Goal: Task Accomplishment & Management: Manage account settings

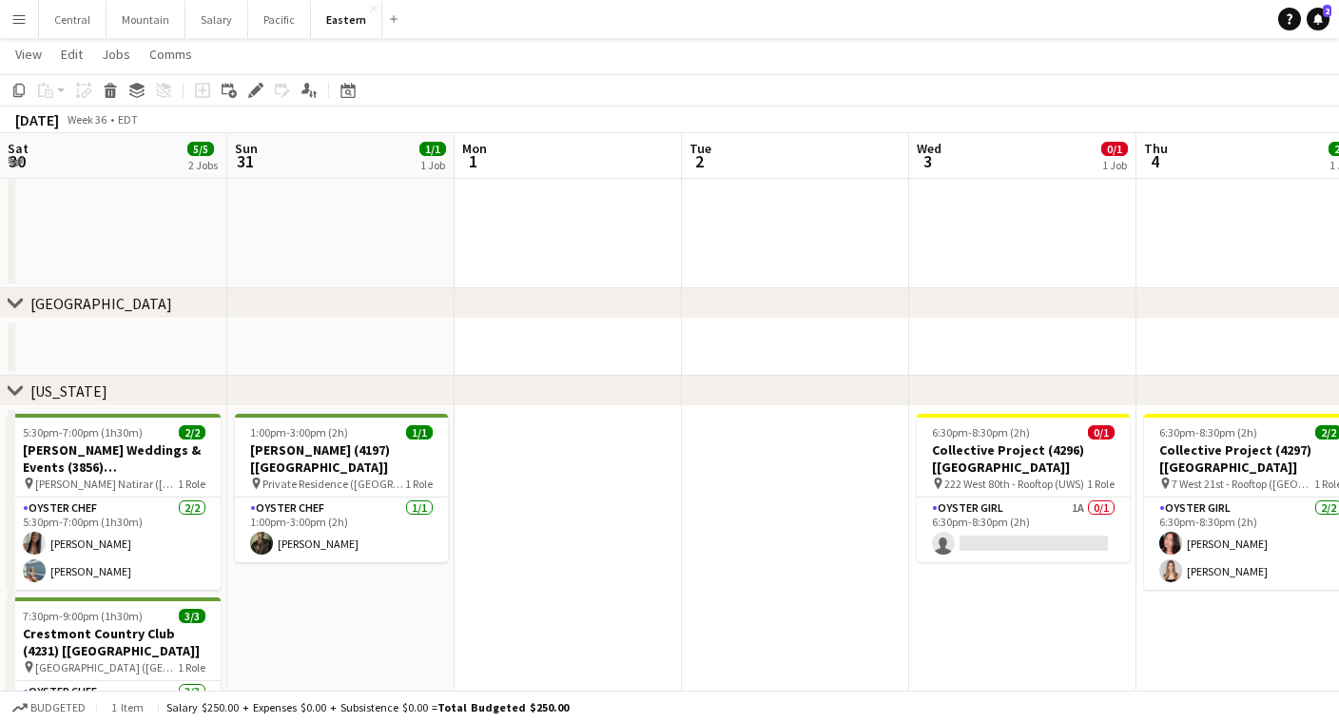
scroll to position [0, 485]
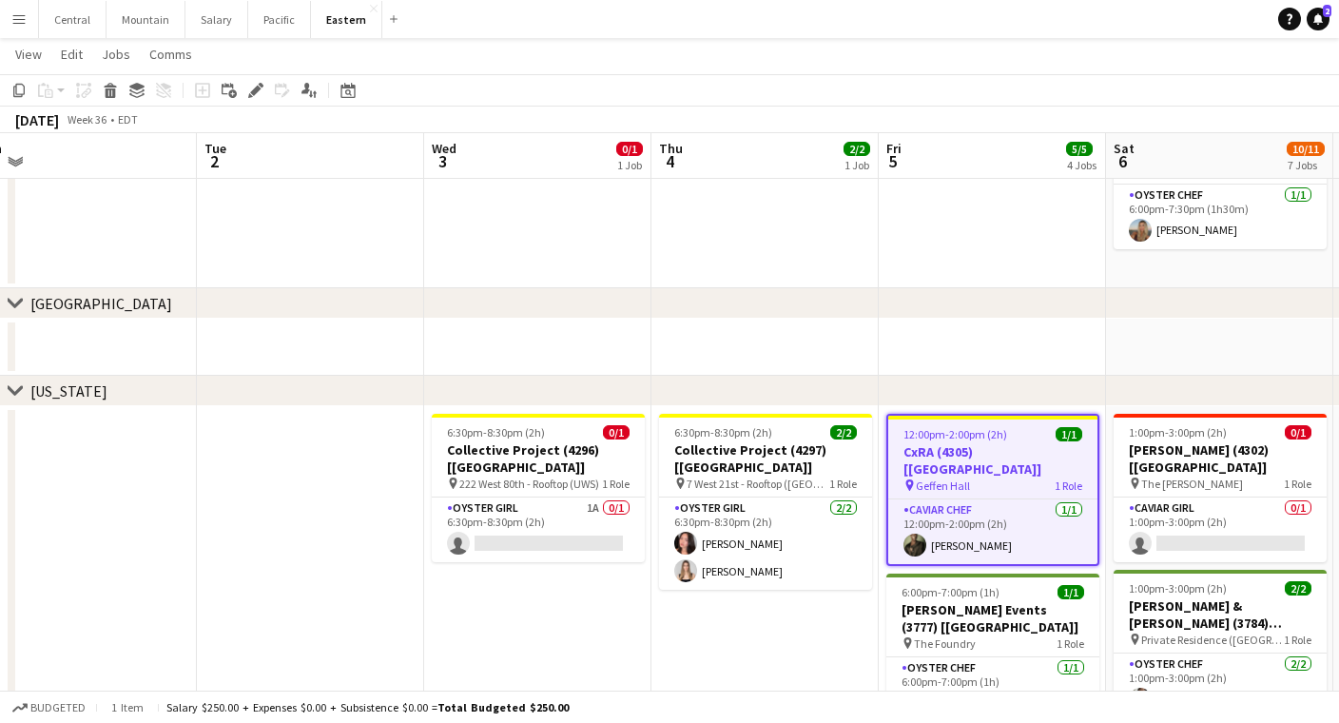
click at [26, 16] on app-icon "Menu" at bounding box center [18, 18] width 15 height 15
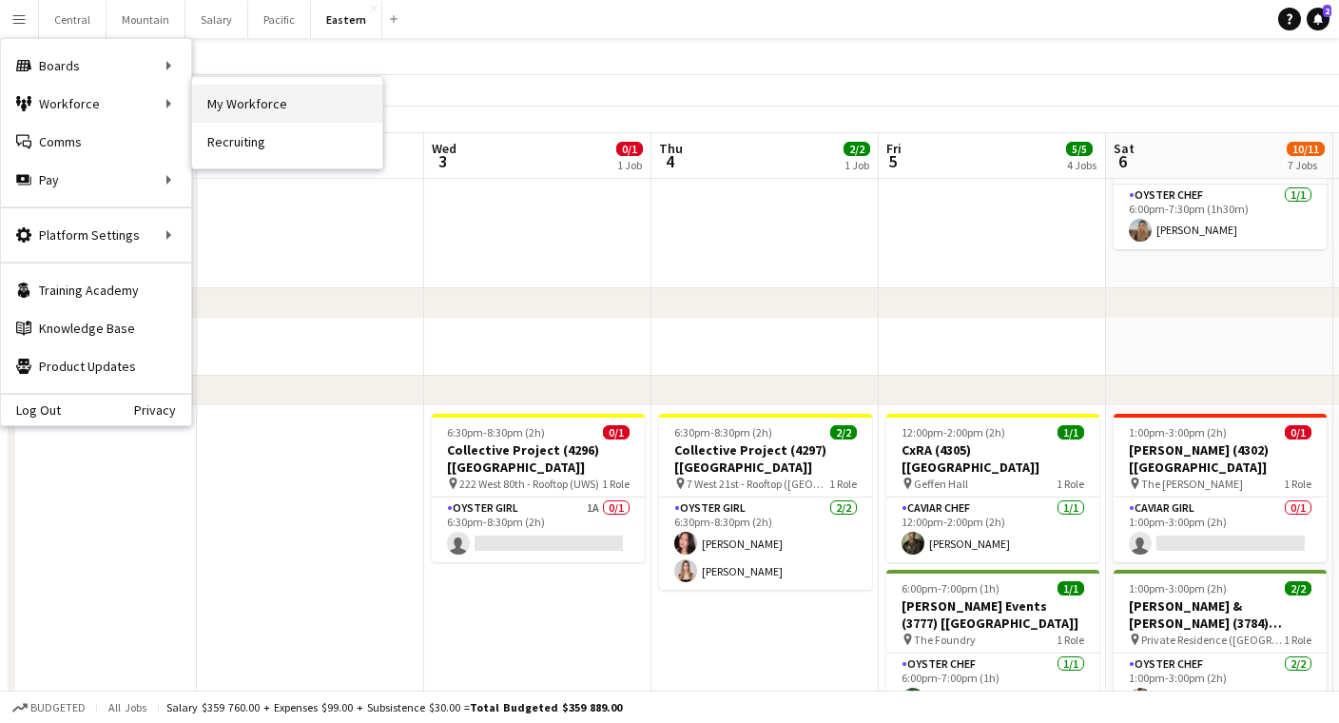
click at [220, 93] on link "My Workforce" at bounding box center [287, 104] width 190 height 38
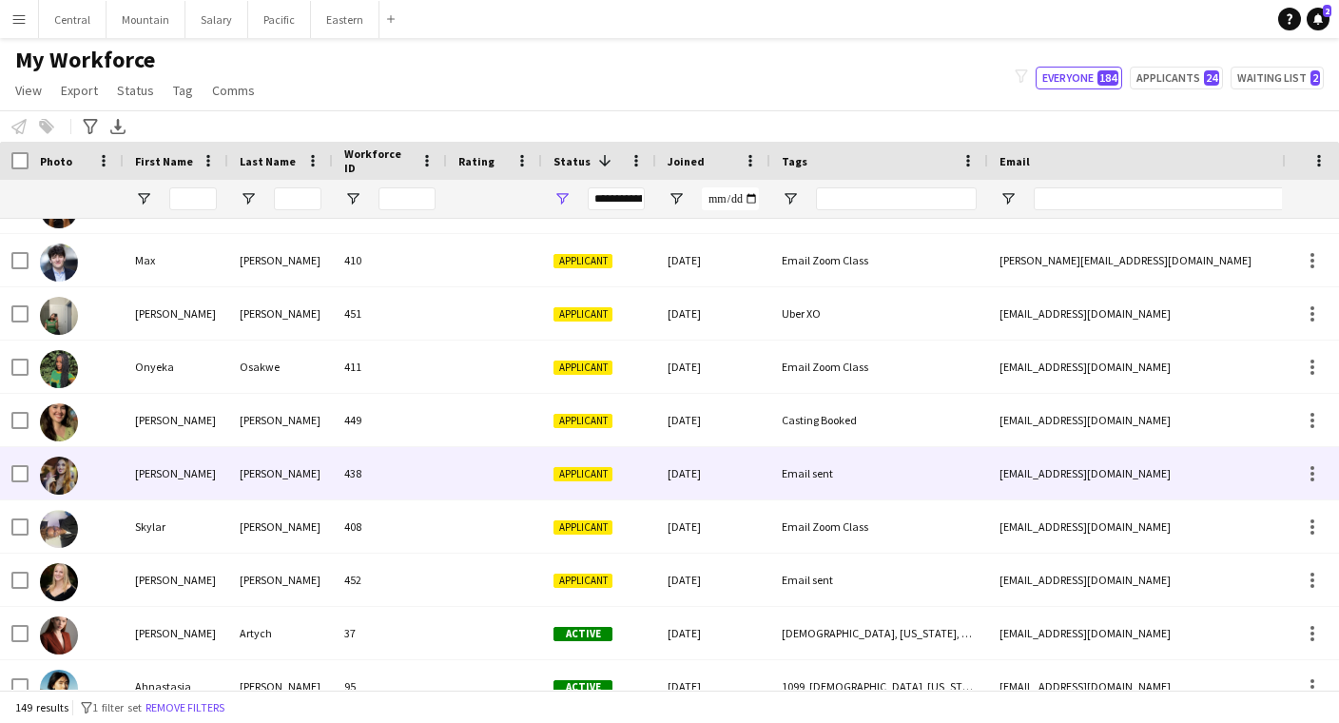
click at [234, 475] on div "[PERSON_NAME]" at bounding box center [280, 473] width 105 height 52
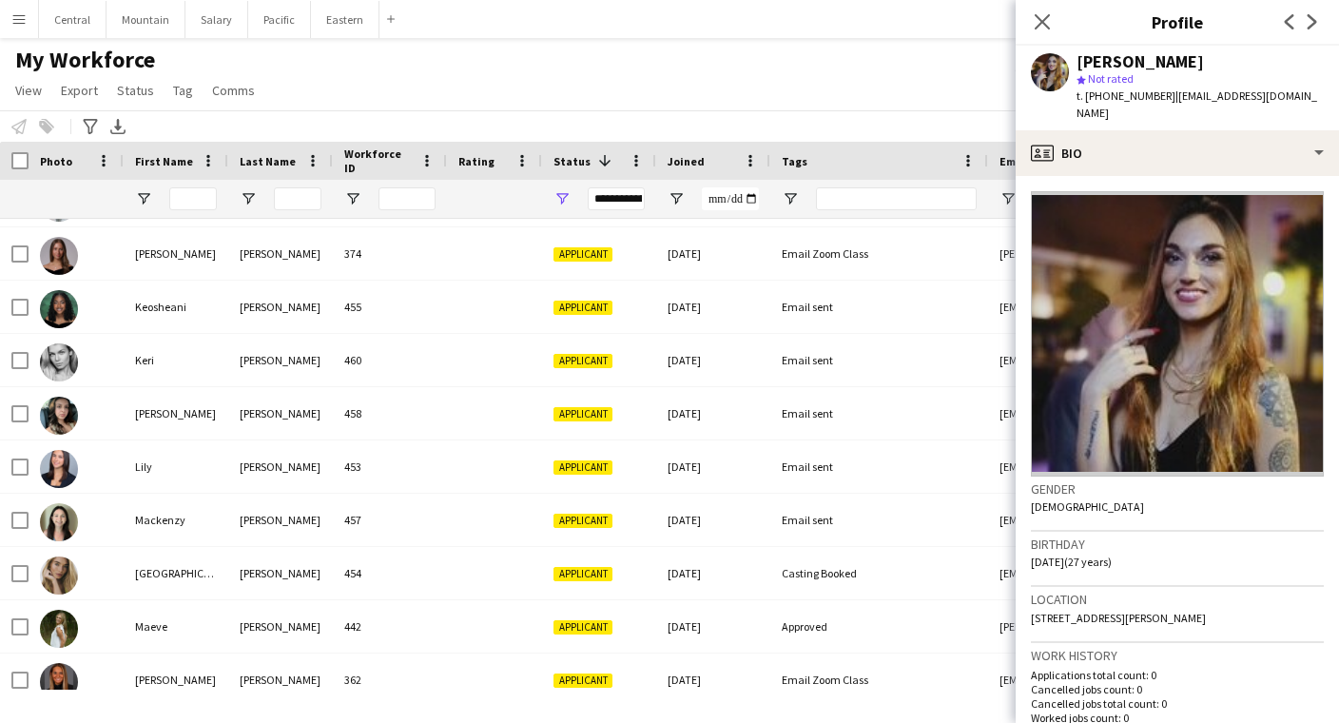
click at [279, 372] on div "[PERSON_NAME]" at bounding box center [280, 360] width 105 height 52
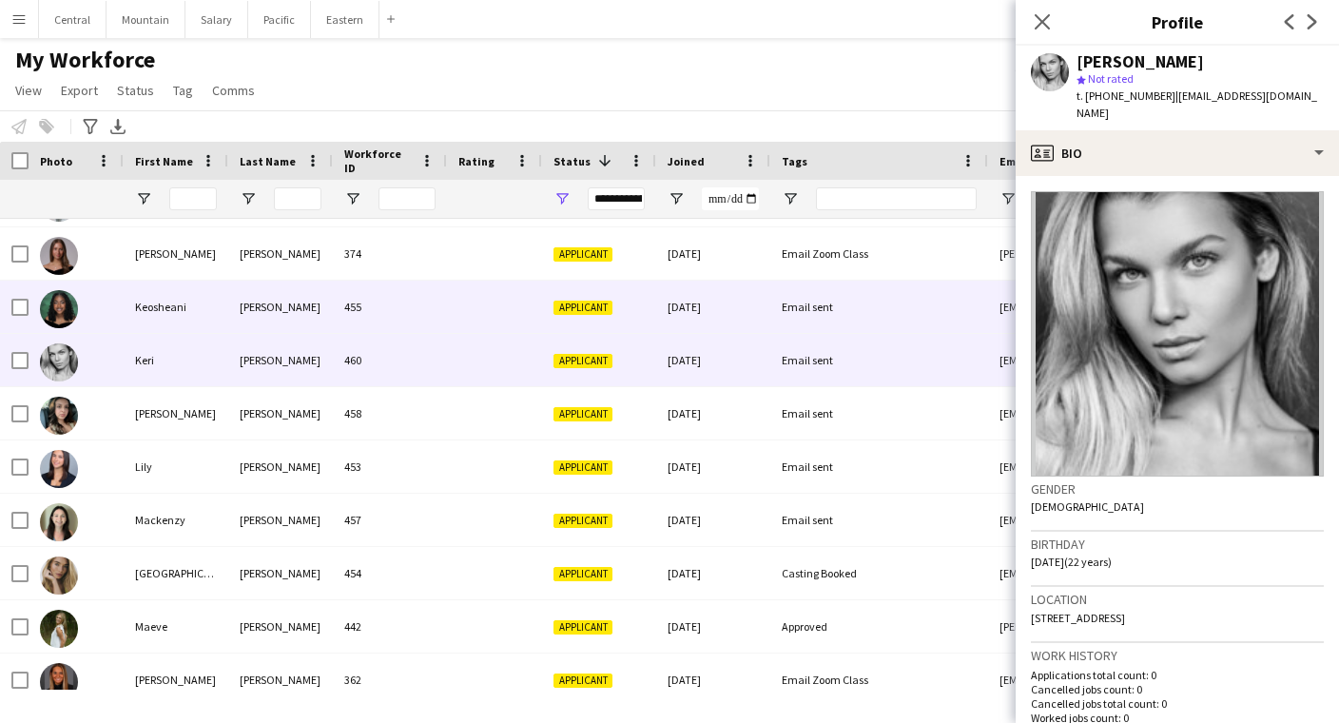
click at [290, 310] on div "[PERSON_NAME]" at bounding box center [280, 307] width 105 height 52
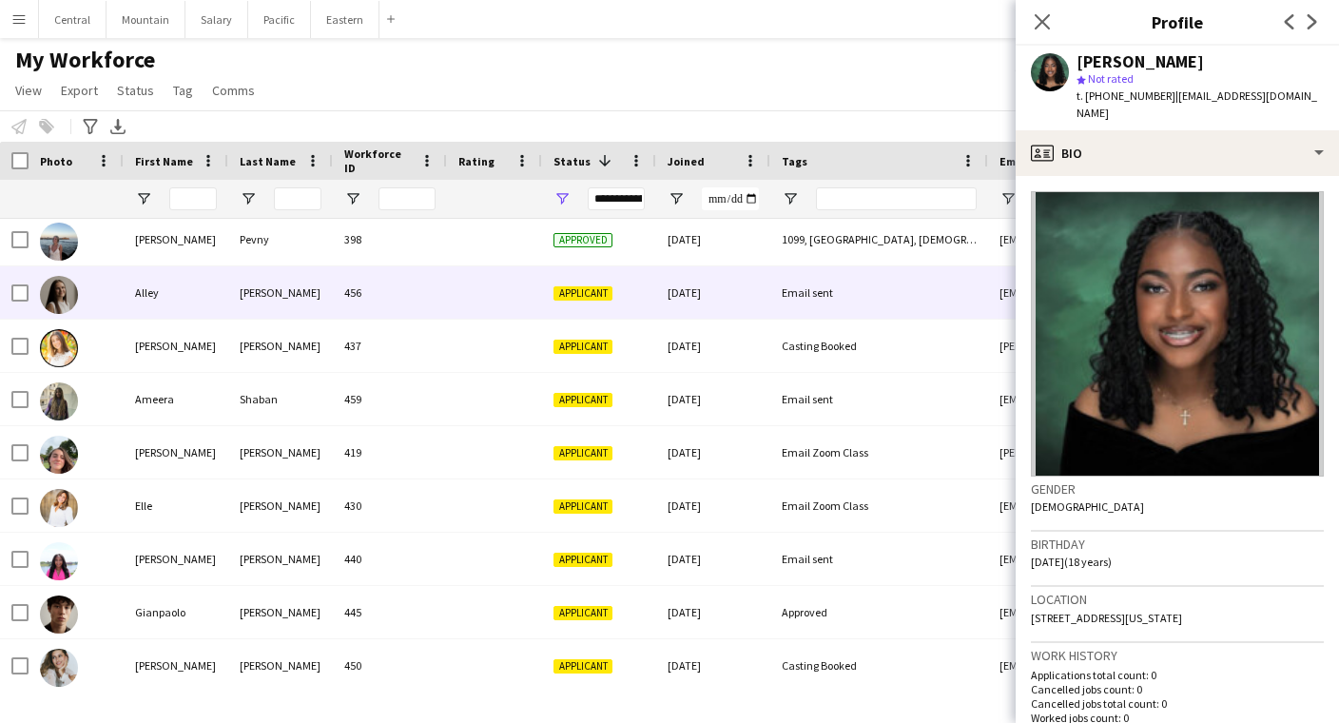
click at [332, 286] on div "[PERSON_NAME]" at bounding box center [280, 292] width 105 height 52
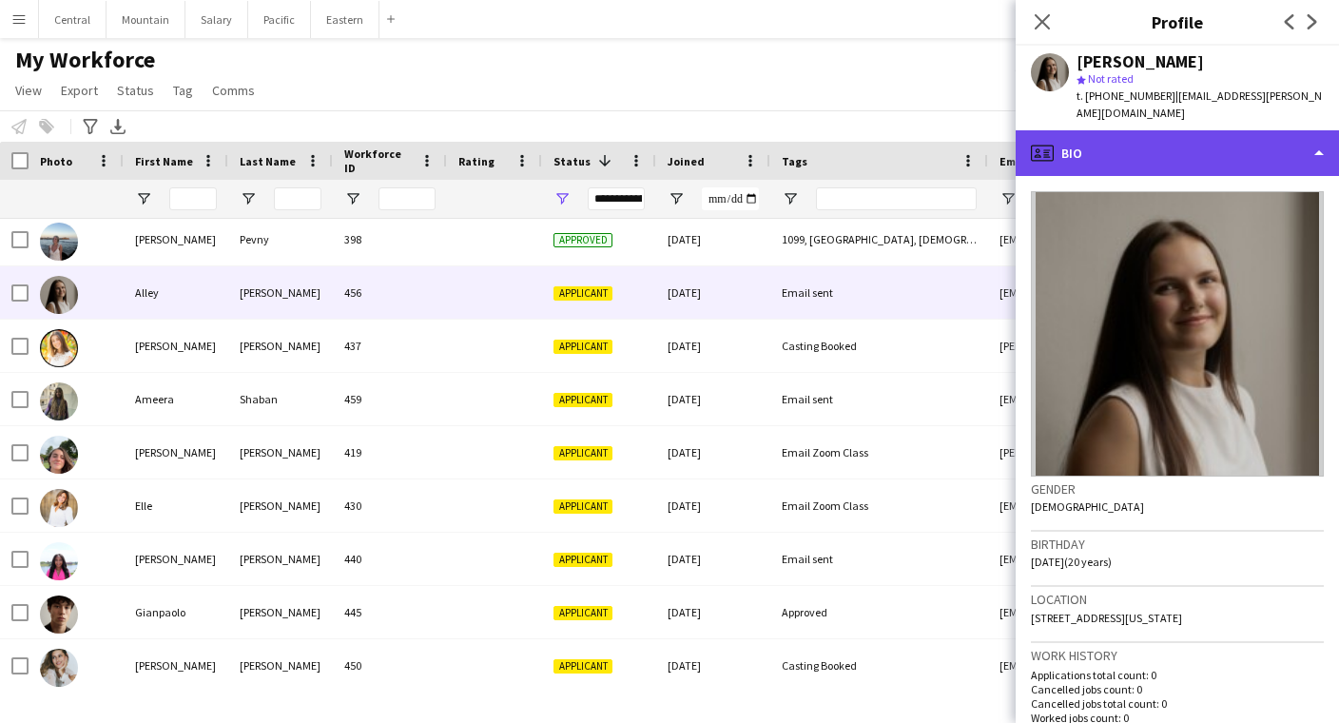
click at [1123, 146] on div "profile Bio" at bounding box center [1177, 153] width 323 height 46
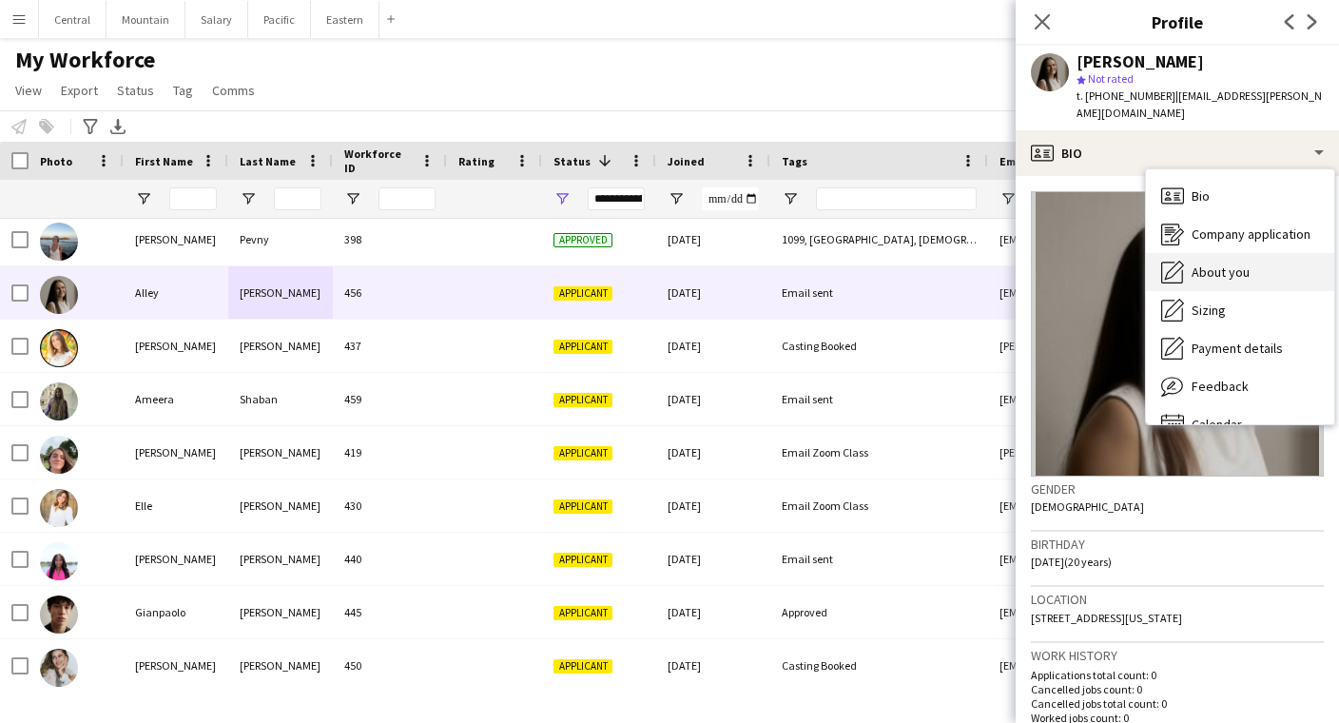
click at [1185, 264] on div "About you About you" at bounding box center [1240, 272] width 188 height 38
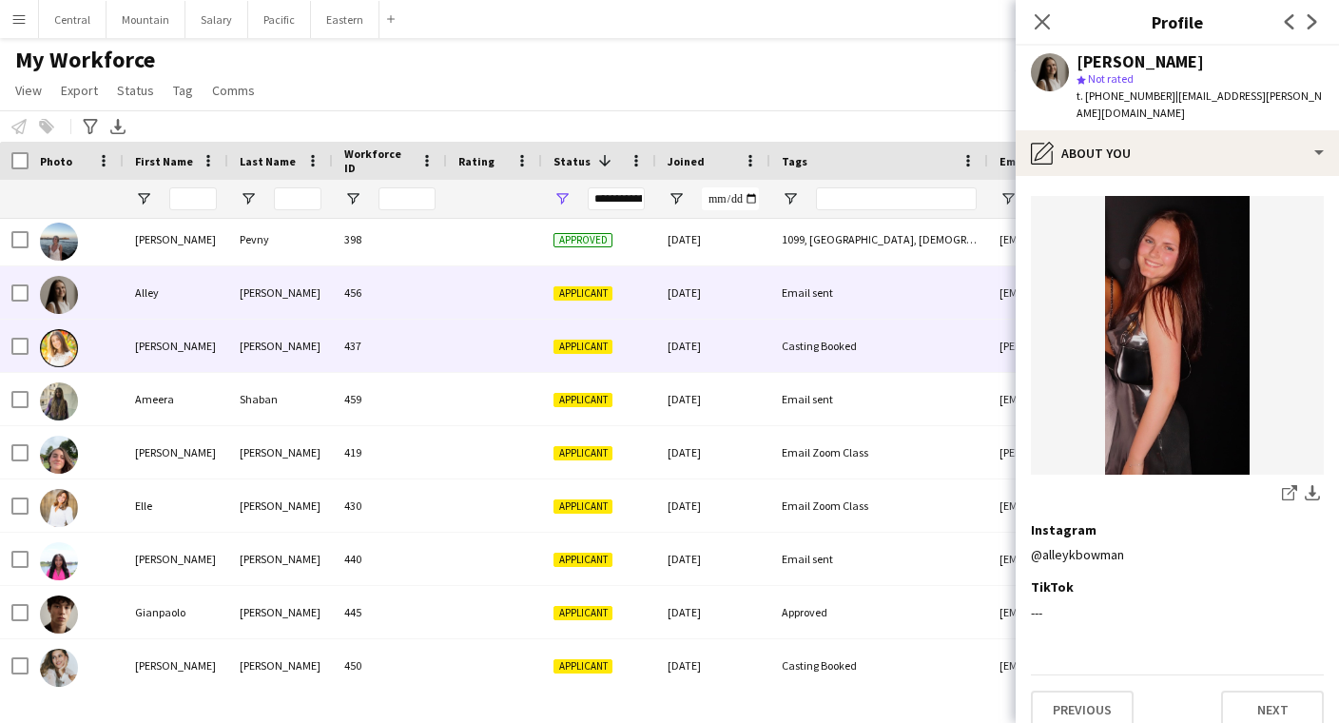
click at [484, 340] on div at bounding box center [494, 346] width 95 height 52
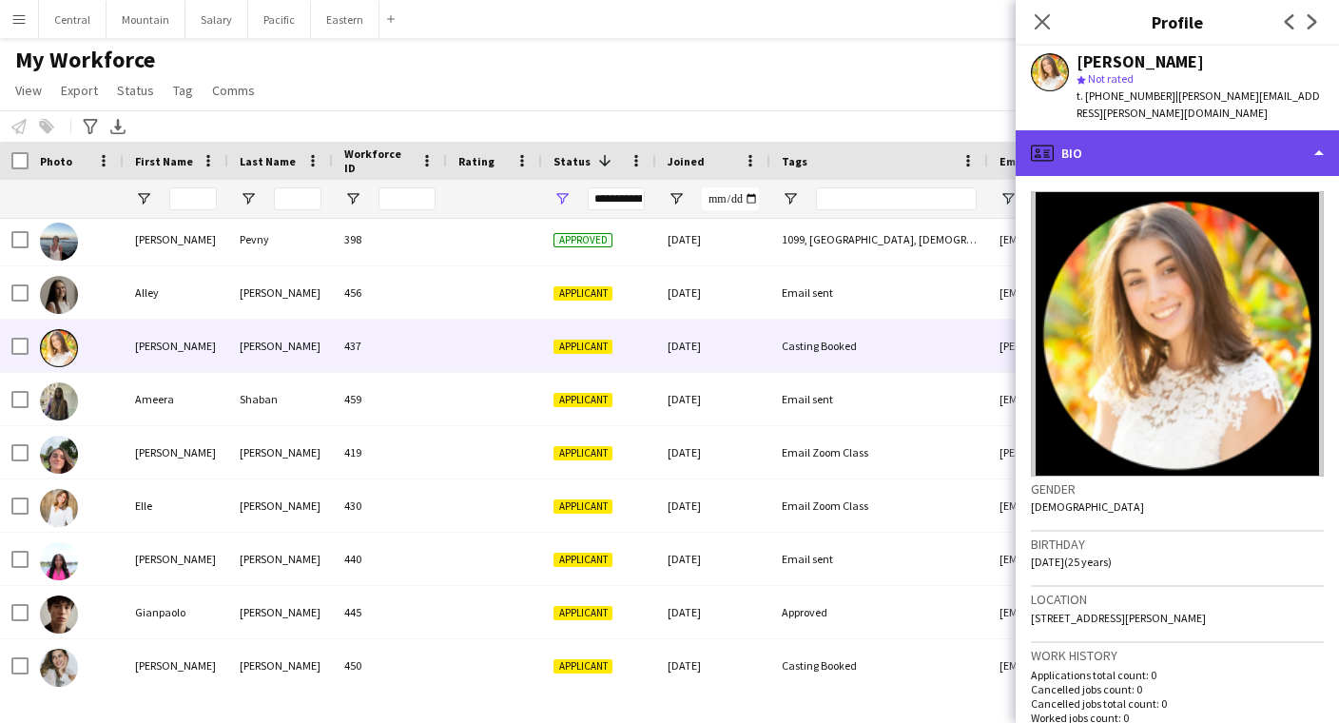
click at [1168, 144] on div "profile Bio" at bounding box center [1177, 153] width 323 height 46
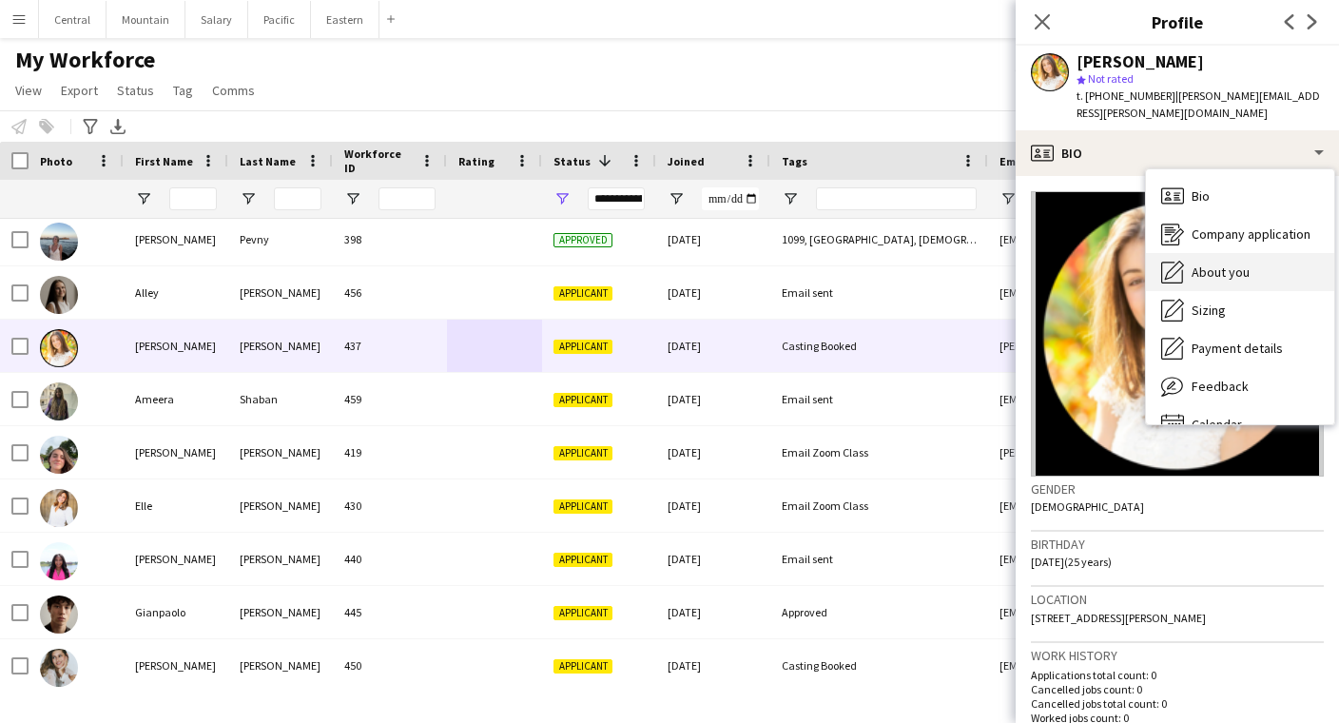
click at [1202, 264] on span "About you" at bounding box center [1221, 272] width 58 height 17
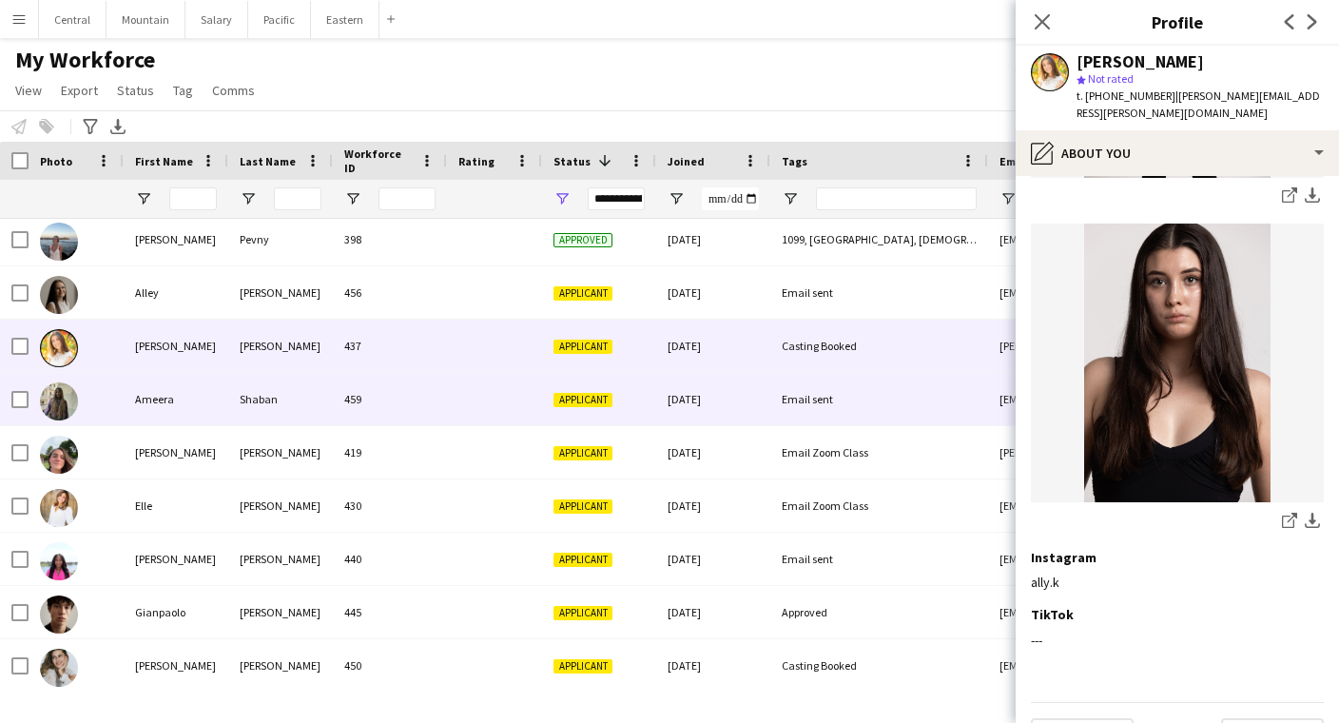
click at [478, 402] on div at bounding box center [494, 399] width 95 height 52
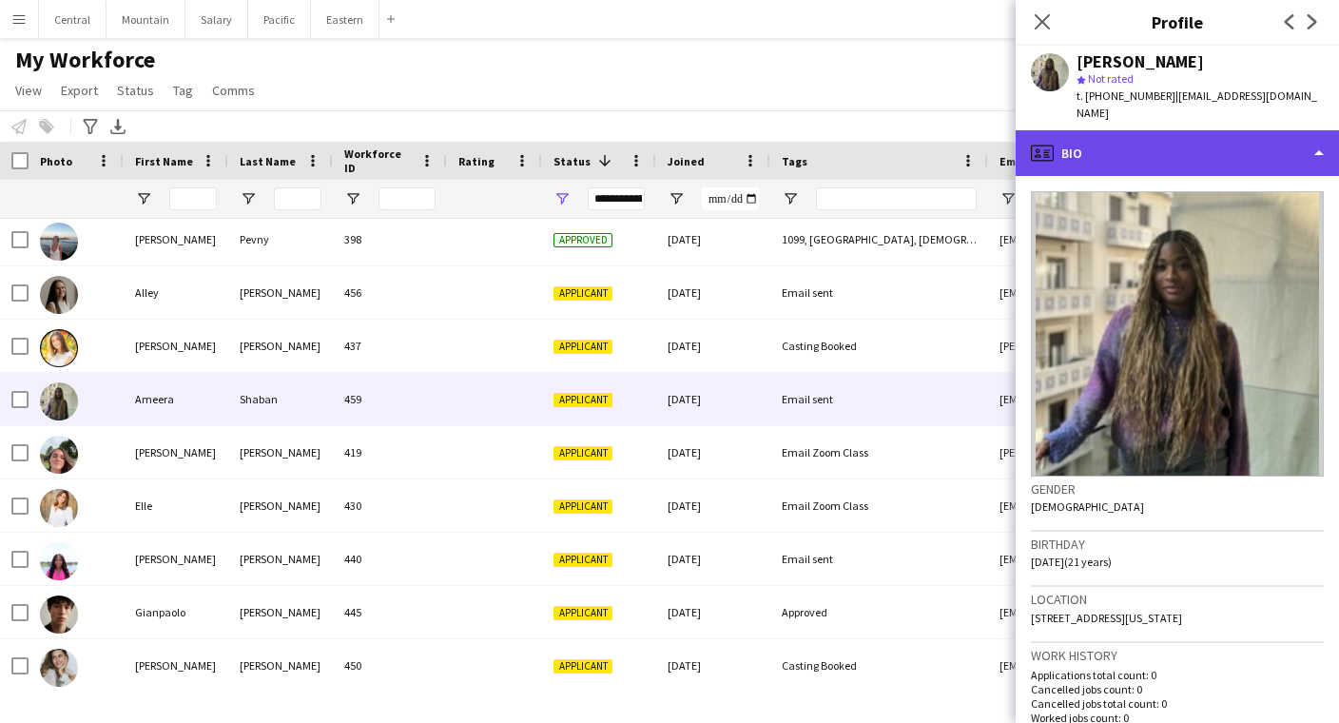
click at [1091, 156] on div "profile Bio" at bounding box center [1177, 153] width 323 height 46
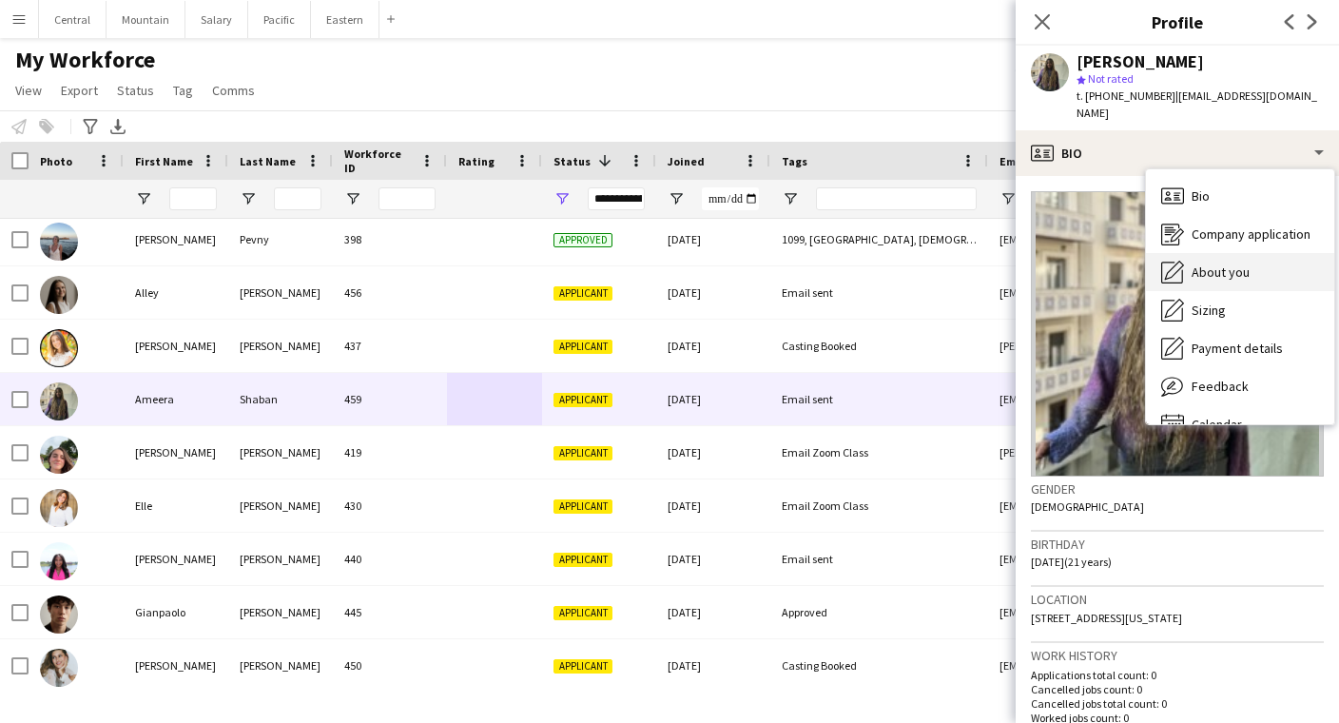
click at [1197, 264] on span "About you" at bounding box center [1221, 272] width 58 height 17
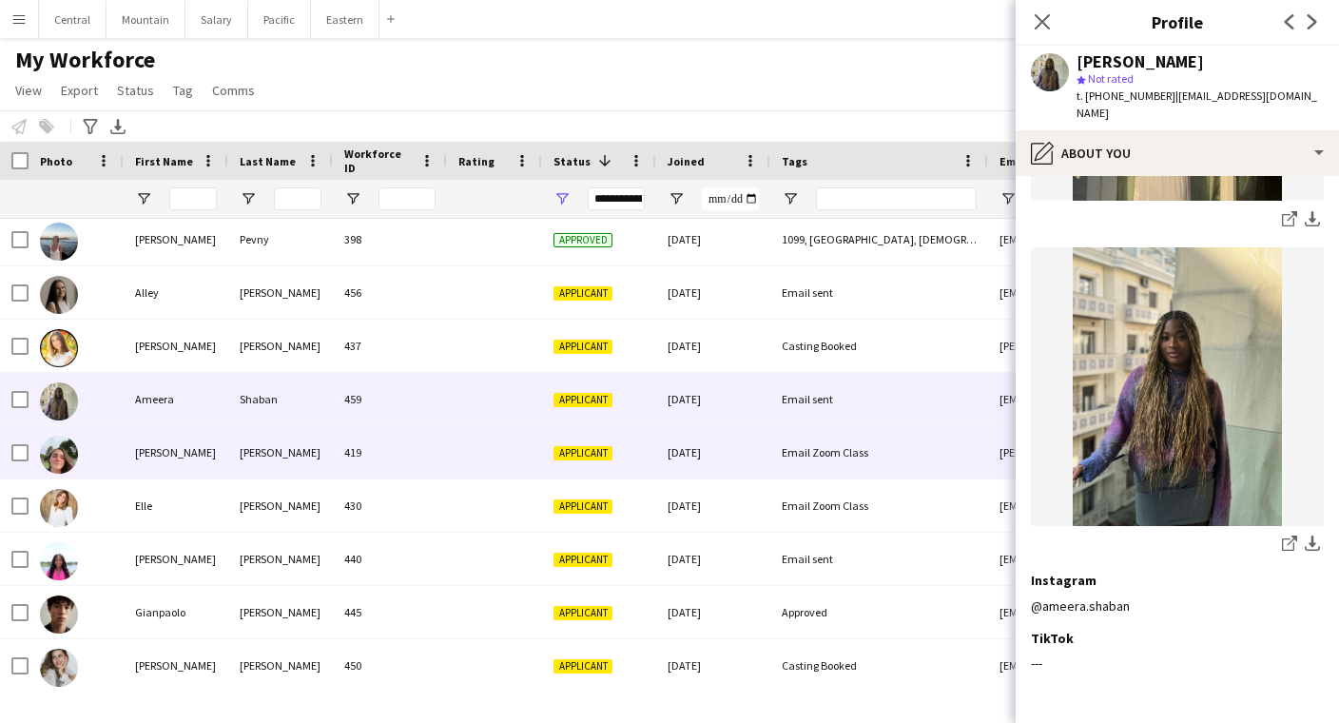
click at [654, 461] on div "Applicant" at bounding box center [599, 452] width 114 height 52
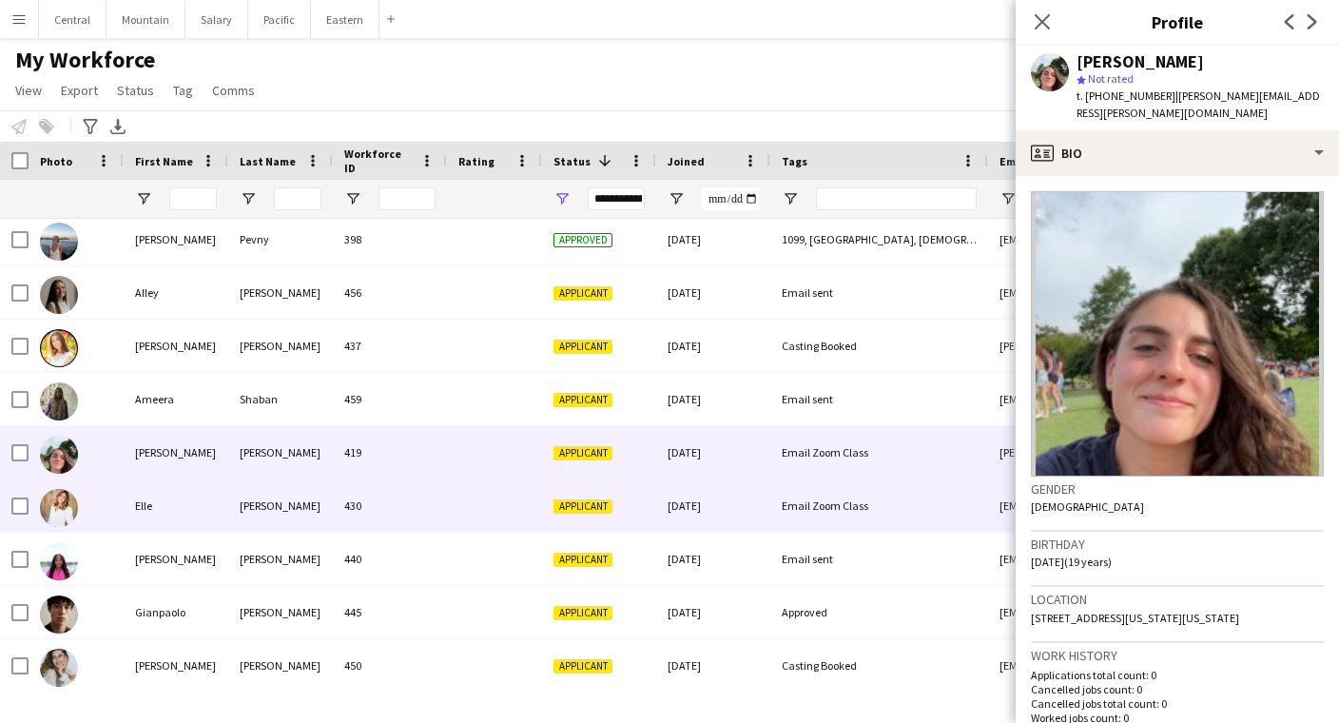
click at [415, 518] on div "430" at bounding box center [390, 505] width 114 height 52
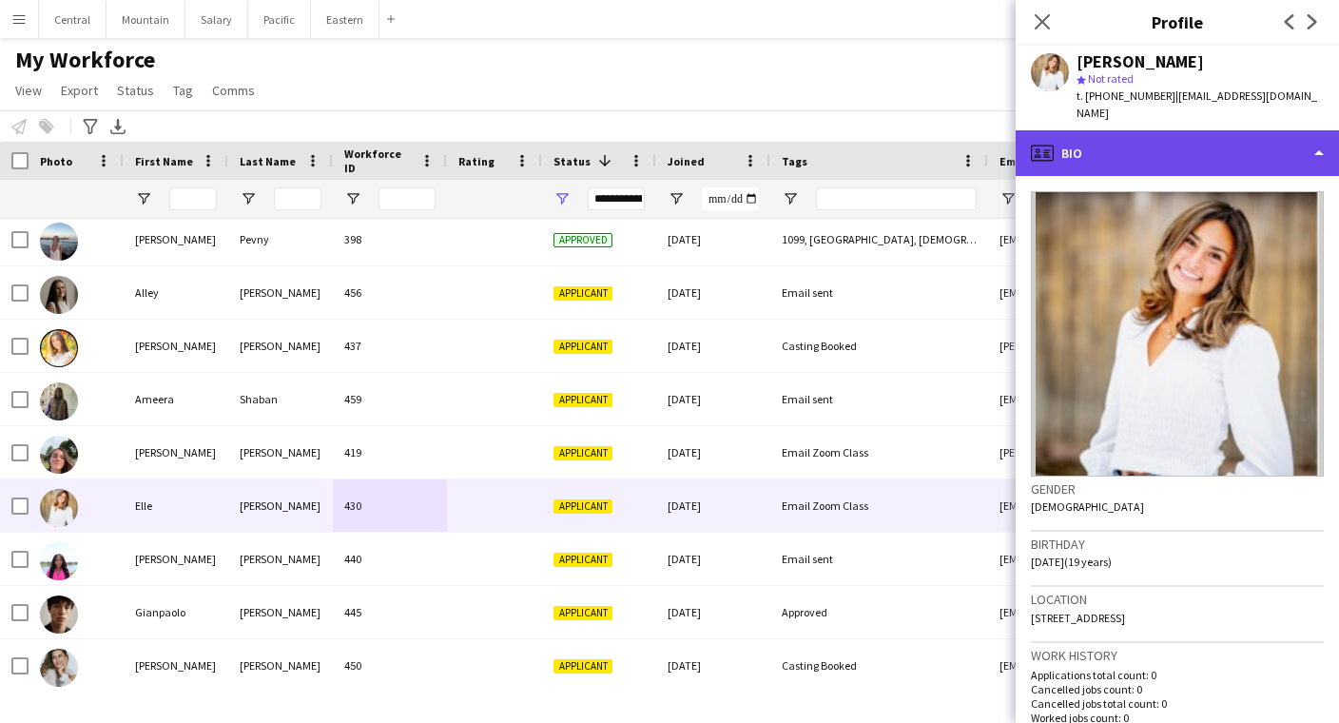
click at [1123, 150] on div "profile Bio" at bounding box center [1177, 153] width 323 height 46
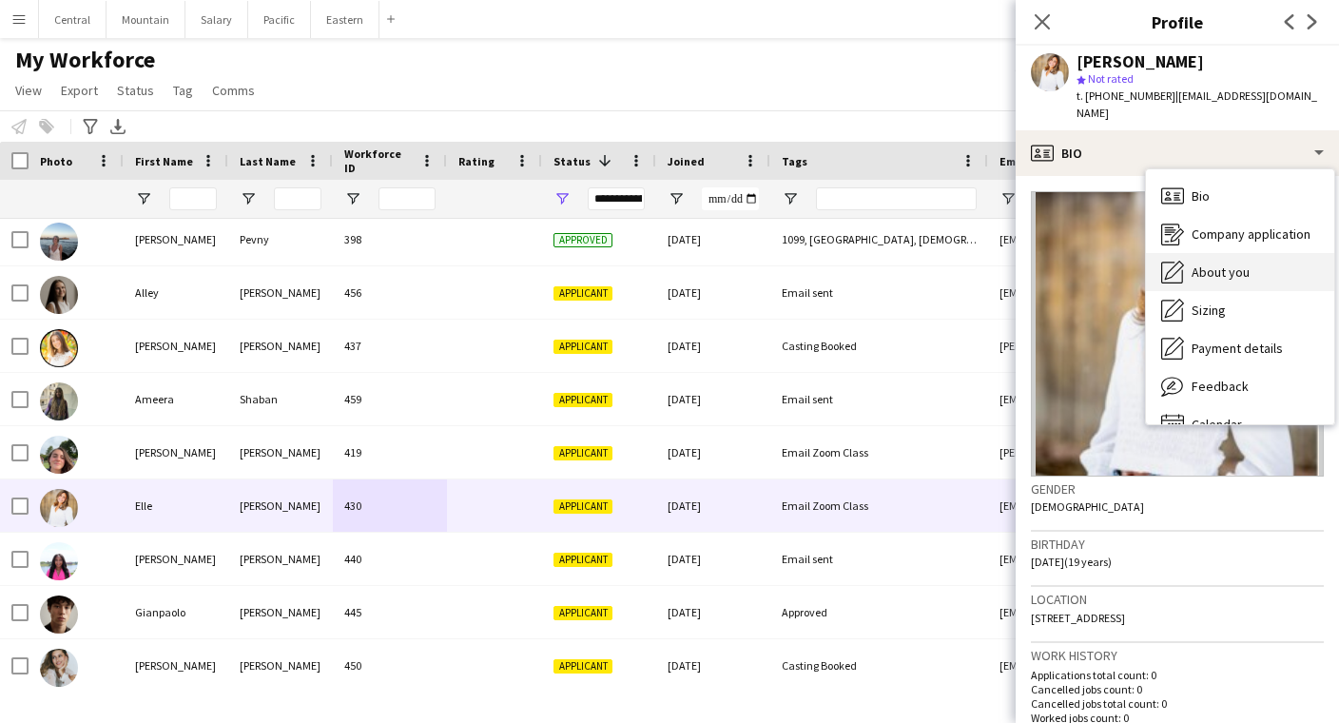
click at [1183, 261] on icon "About you" at bounding box center [1173, 272] width 23 height 23
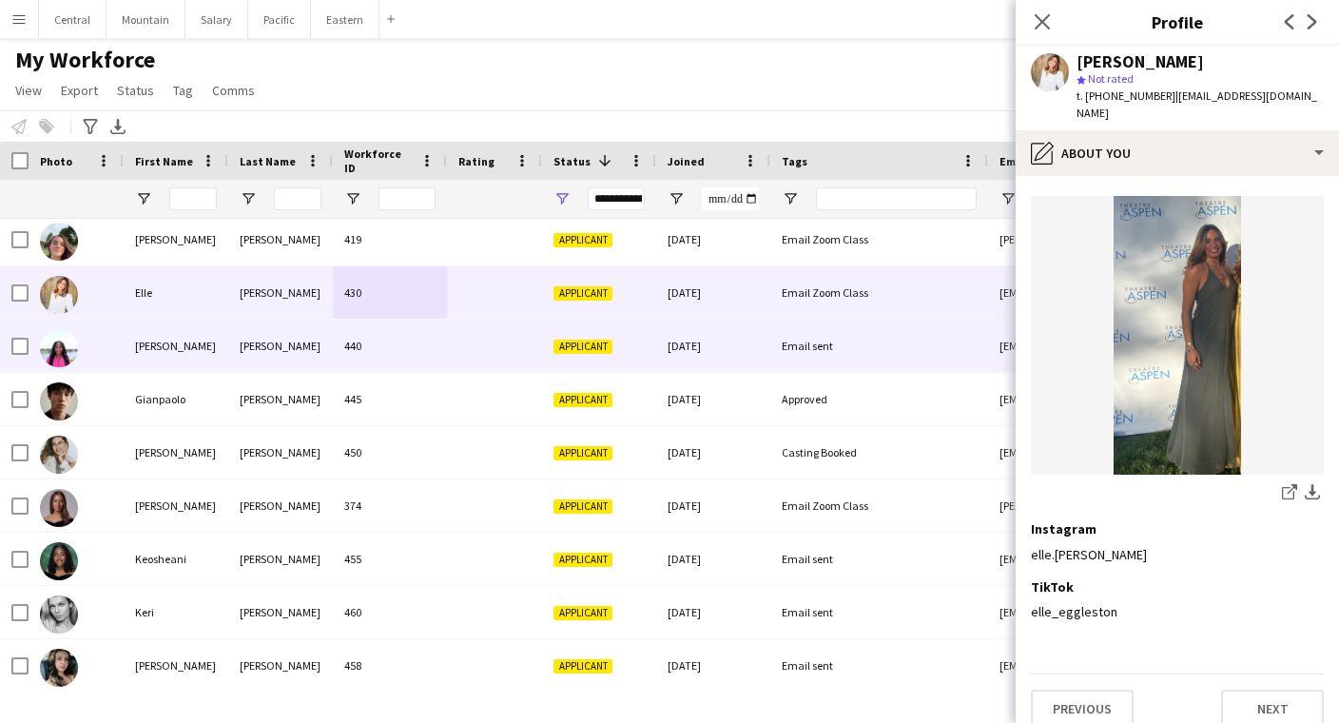
click at [446, 339] on div "440" at bounding box center [390, 346] width 114 height 52
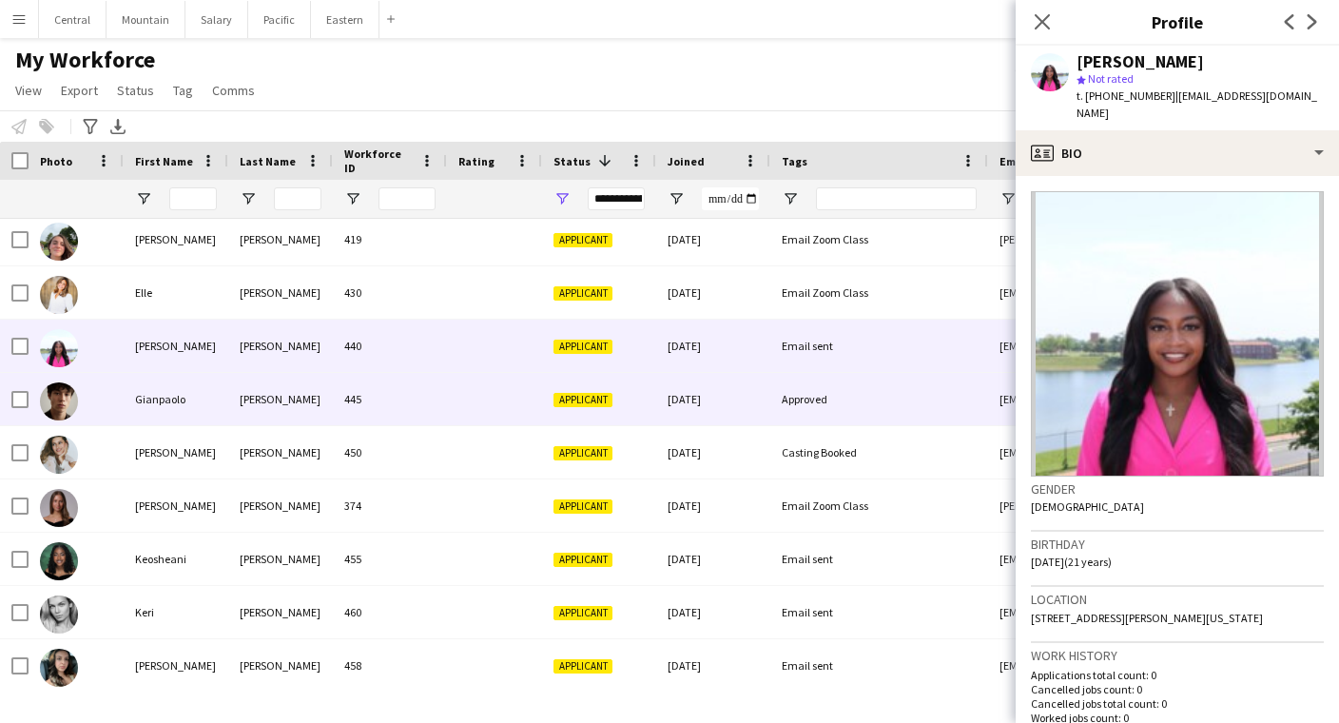
click at [446, 391] on div "445" at bounding box center [390, 399] width 114 height 52
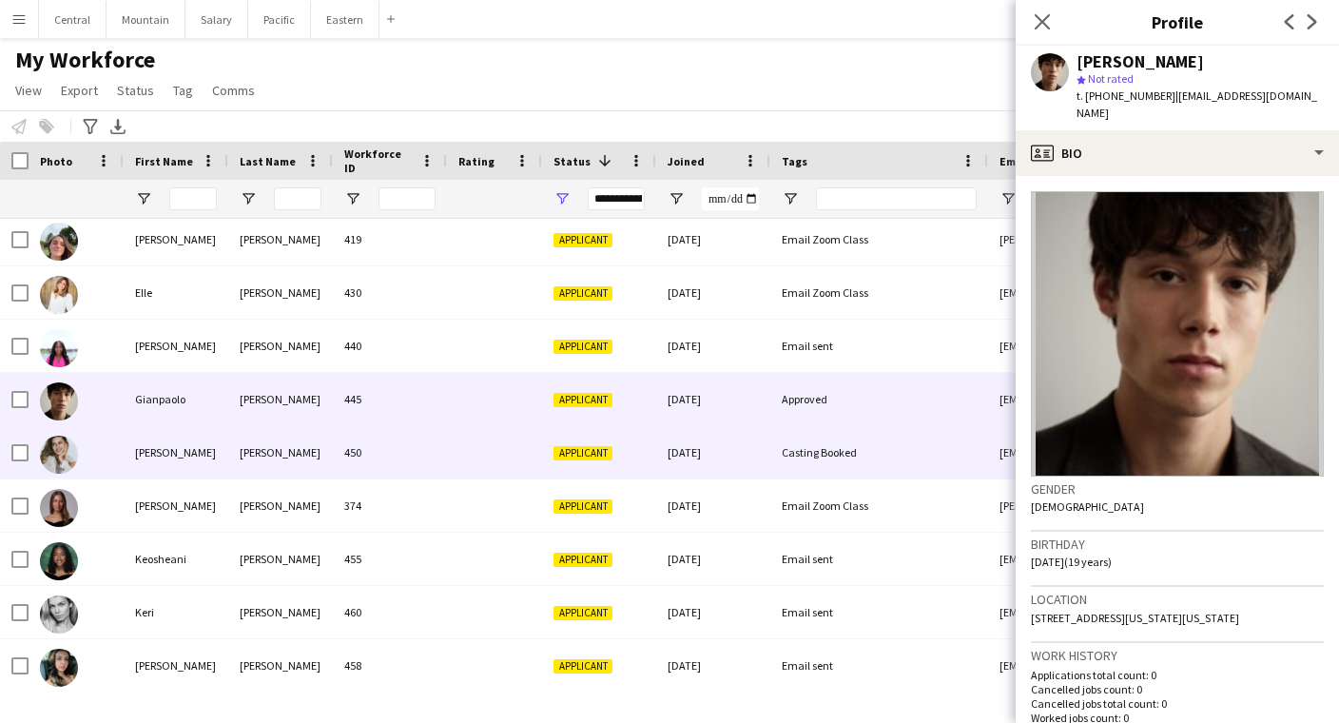
click at [442, 448] on div "450" at bounding box center [390, 452] width 114 height 52
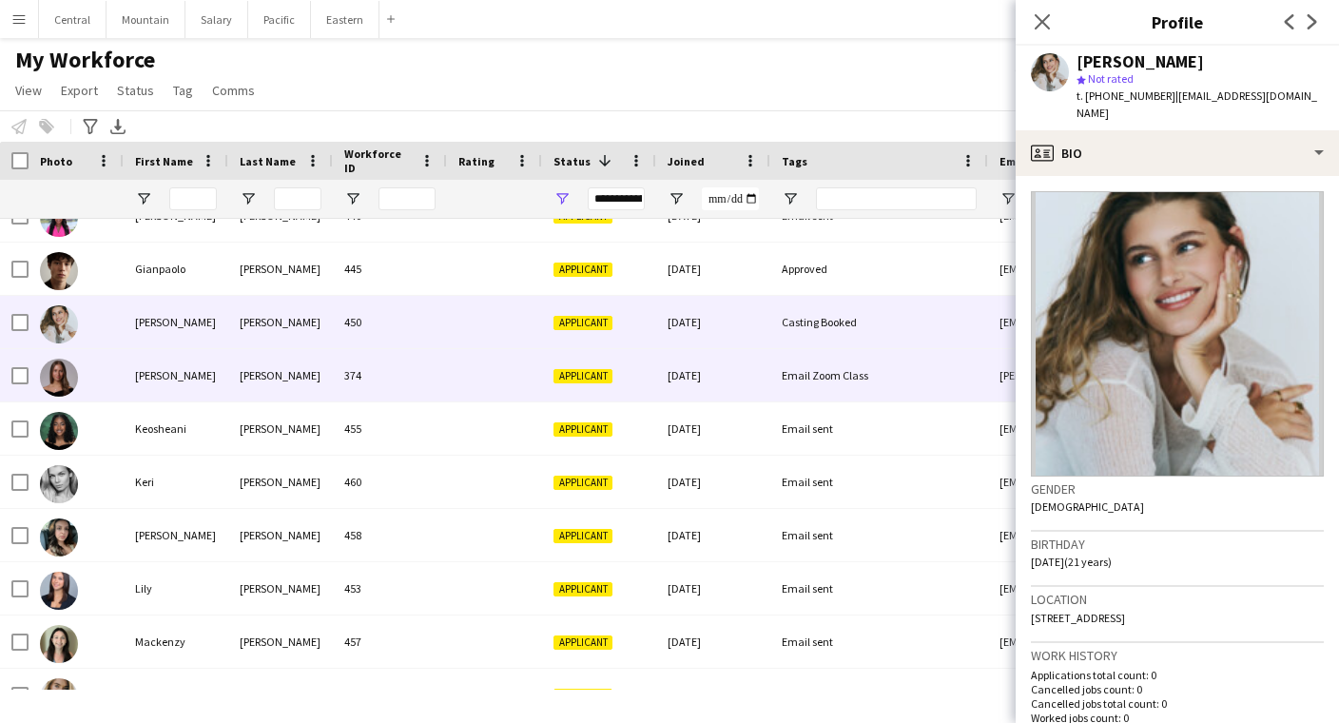
click at [446, 387] on div "374" at bounding box center [390, 375] width 114 height 52
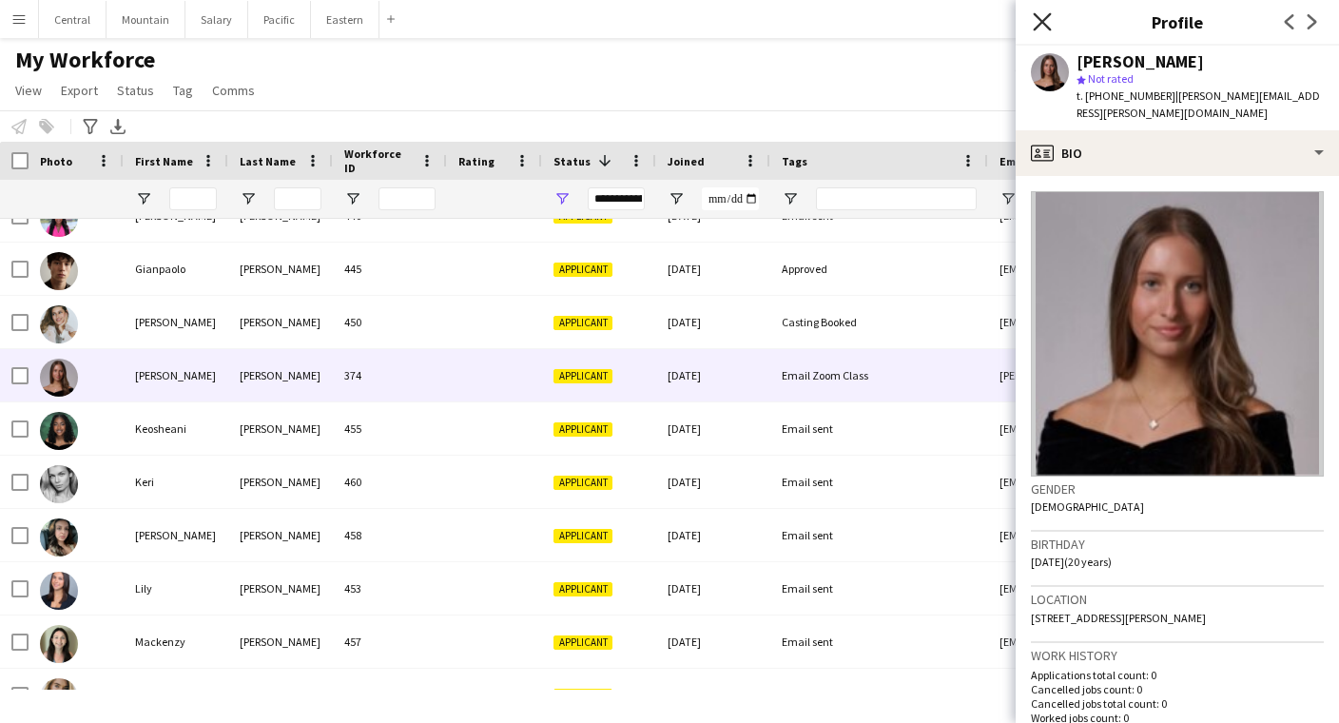
click at [1045, 20] on icon at bounding box center [1042, 21] width 18 height 18
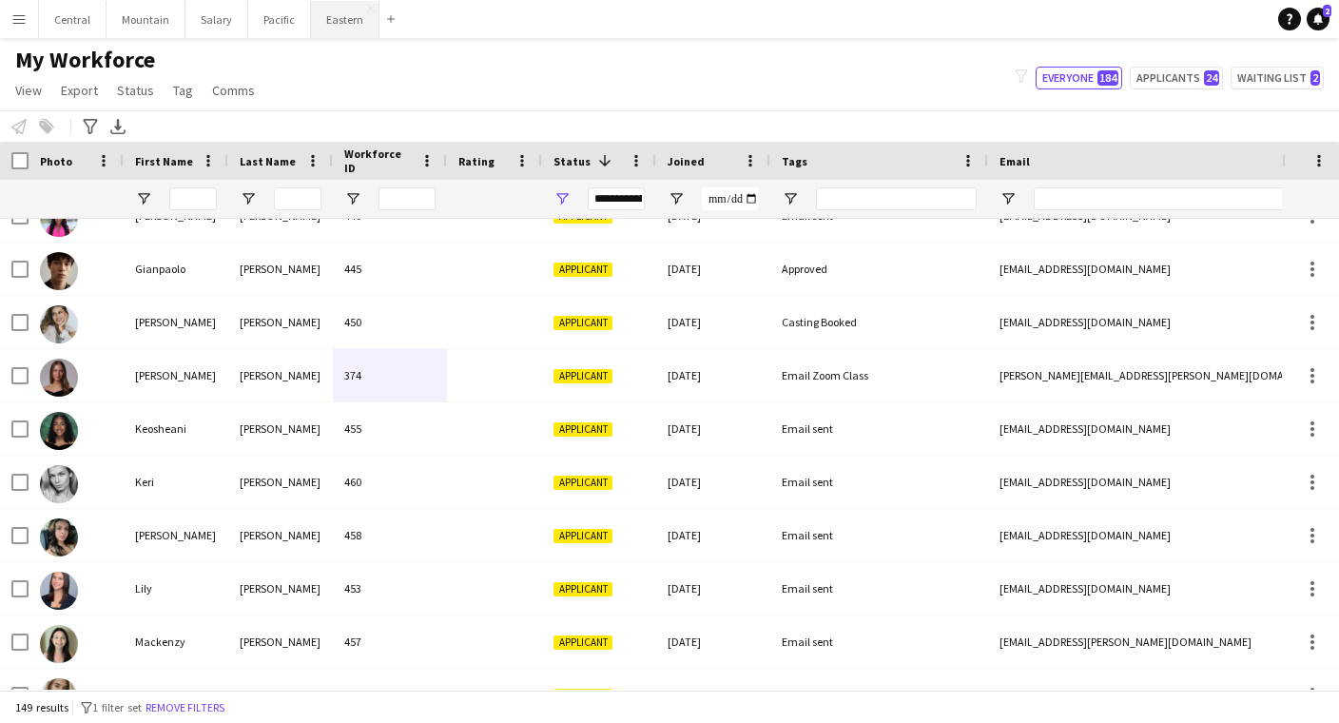
click at [339, 15] on button "Eastern Close" at bounding box center [345, 19] width 68 height 37
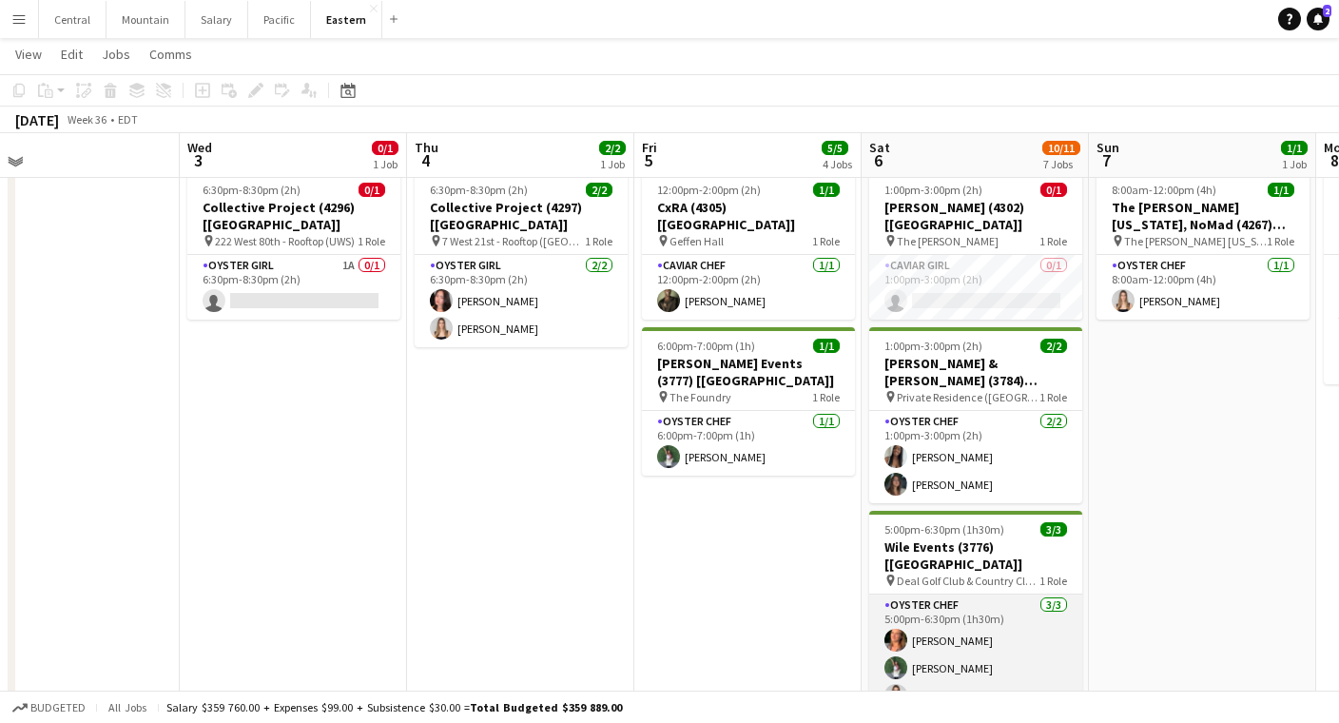
scroll to position [703, 0]
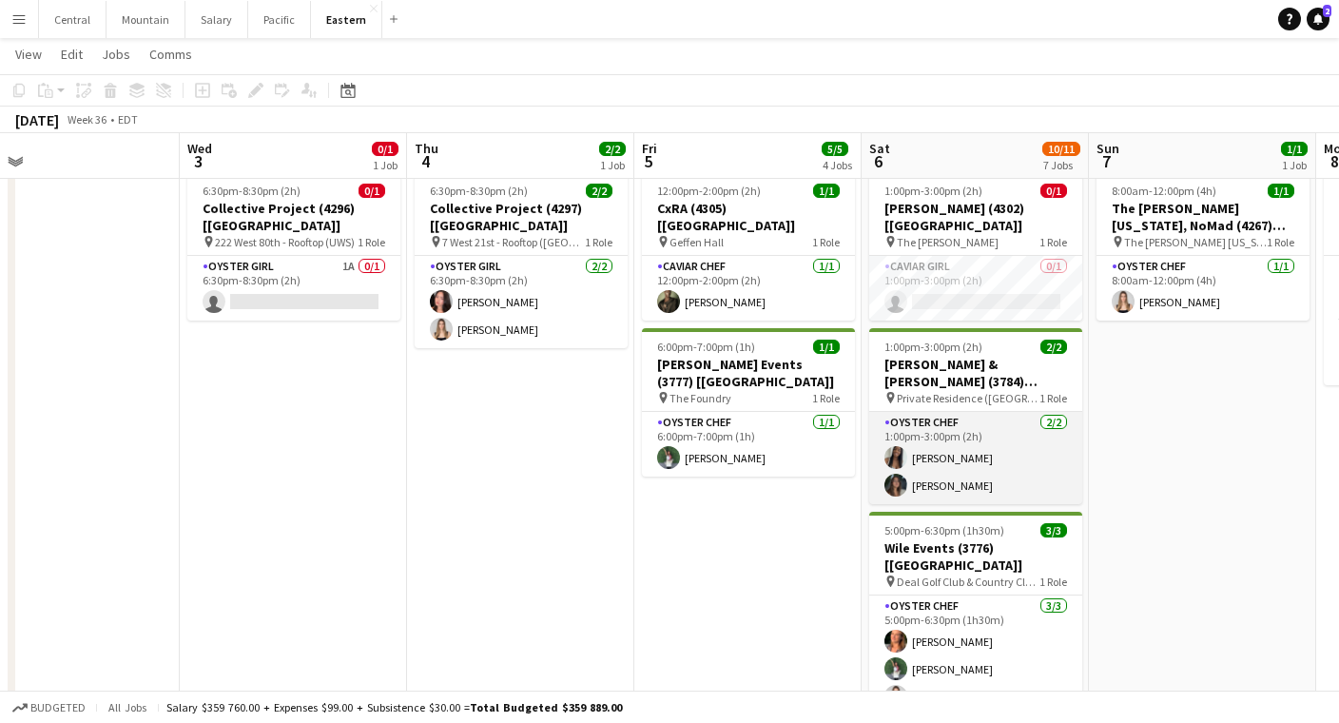
click at [967, 439] on app-card-role "Oyster Chef [DATE] 1:00pm-3:00pm (2h) [PERSON_NAME] Saa [PERSON_NAME]" at bounding box center [975, 458] width 213 height 92
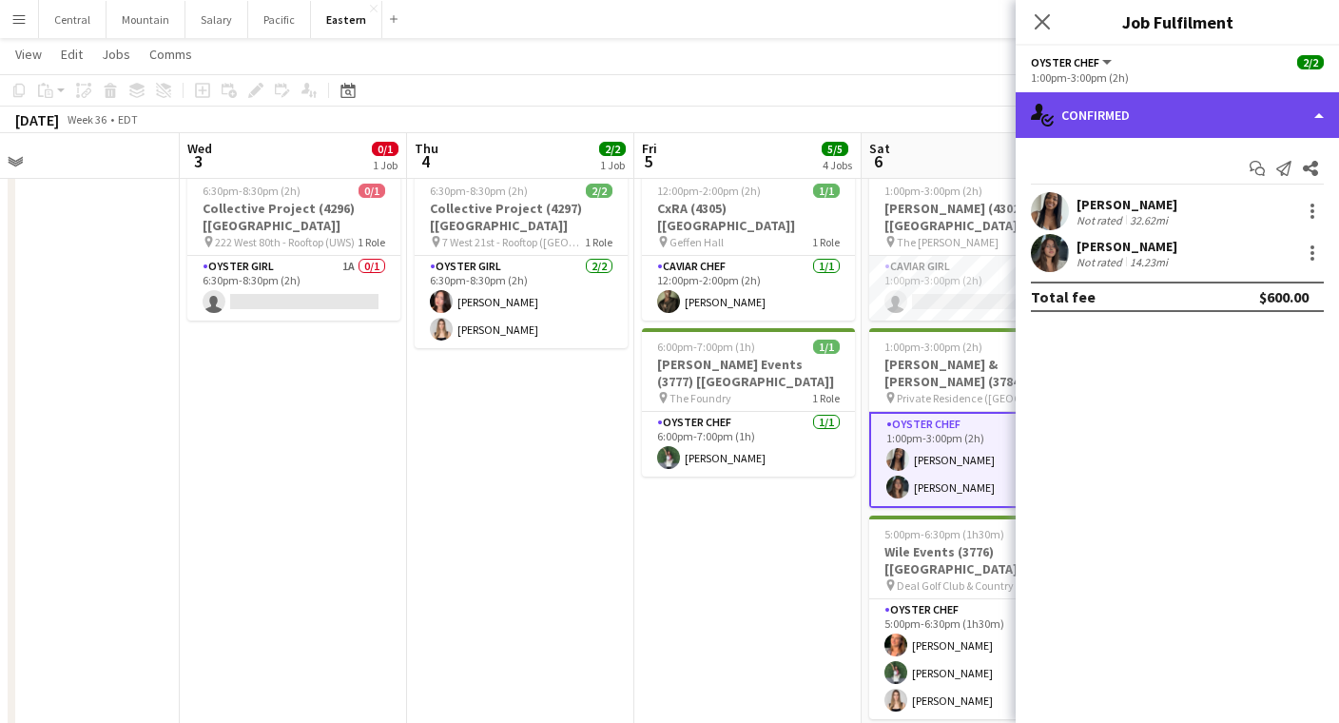
click at [1151, 123] on div "single-neutral-actions-check-2 Confirmed" at bounding box center [1177, 115] width 323 height 46
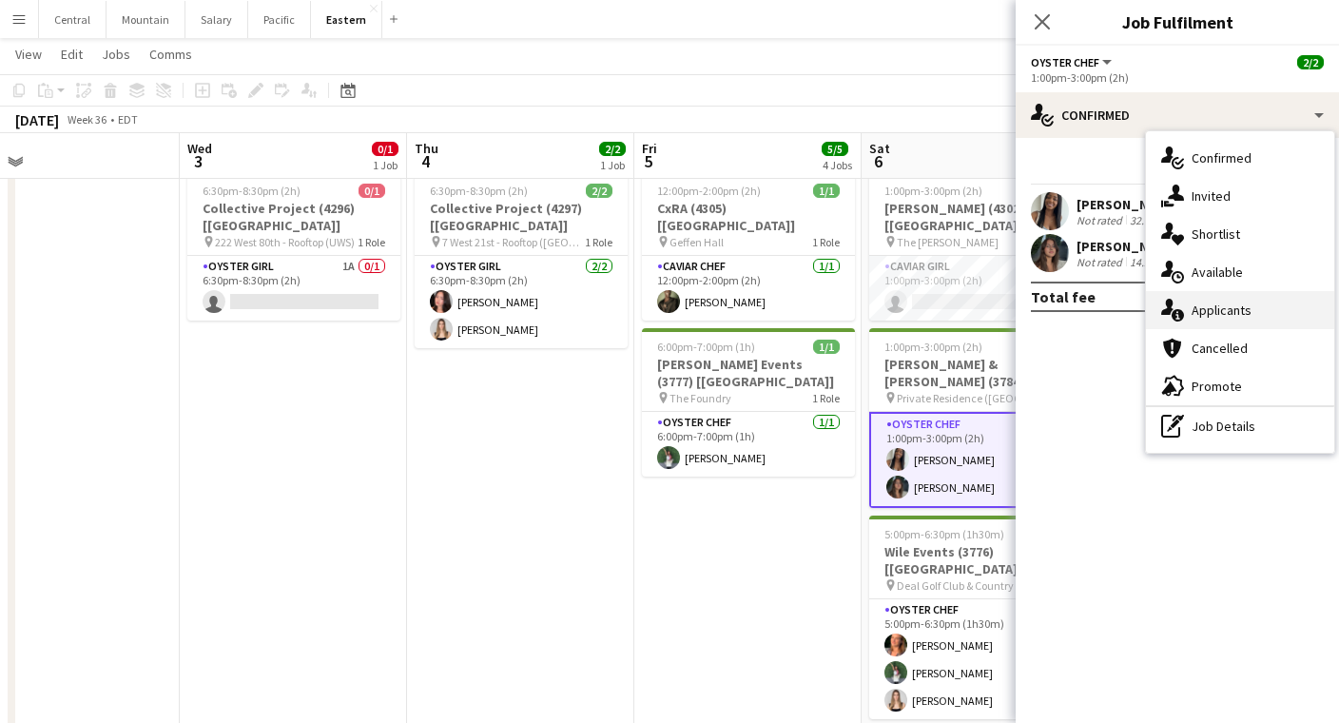
click at [1189, 320] on div "single-neutral-actions-information Applicants" at bounding box center [1240, 310] width 188 height 38
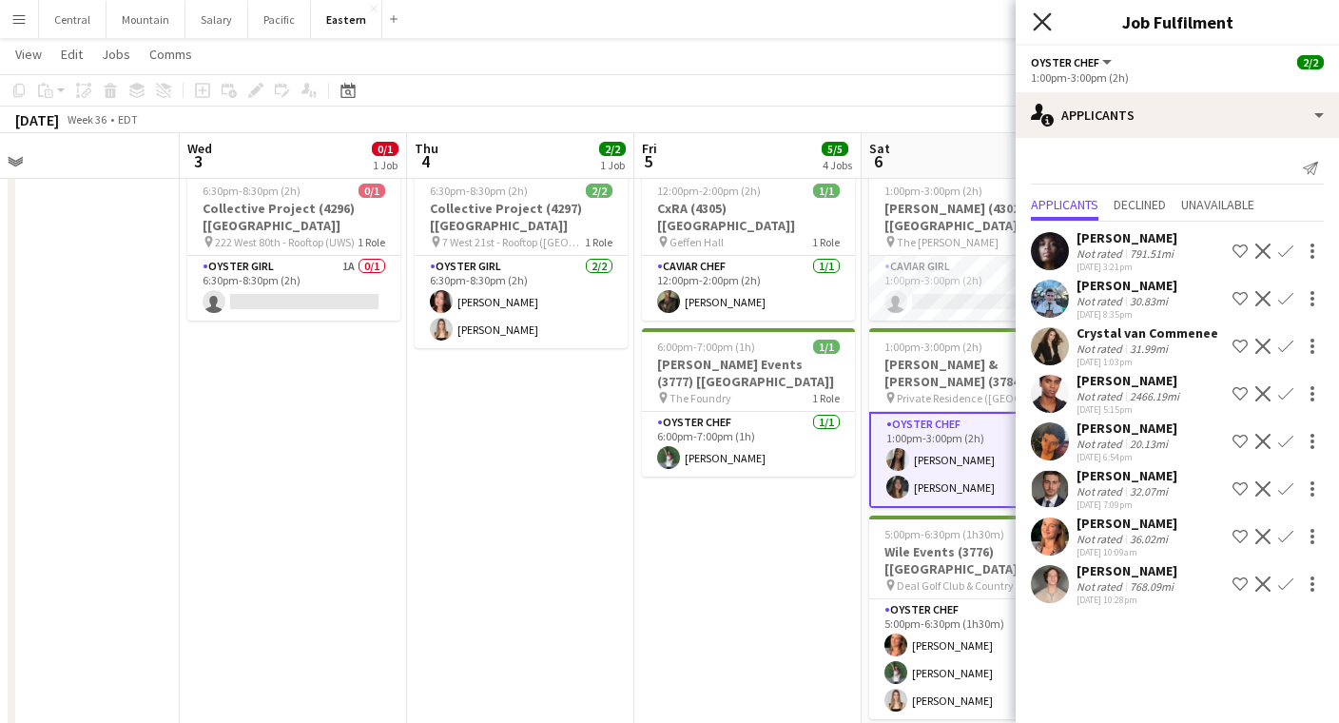
click at [1042, 14] on icon "Close pop-in" at bounding box center [1042, 21] width 18 height 18
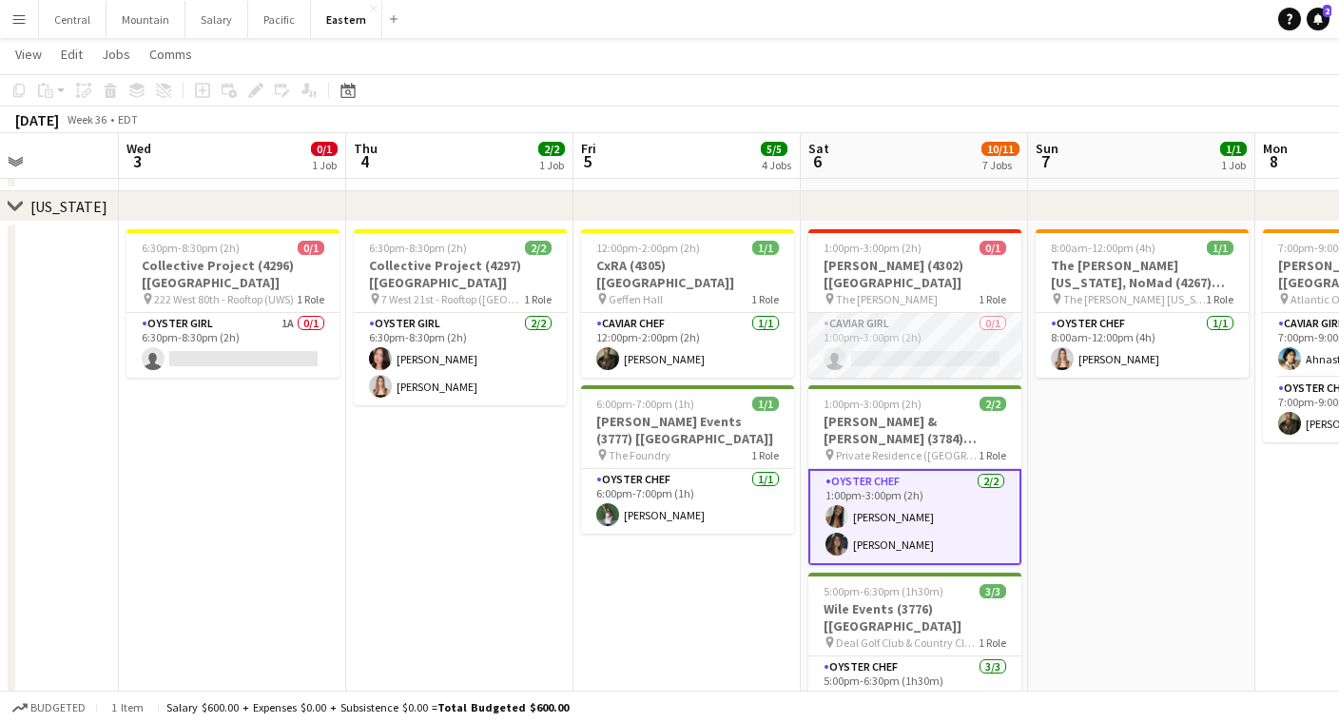
scroll to position [0, 550]
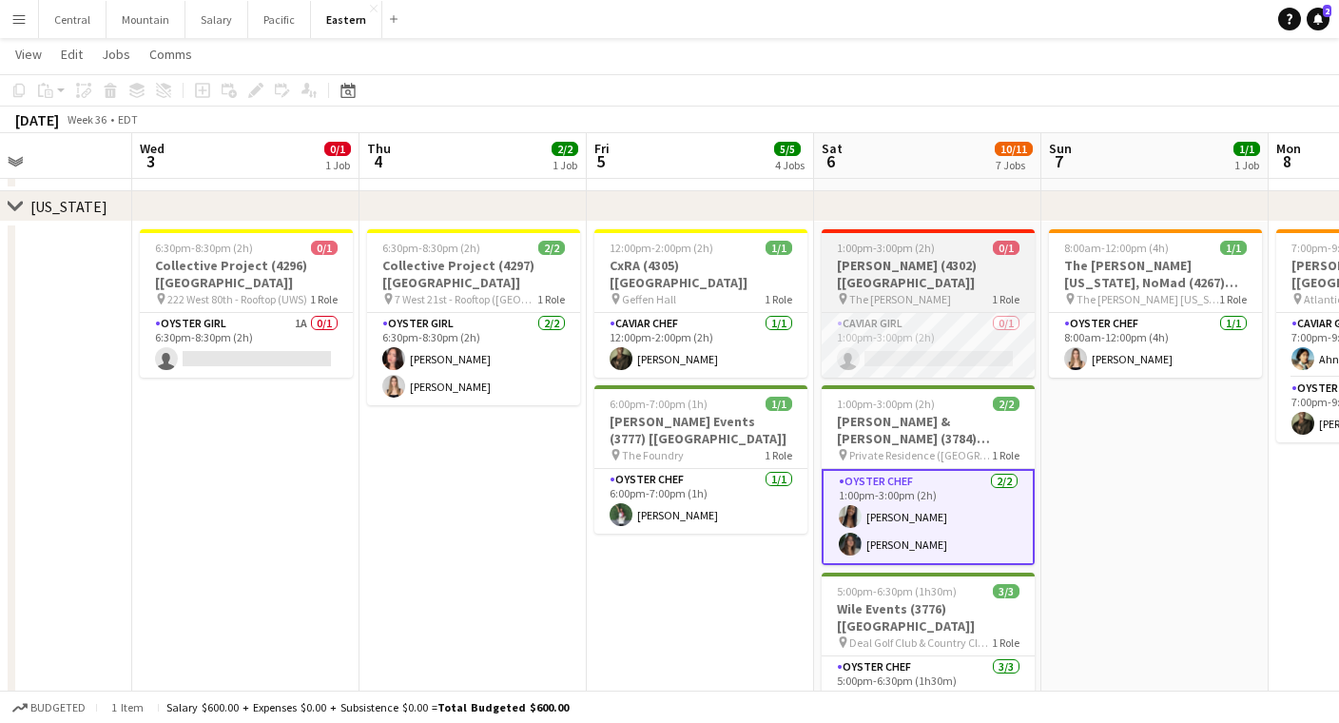
click at [958, 291] on div "pin The [PERSON_NAME] 1 Role" at bounding box center [928, 298] width 213 height 15
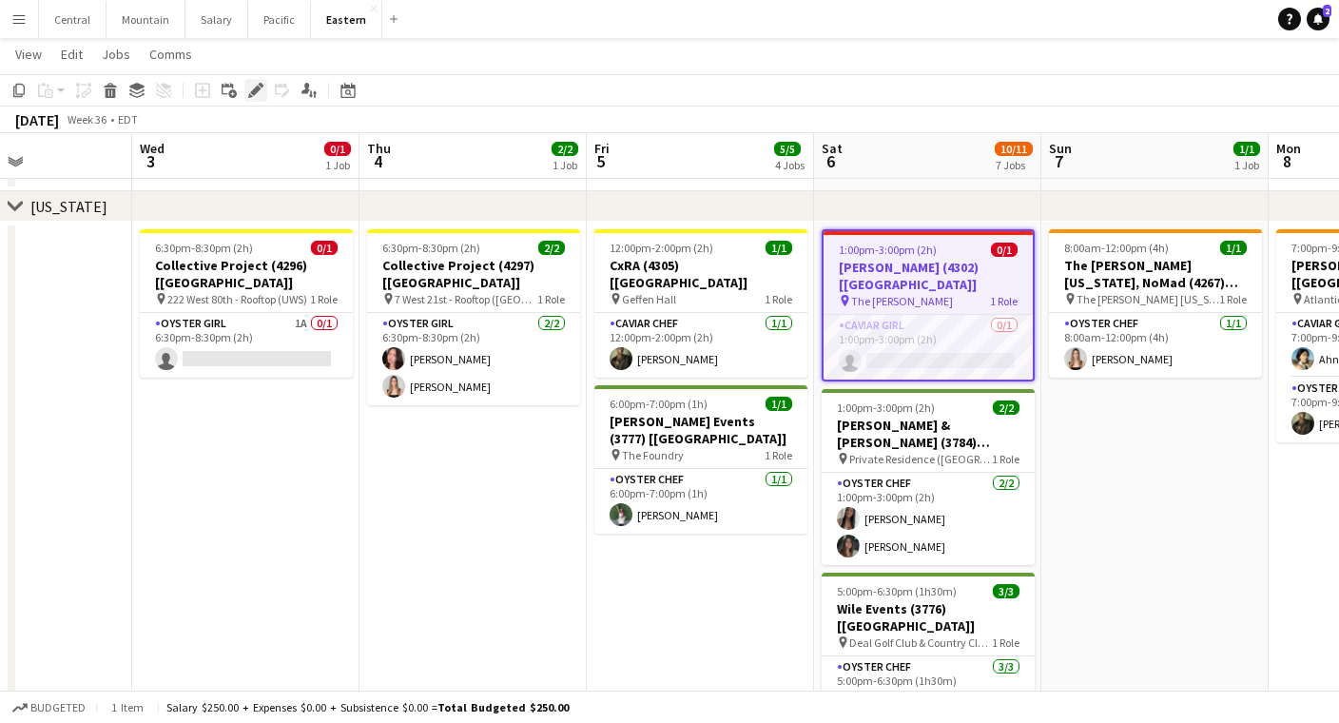
click at [249, 101] on div "Edit" at bounding box center [255, 90] width 23 height 23
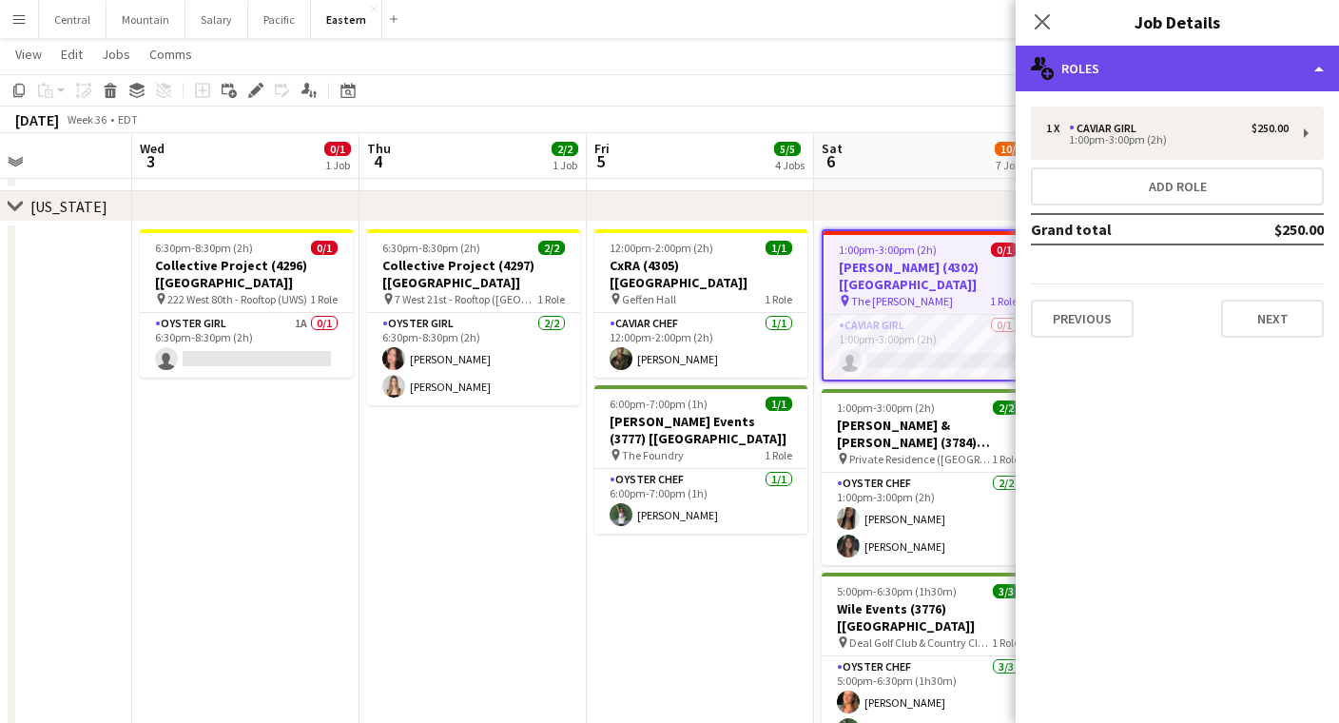
click at [1125, 57] on div "multiple-users-add Roles" at bounding box center [1177, 69] width 323 height 46
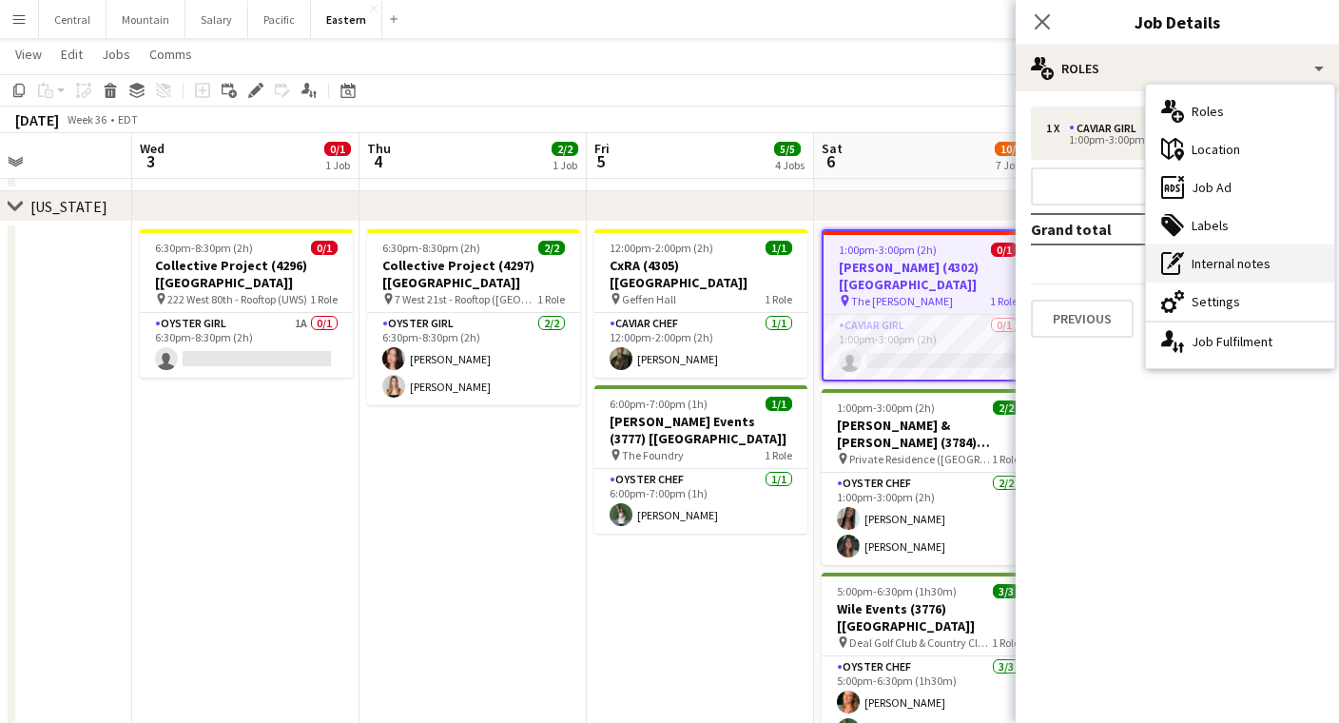
click at [1185, 278] on div "pen-write Internal notes" at bounding box center [1240, 263] width 188 height 38
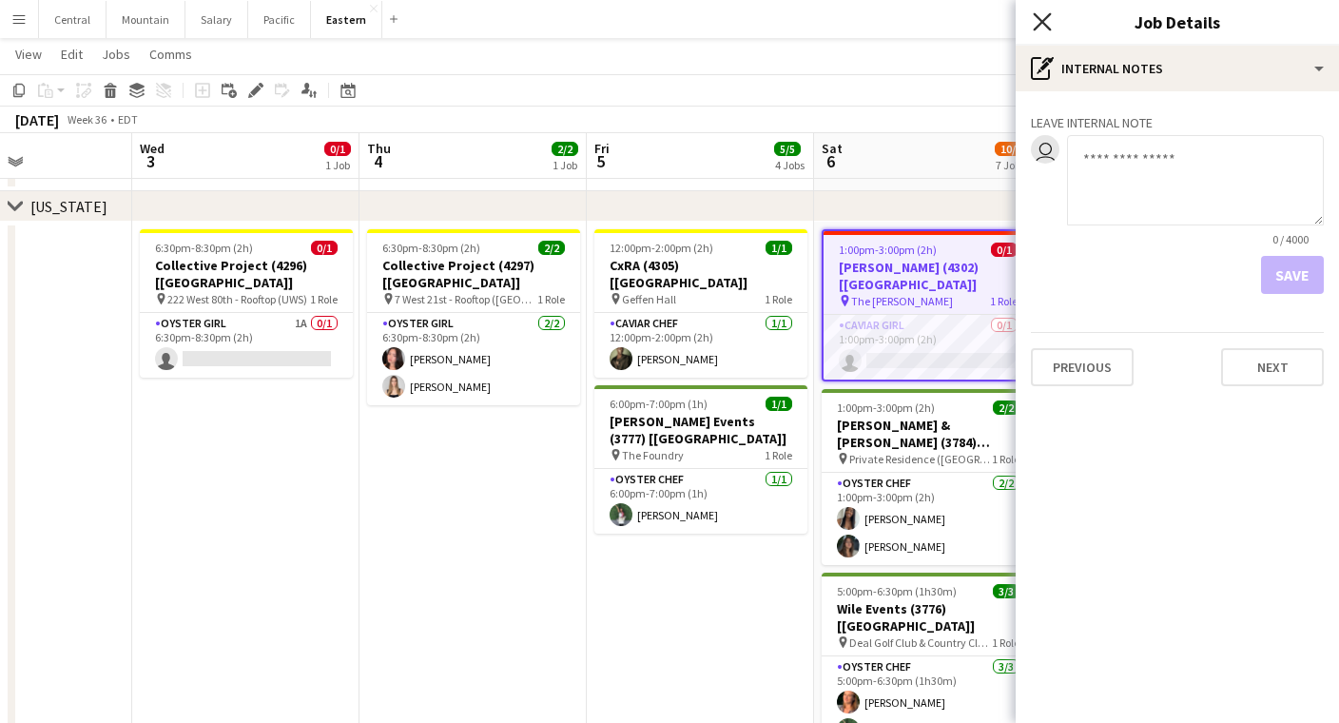
click at [1045, 16] on icon "Close pop-in" at bounding box center [1042, 21] width 18 height 18
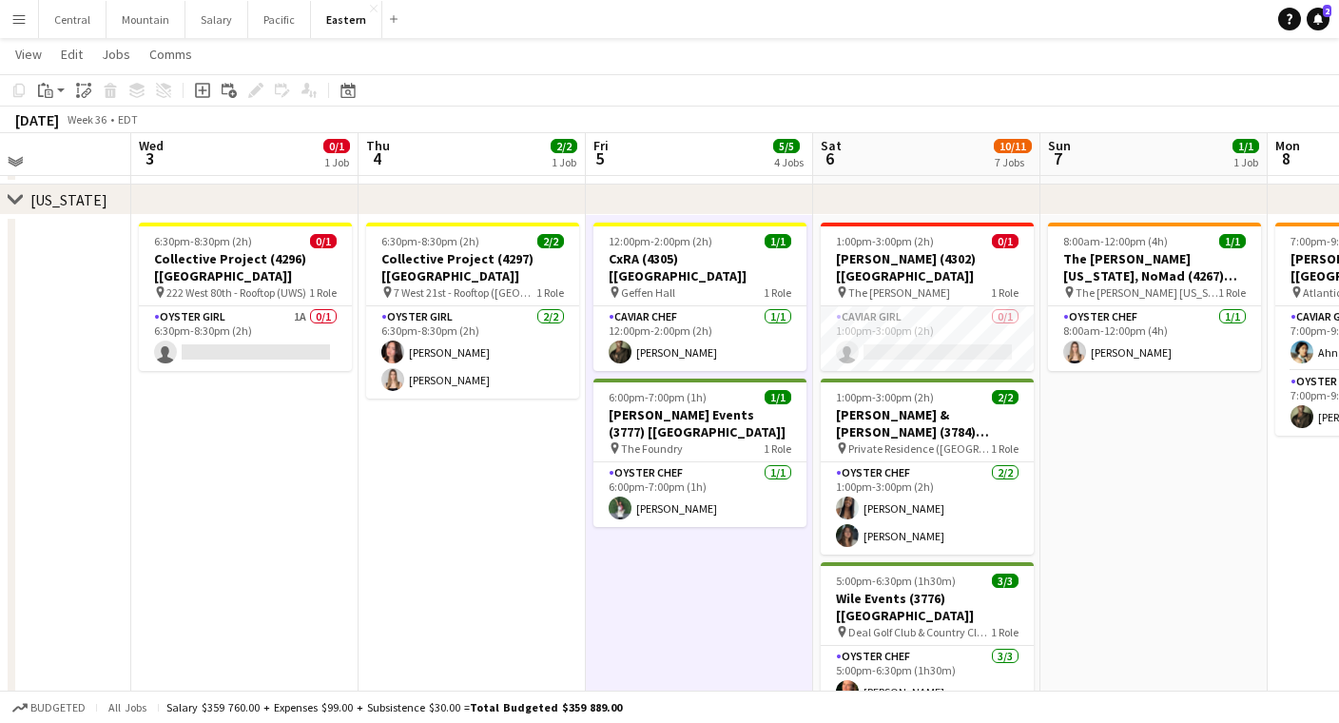
scroll to position [649, 0]
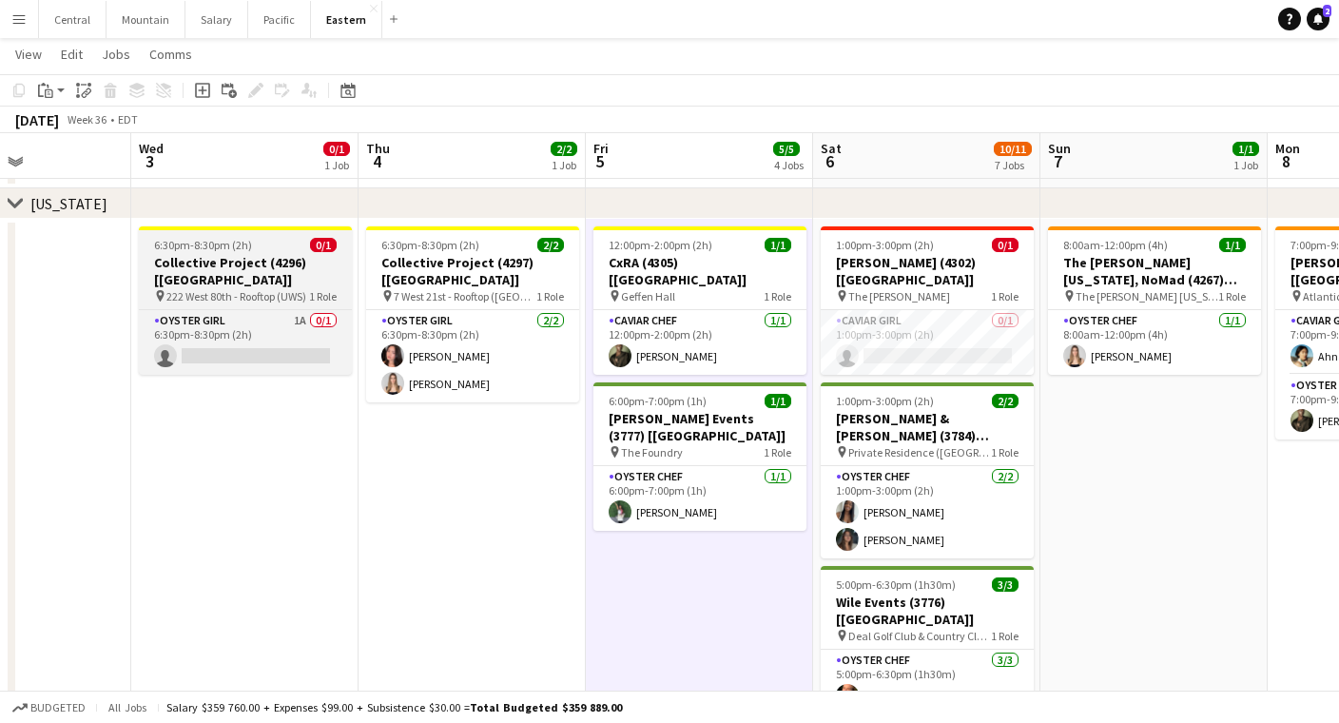
click at [234, 289] on span "222 West 80th - Rooftop (UWS)" at bounding box center [236, 296] width 140 height 14
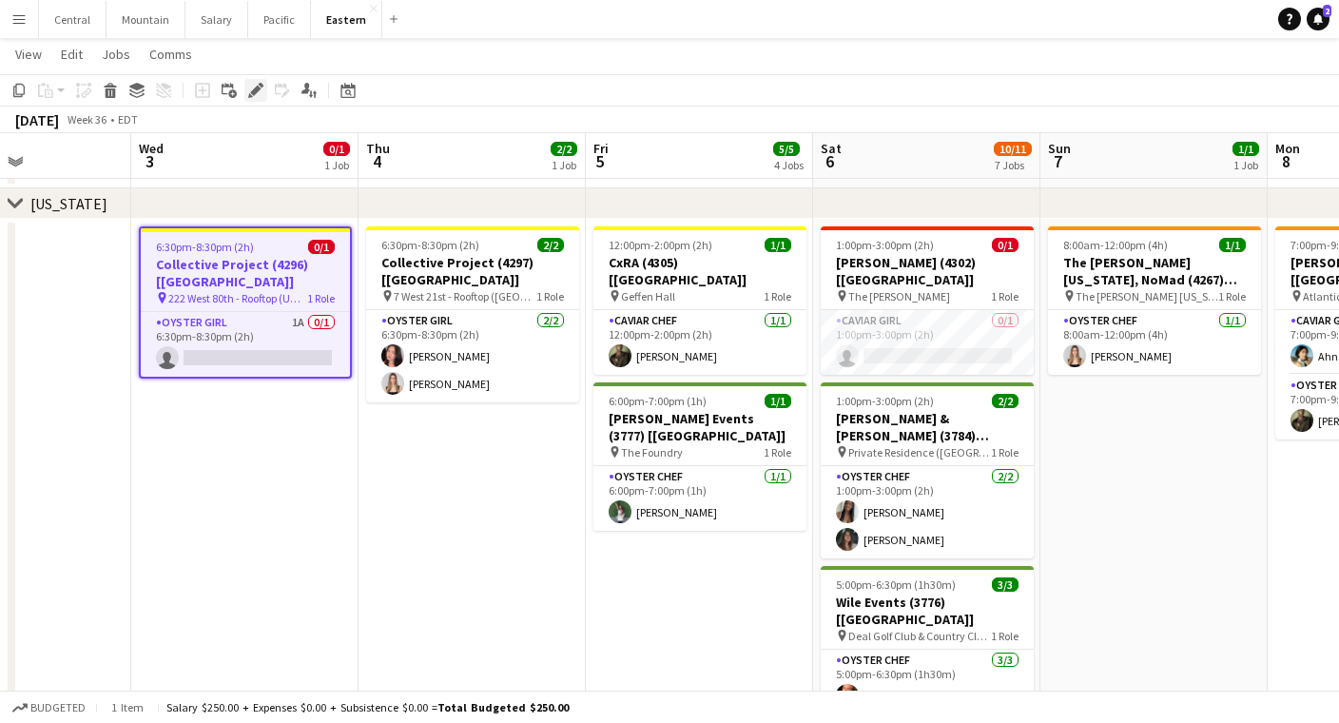
click at [257, 83] on icon "Edit" at bounding box center [255, 90] width 15 height 15
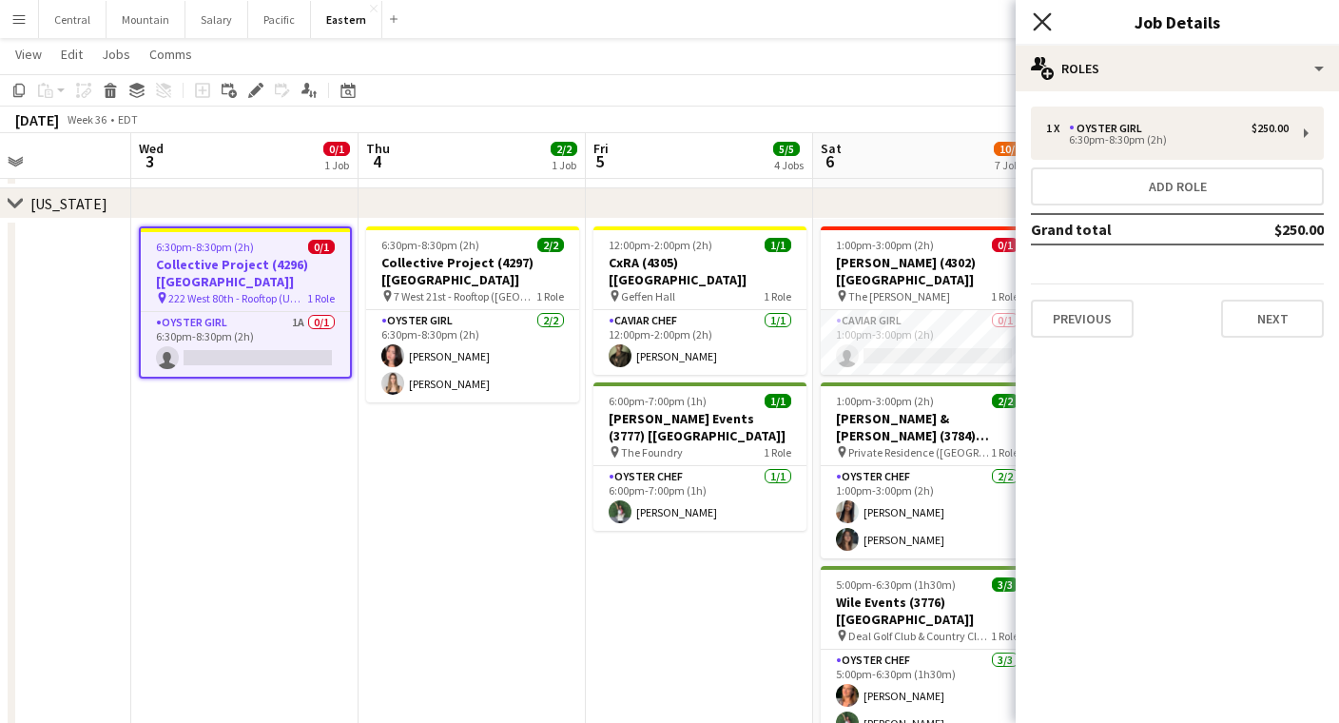
click at [1045, 26] on icon at bounding box center [1042, 21] width 18 height 18
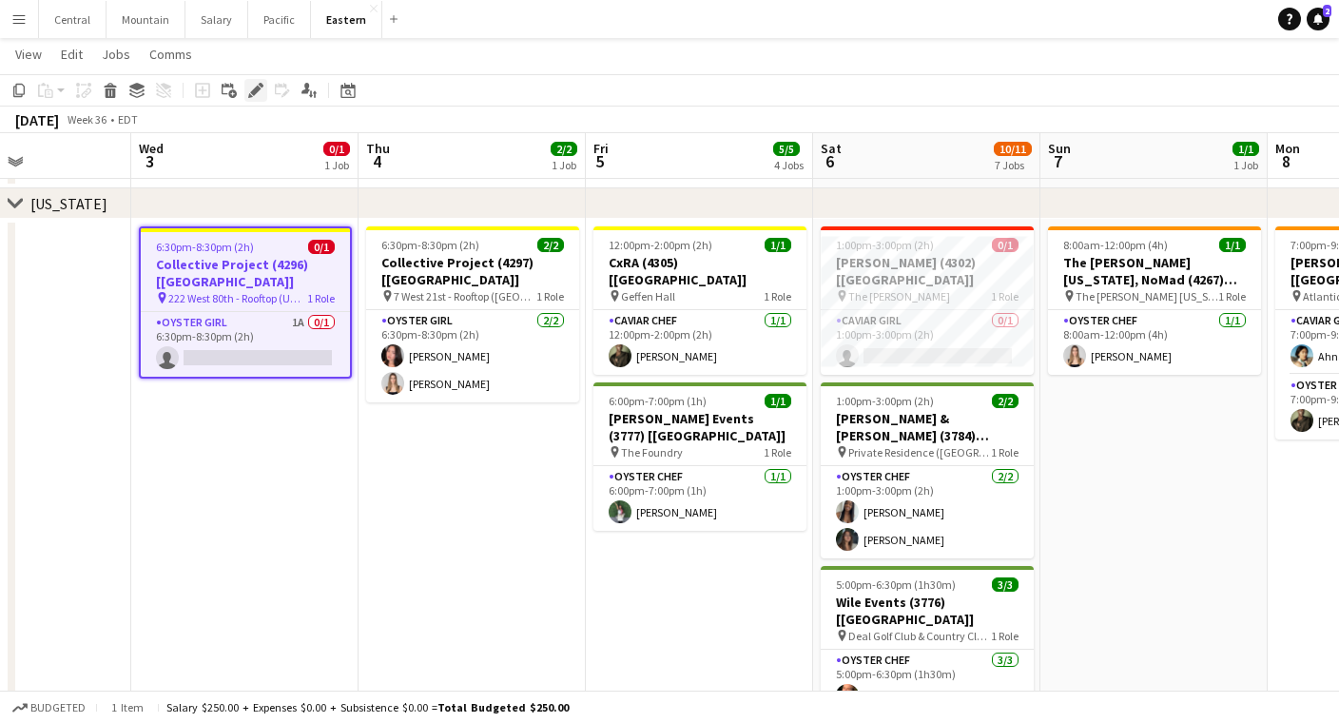
click at [251, 86] on icon "Edit" at bounding box center [255, 90] width 15 height 15
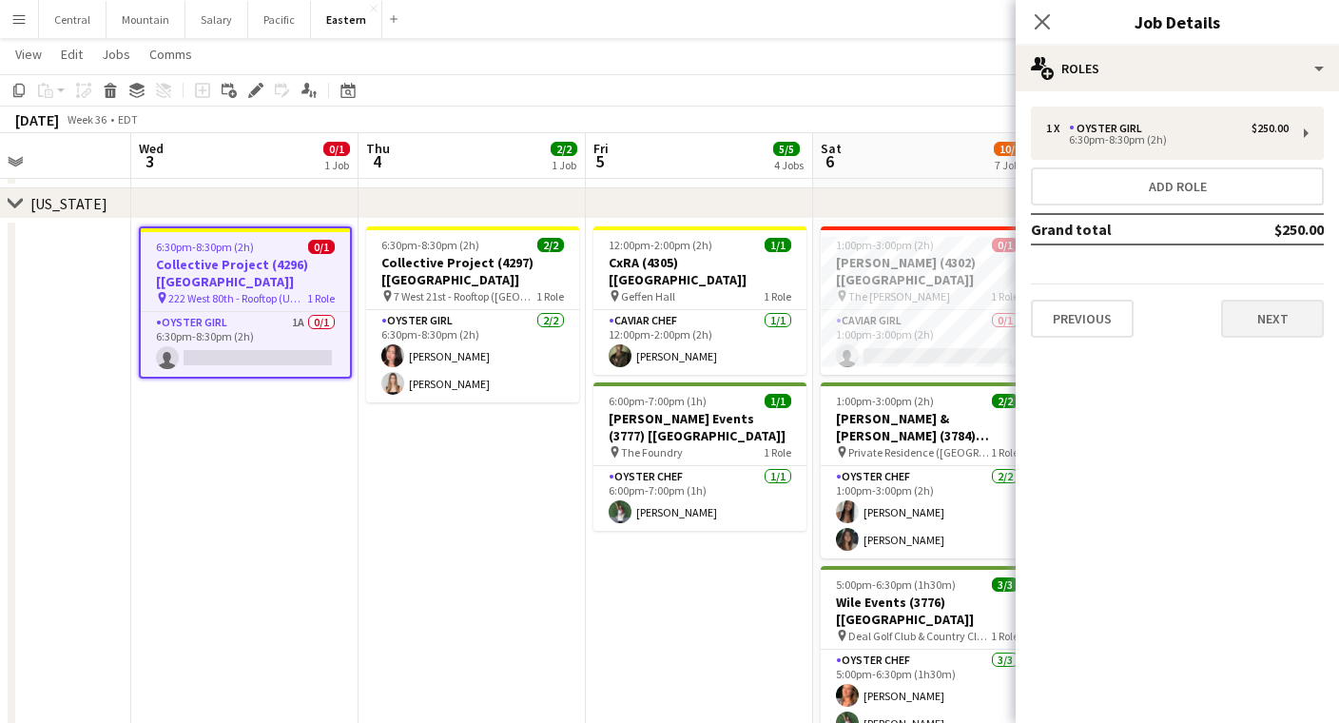
click at [1275, 316] on button "Next" at bounding box center [1272, 319] width 103 height 38
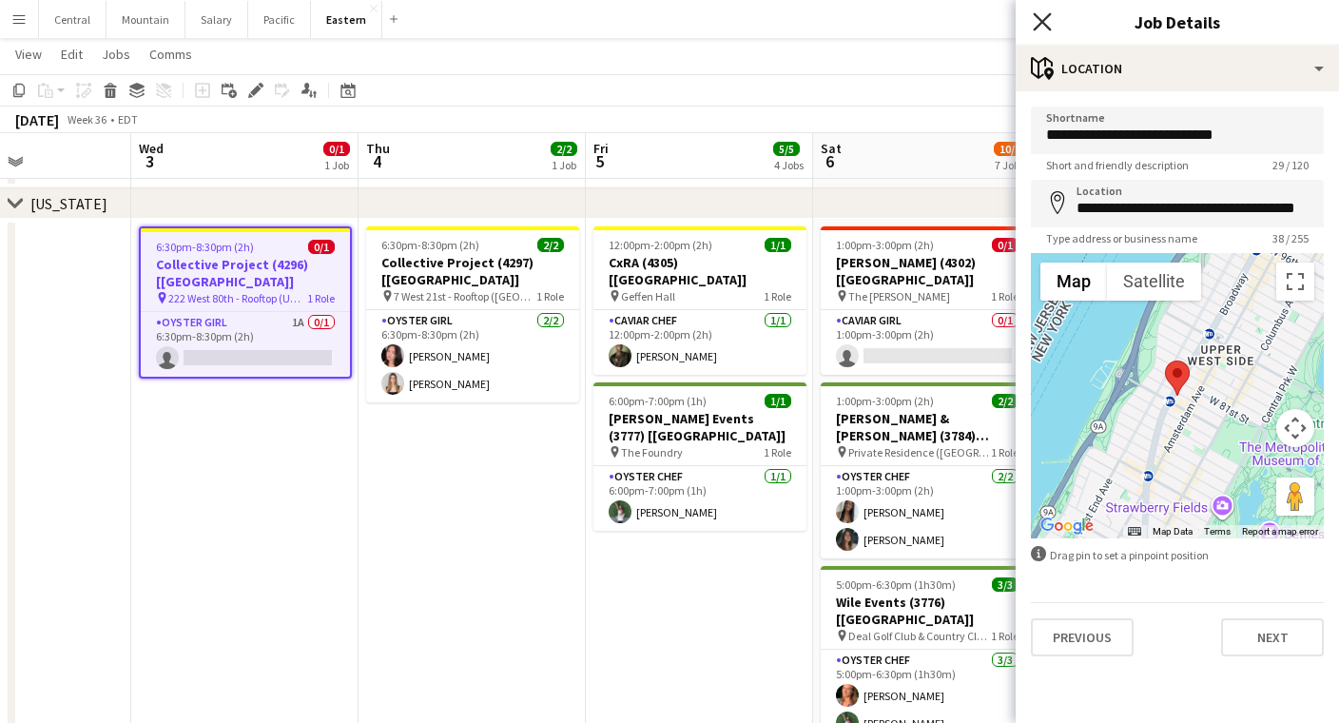
click at [1047, 23] on icon "Close pop-in" at bounding box center [1042, 21] width 18 height 18
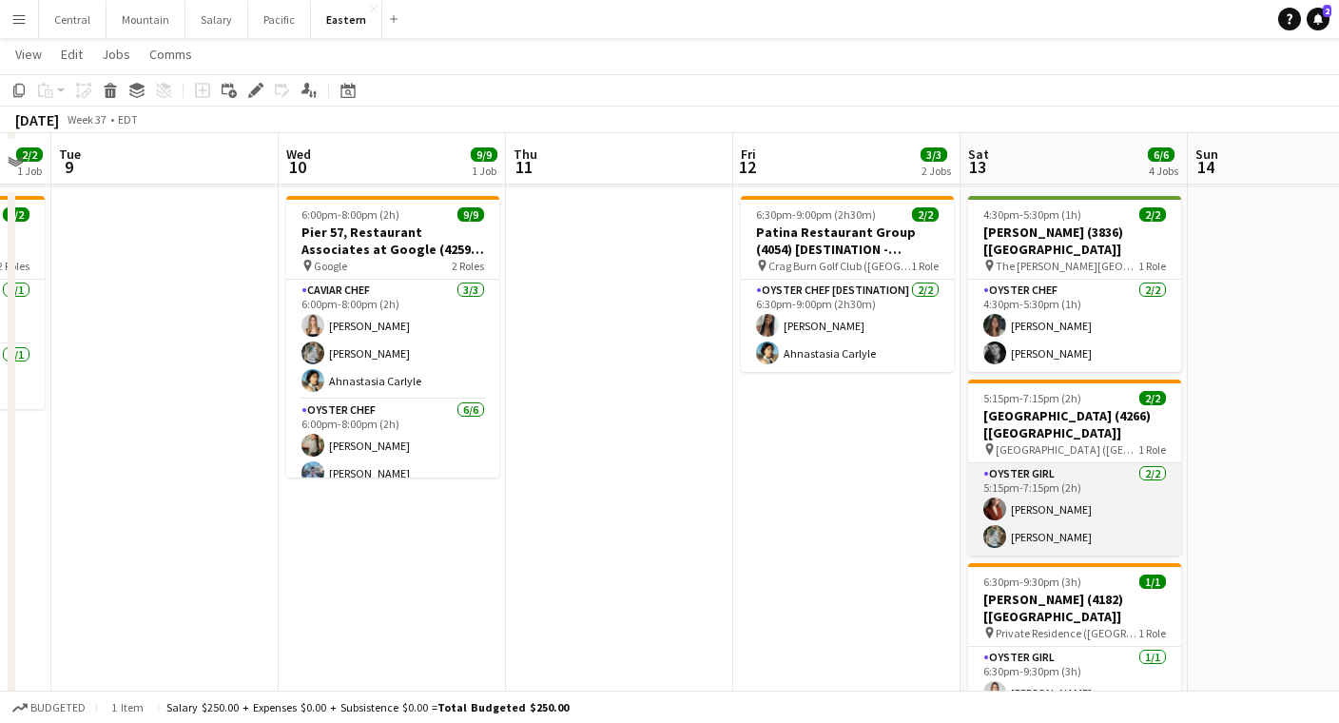
scroll to position [673, 0]
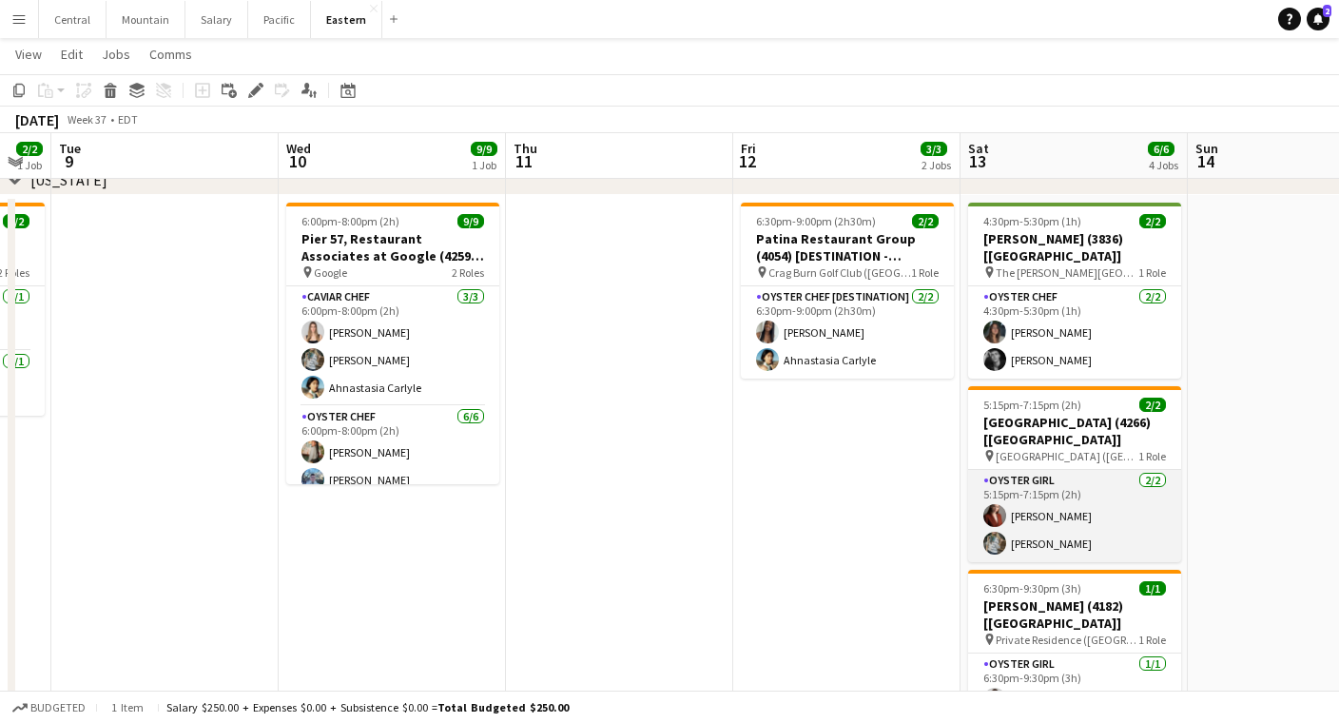
click at [1091, 487] on app-card-role "Oyster Girl [DEMOGRAPHIC_DATA][DATE] 5:15pm-7:15pm (2h) [PERSON_NAME] Artych [P…" at bounding box center [1074, 516] width 213 height 92
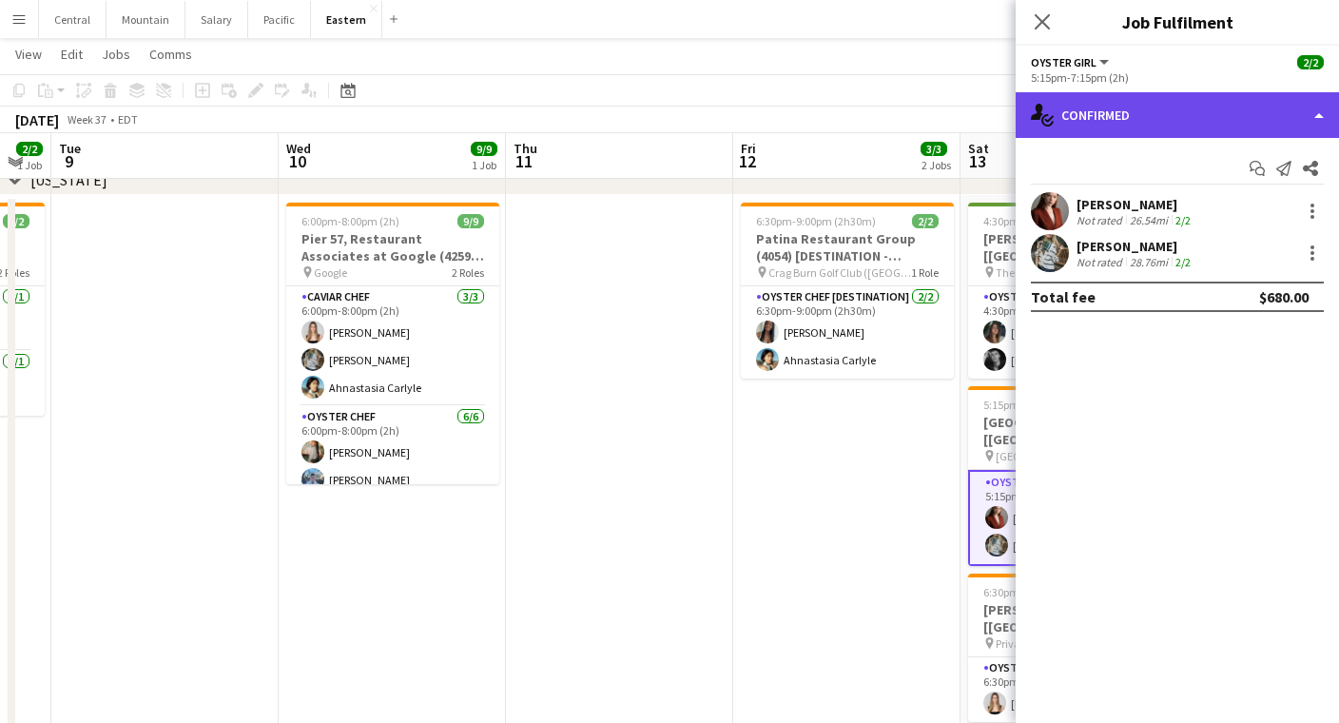
click at [1171, 110] on div "single-neutral-actions-check-2 Confirmed" at bounding box center [1177, 115] width 323 height 46
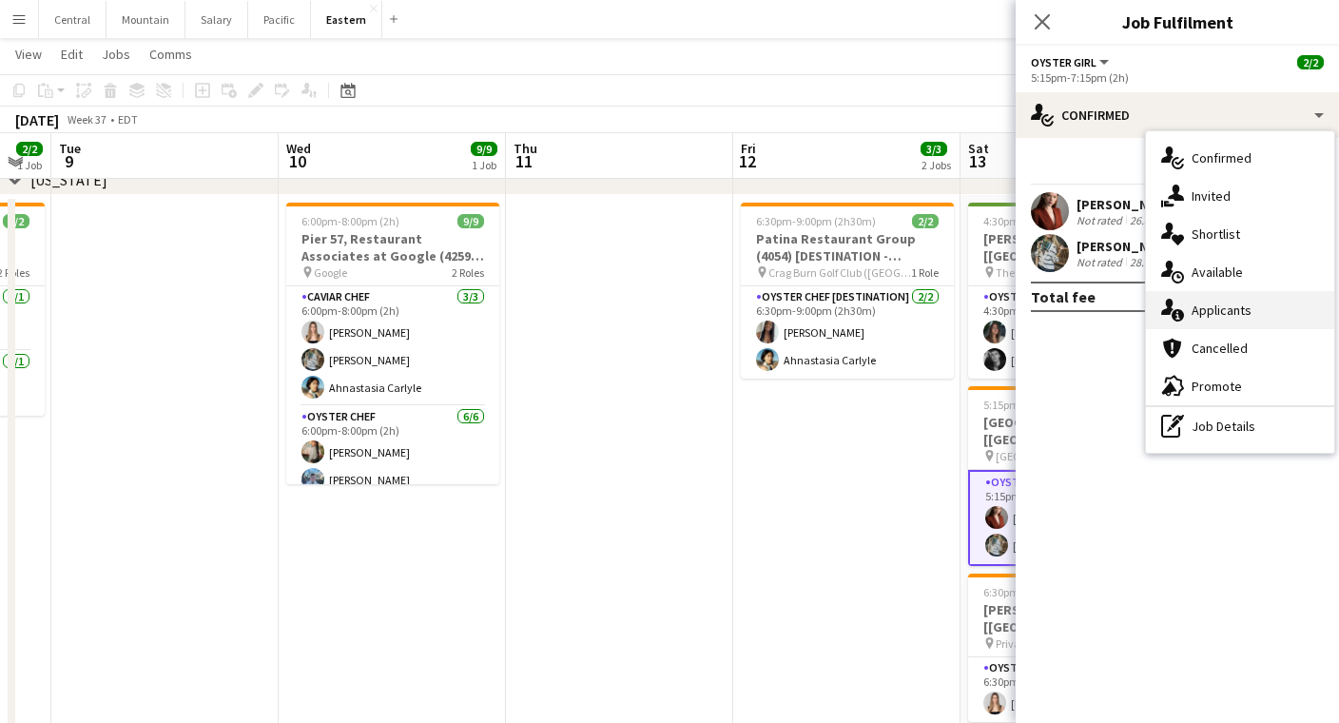
click at [1201, 312] on div "single-neutral-actions-information Applicants" at bounding box center [1240, 310] width 188 height 38
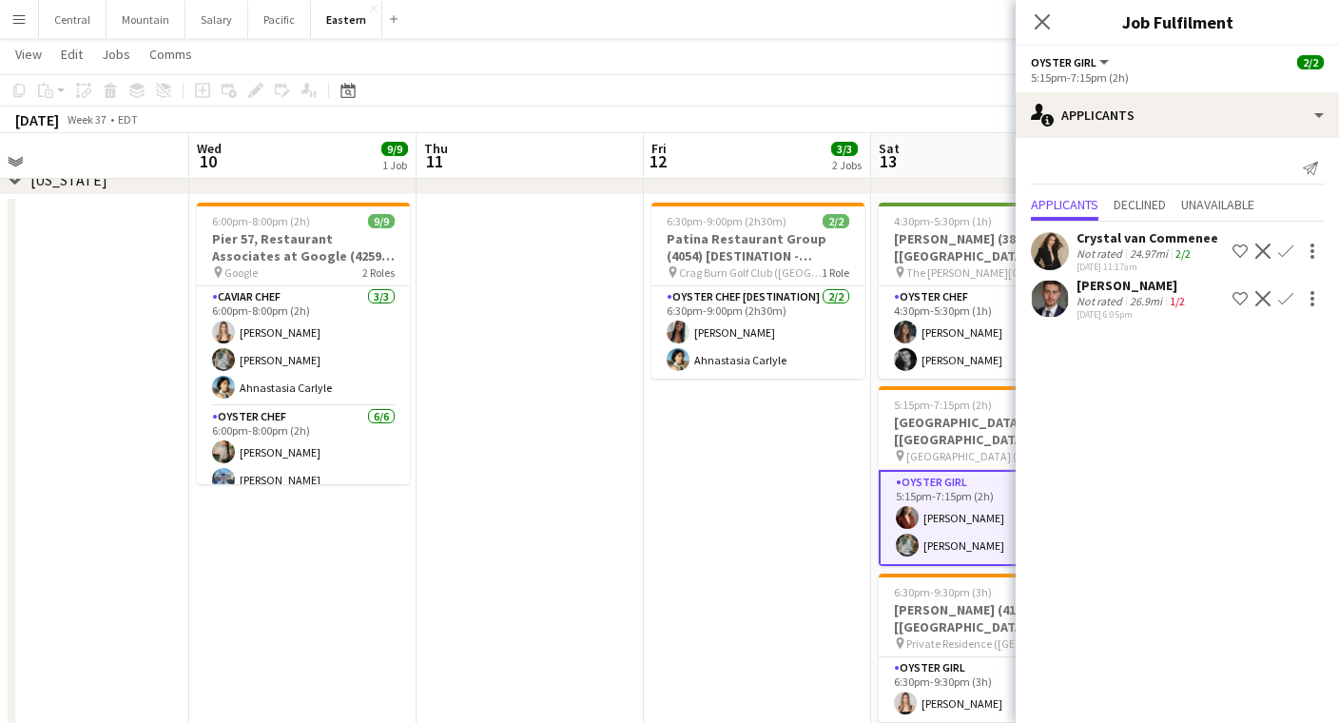
scroll to position [0, 733]
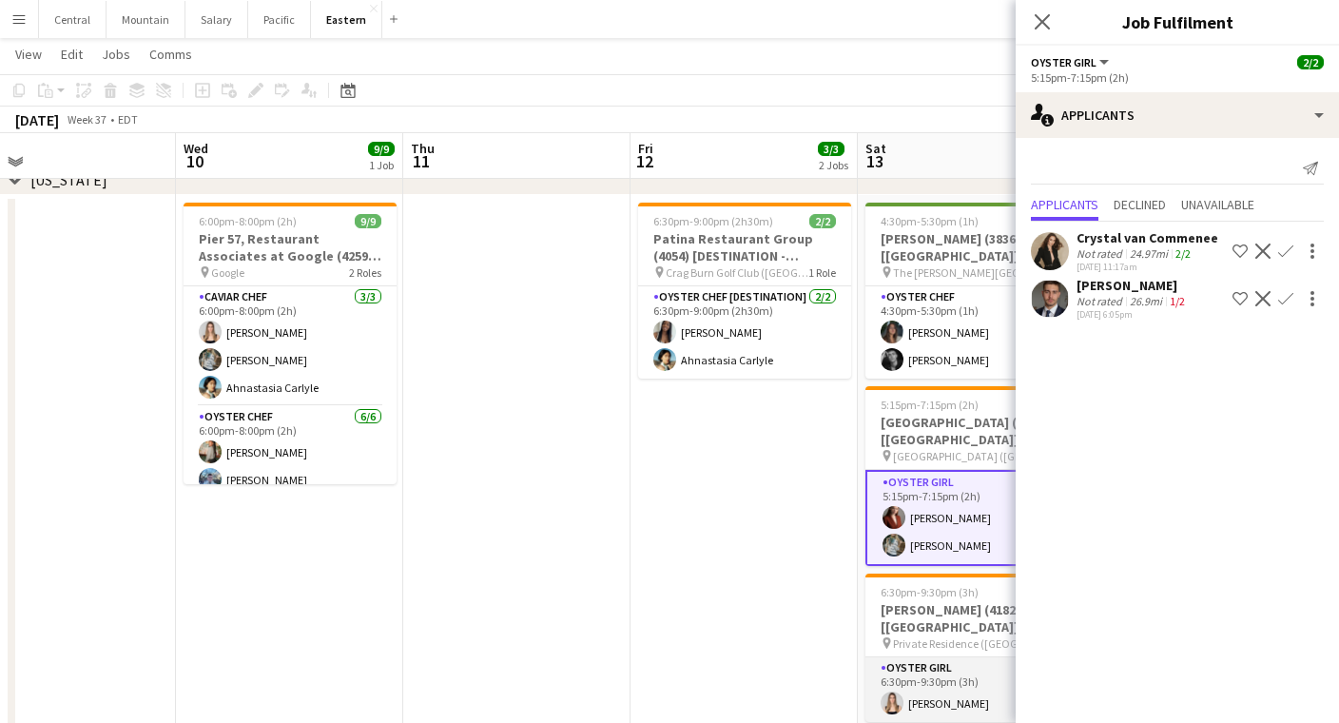
click at [946, 657] on app-card-role "Oyster Girl [DEMOGRAPHIC_DATA][DATE] 6:30pm-9:30pm (3h) [PERSON_NAME]" at bounding box center [972, 689] width 213 height 65
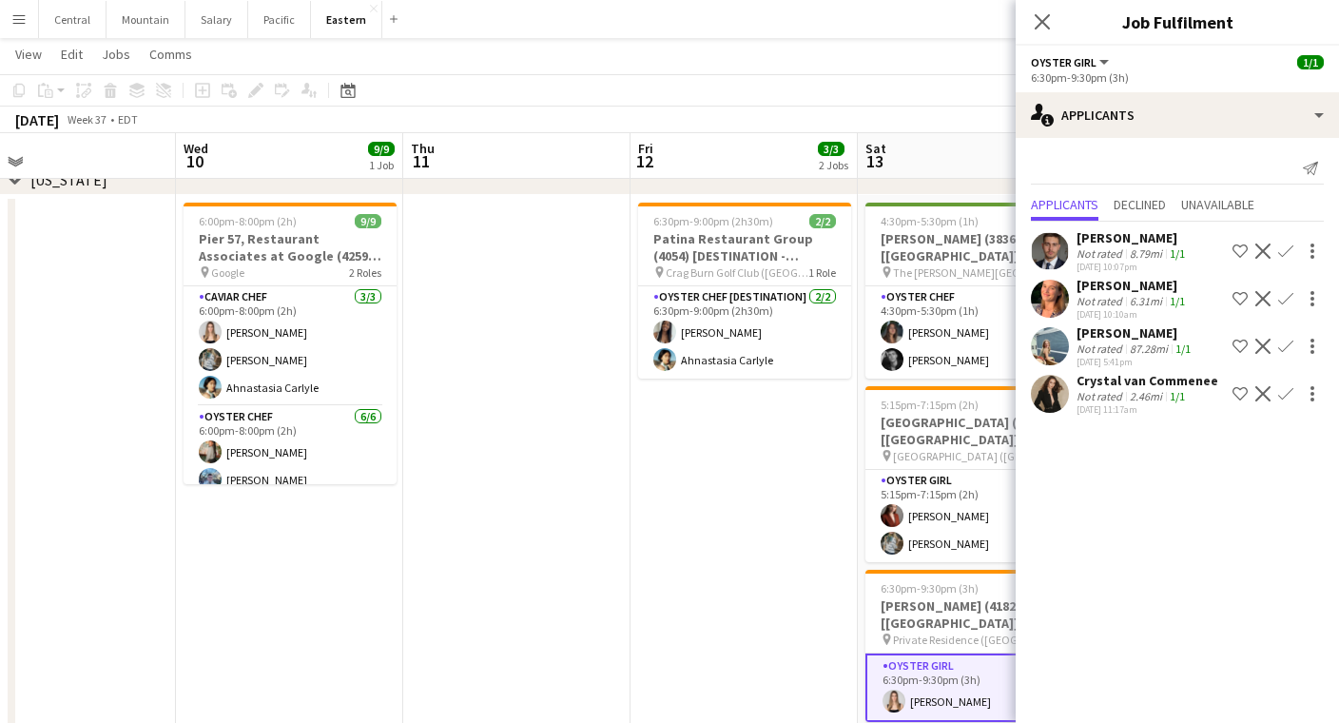
scroll to position [0, 763]
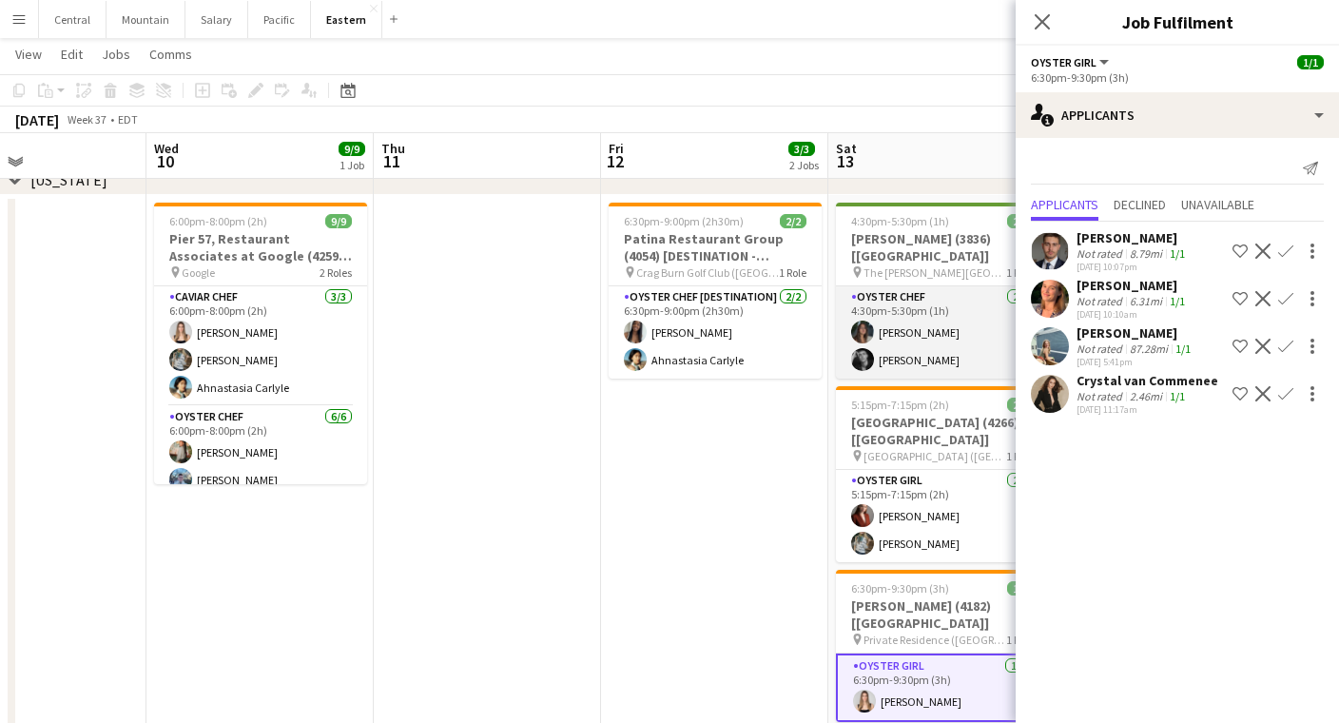
click at [923, 304] on app-card-role "Oyster Chef [DATE] 4:30pm-5:30pm (1h) [PERSON_NAME] [PERSON_NAME]" at bounding box center [942, 332] width 213 height 92
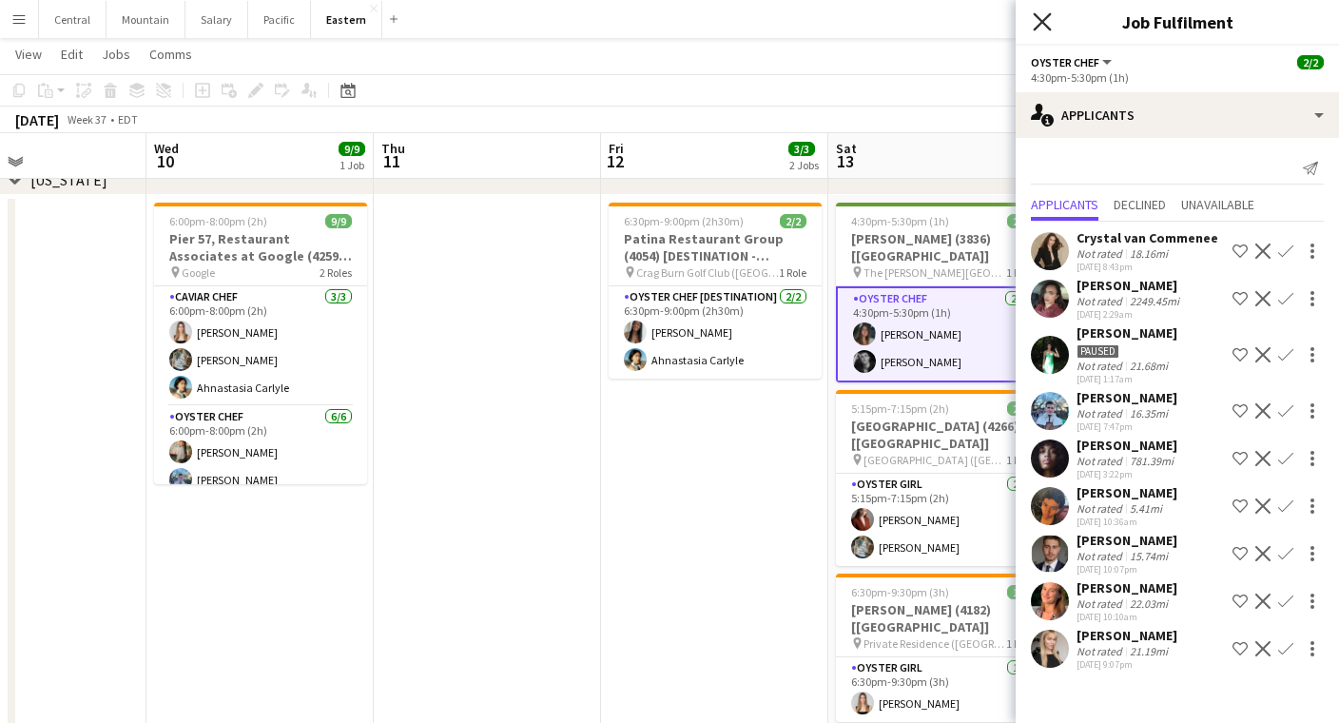
click at [1048, 25] on icon "Close pop-in" at bounding box center [1042, 21] width 18 height 18
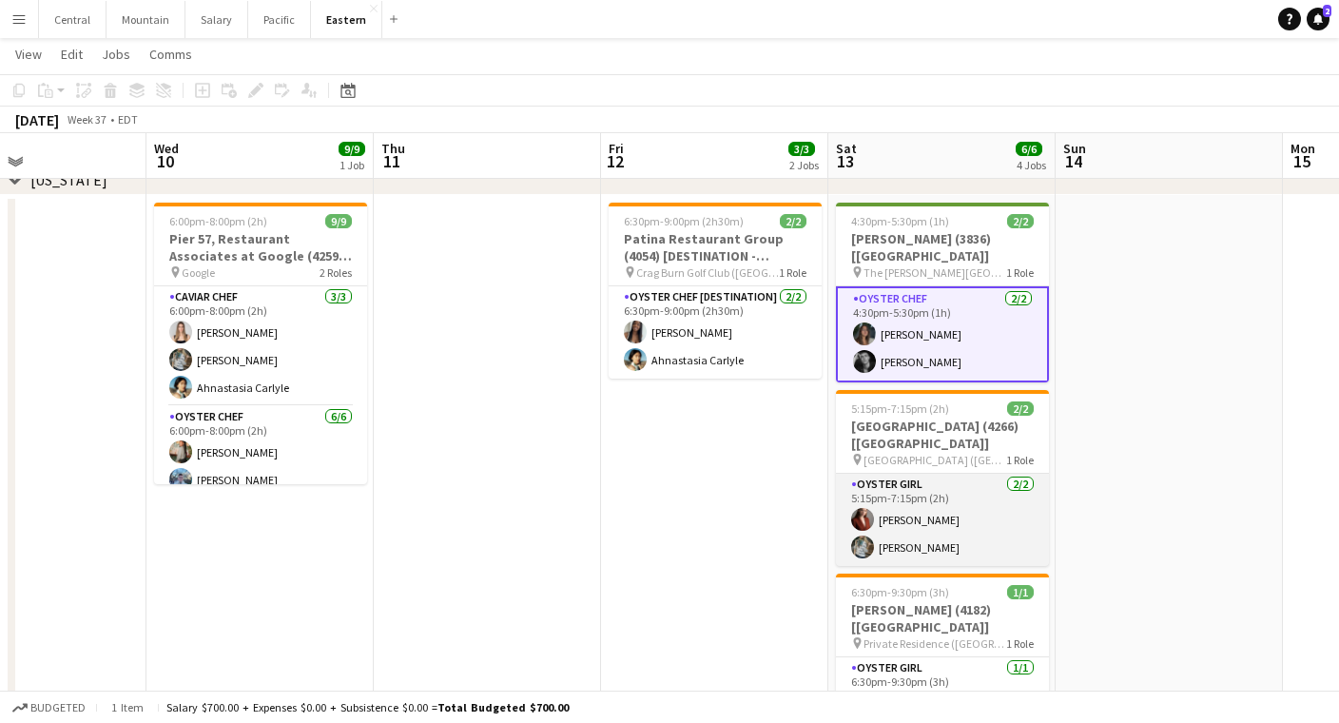
click at [977, 505] on app-card-role "Oyster Girl [DEMOGRAPHIC_DATA][DATE] 5:15pm-7:15pm (2h) [PERSON_NAME] Artych [P…" at bounding box center [942, 520] width 213 height 92
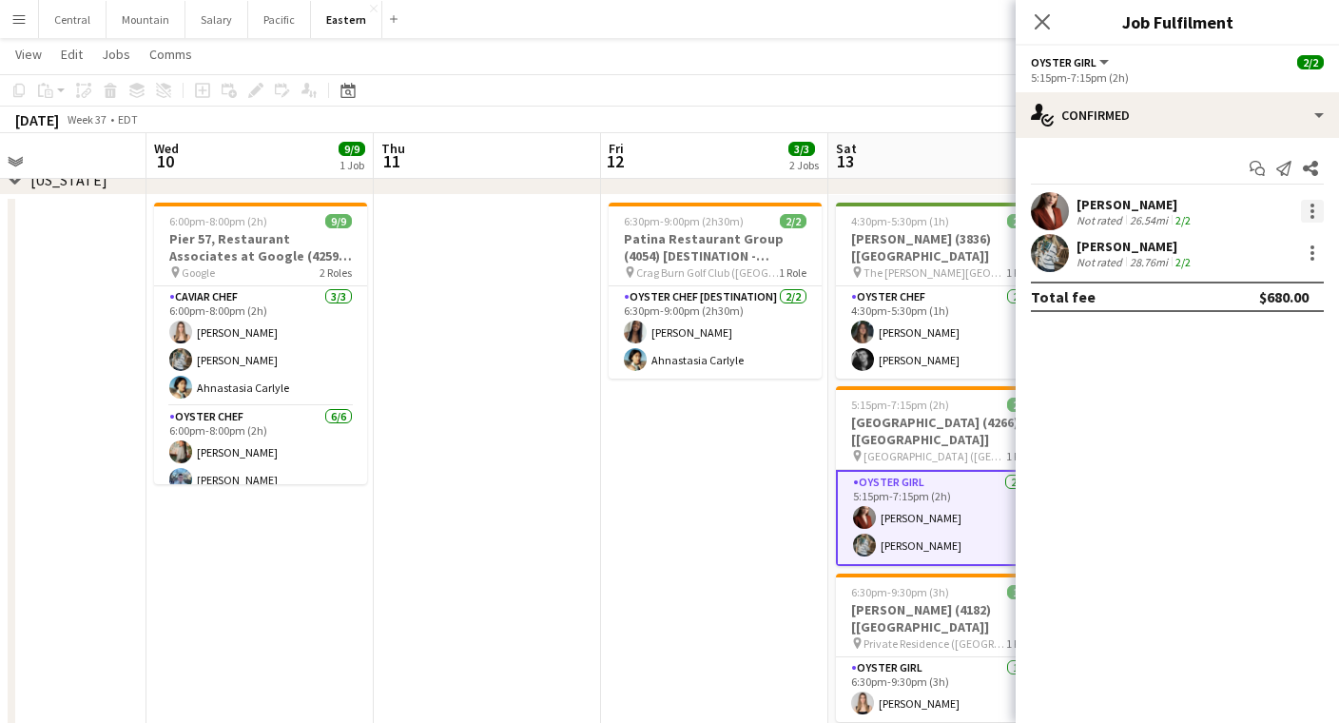
click at [1307, 210] on div at bounding box center [1312, 211] width 23 height 23
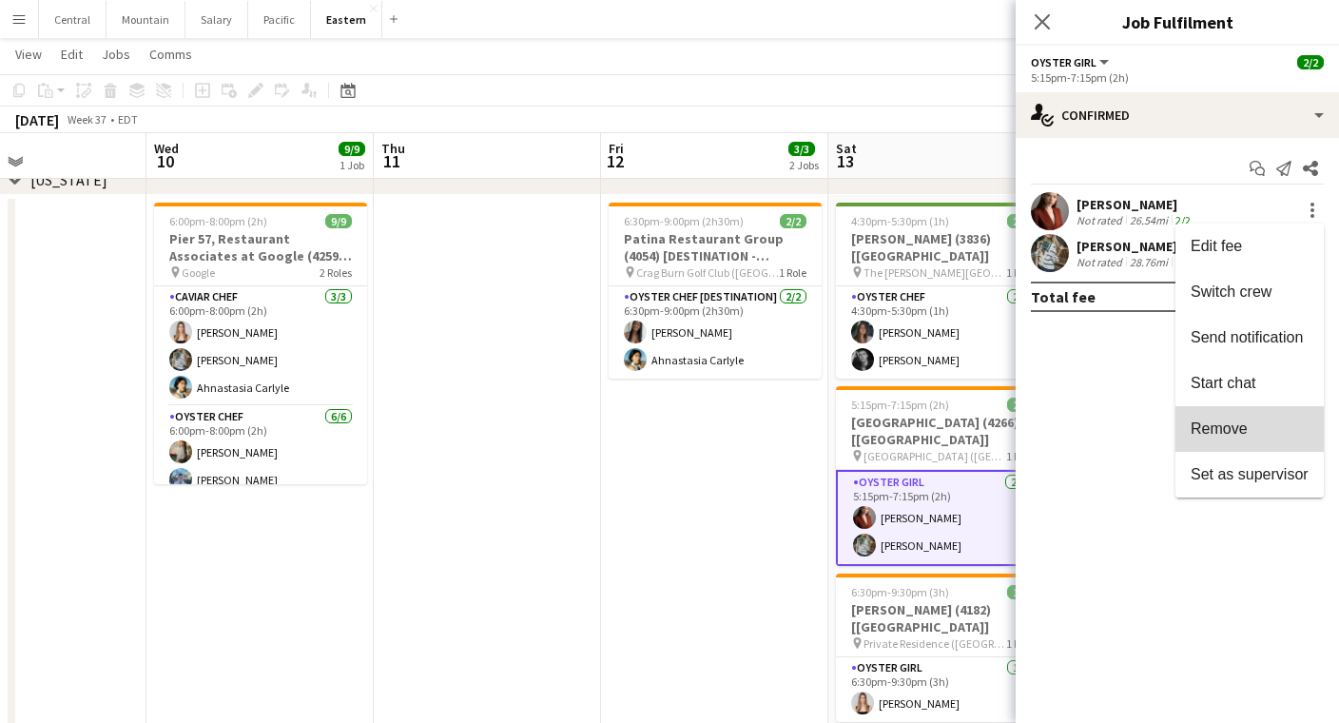
click at [1240, 440] on button "Remove" at bounding box center [1250, 429] width 148 height 46
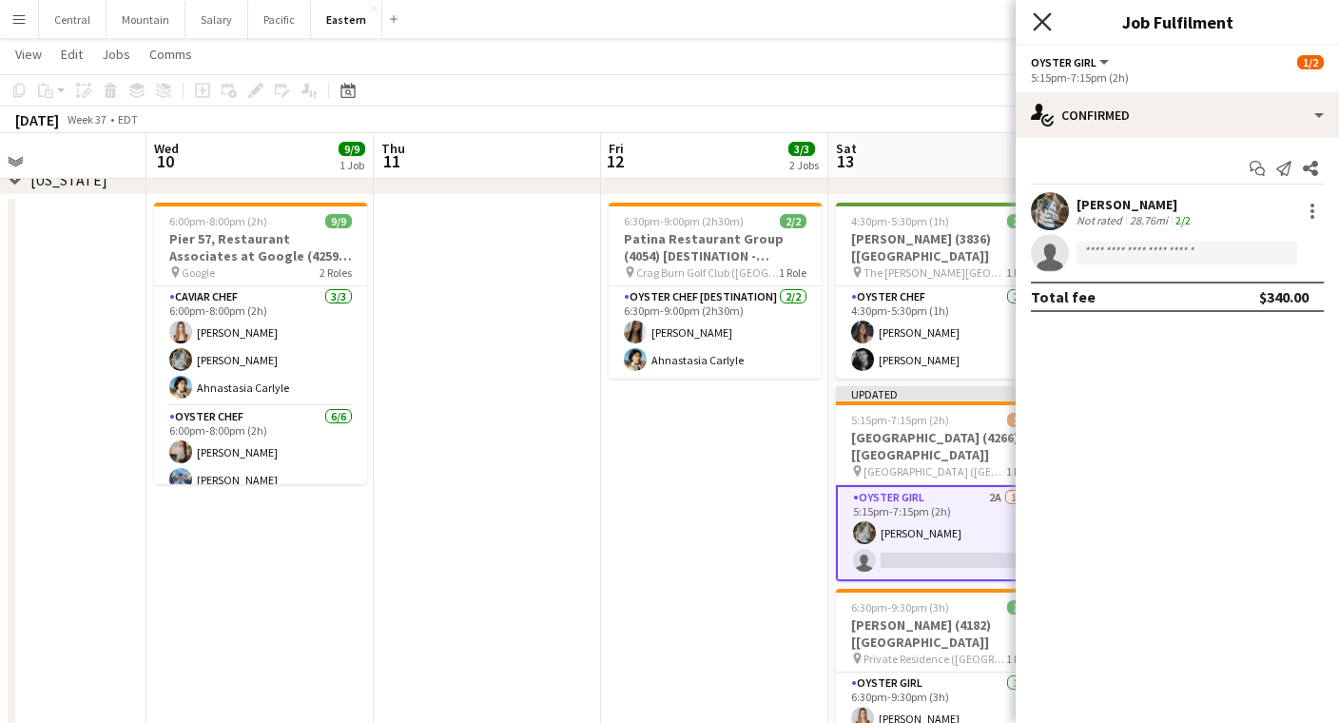
click at [1041, 19] on icon at bounding box center [1042, 21] width 18 height 18
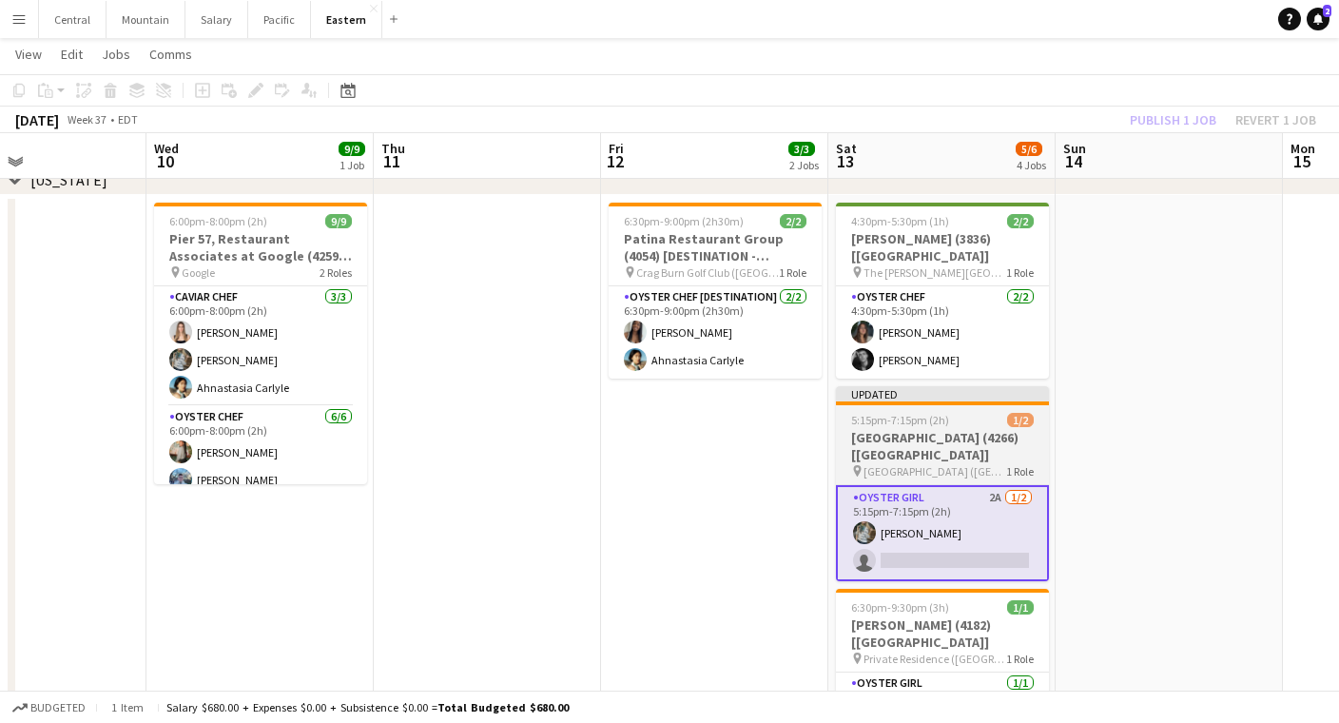
click at [937, 437] on h3 "[GEOGRAPHIC_DATA] (4266) [[GEOGRAPHIC_DATA]]" at bounding box center [942, 446] width 213 height 34
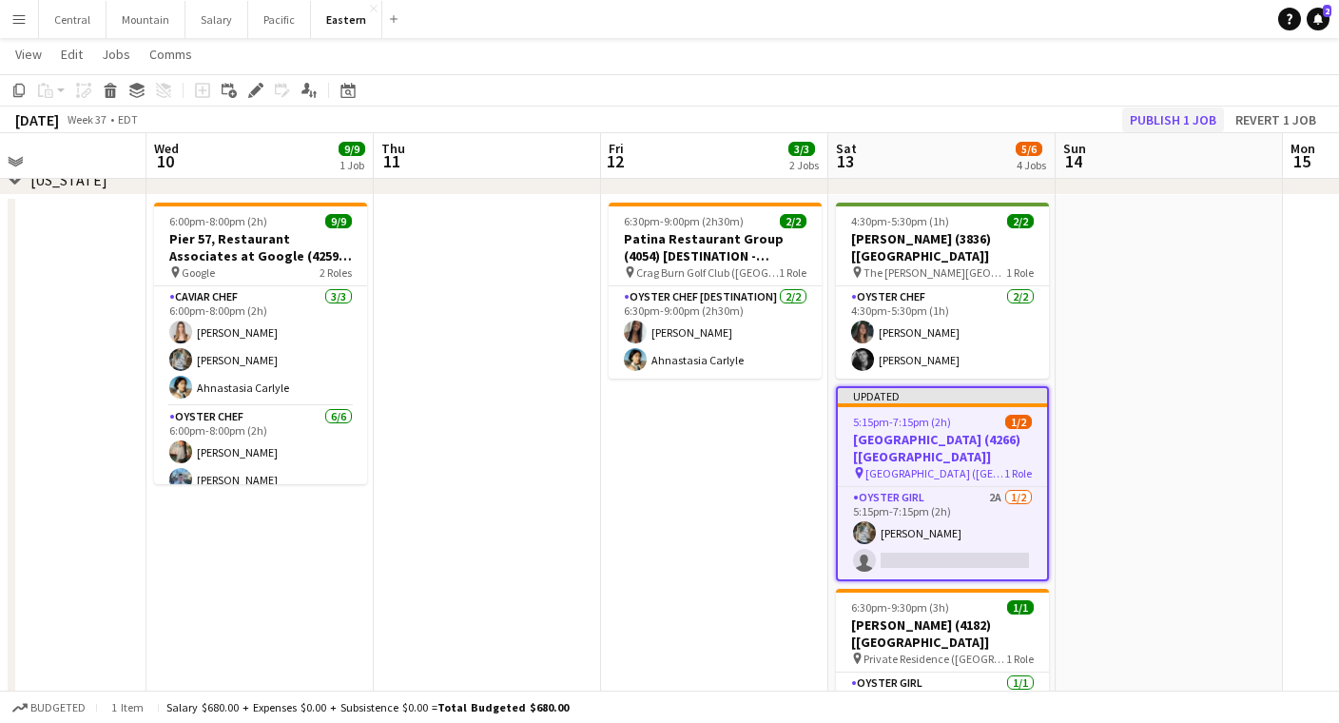
click at [1170, 109] on button "Publish 1 job" at bounding box center [1174, 119] width 102 height 25
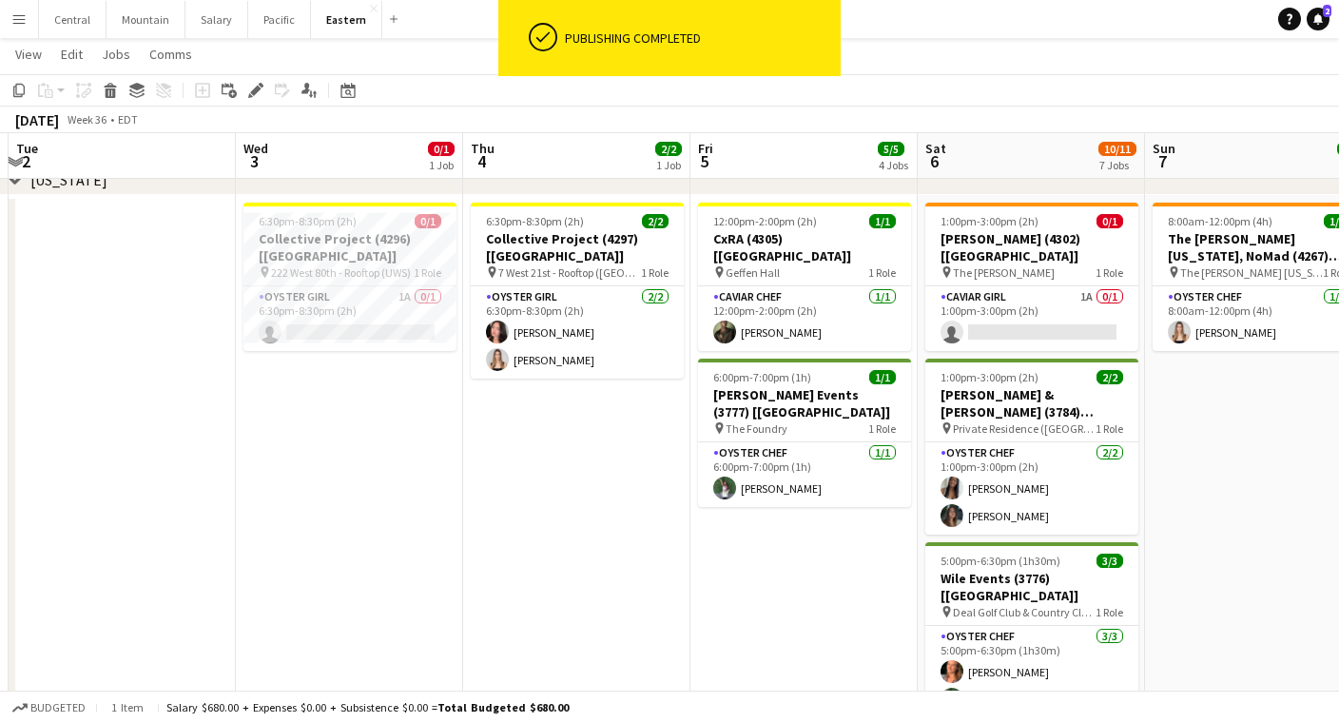
scroll to position [0, 422]
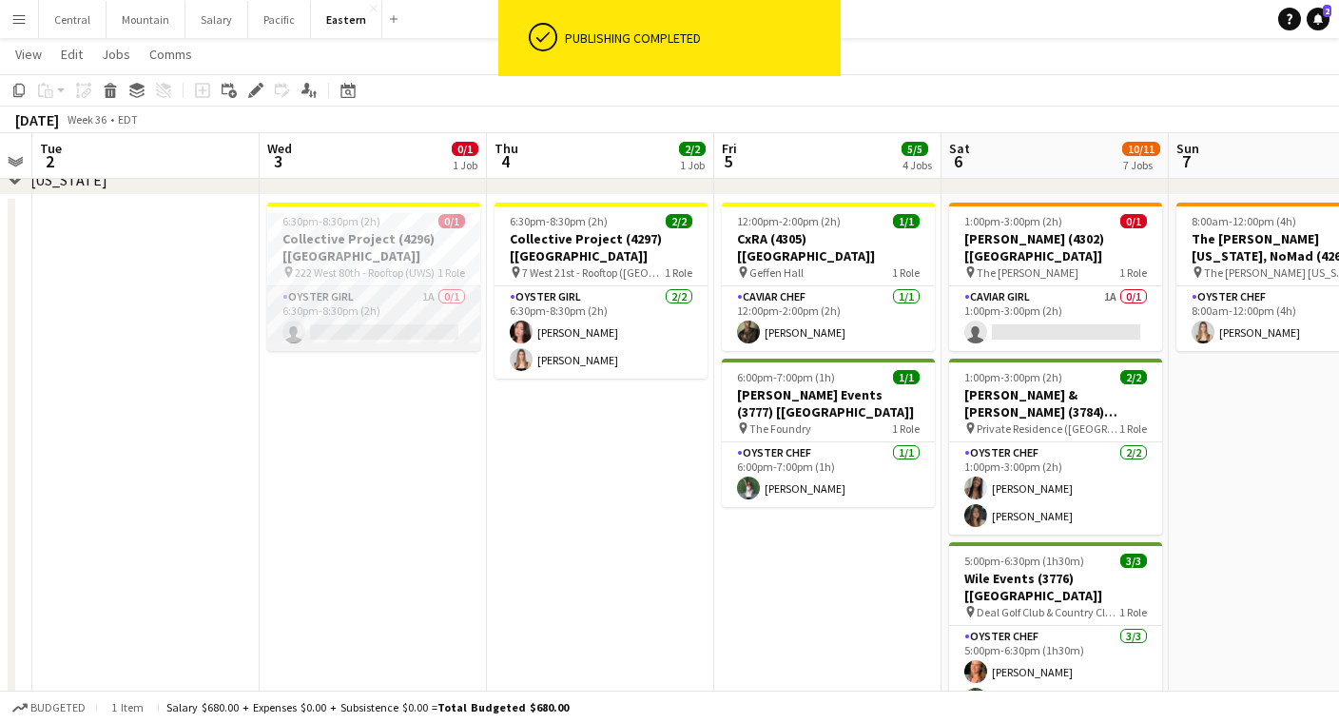
click at [362, 307] on app-card-role "Oyster Girl 1A 0/1 6:30pm-8:30pm (2h) single-neutral-actions" at bounding box center [373, 318] width 213 height 65
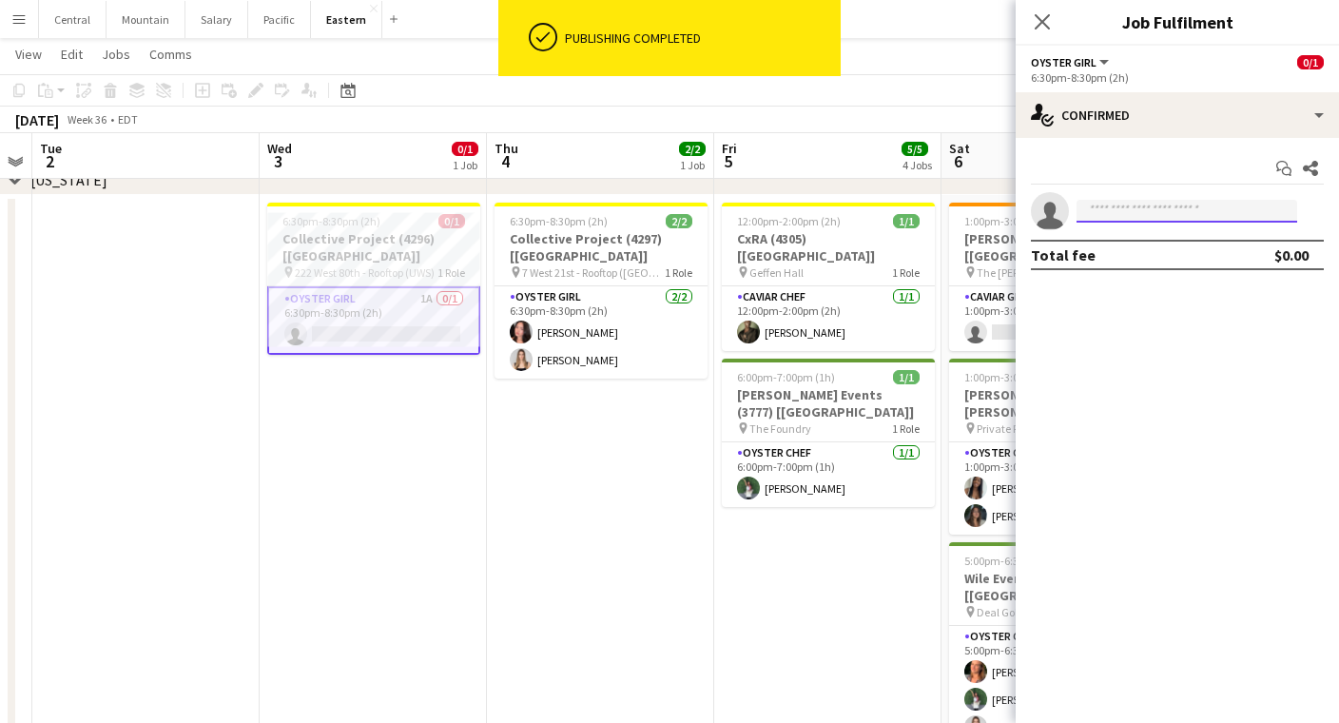
click at [1153, 205] on input at bounding box center [1187, 211] width 221 height 23
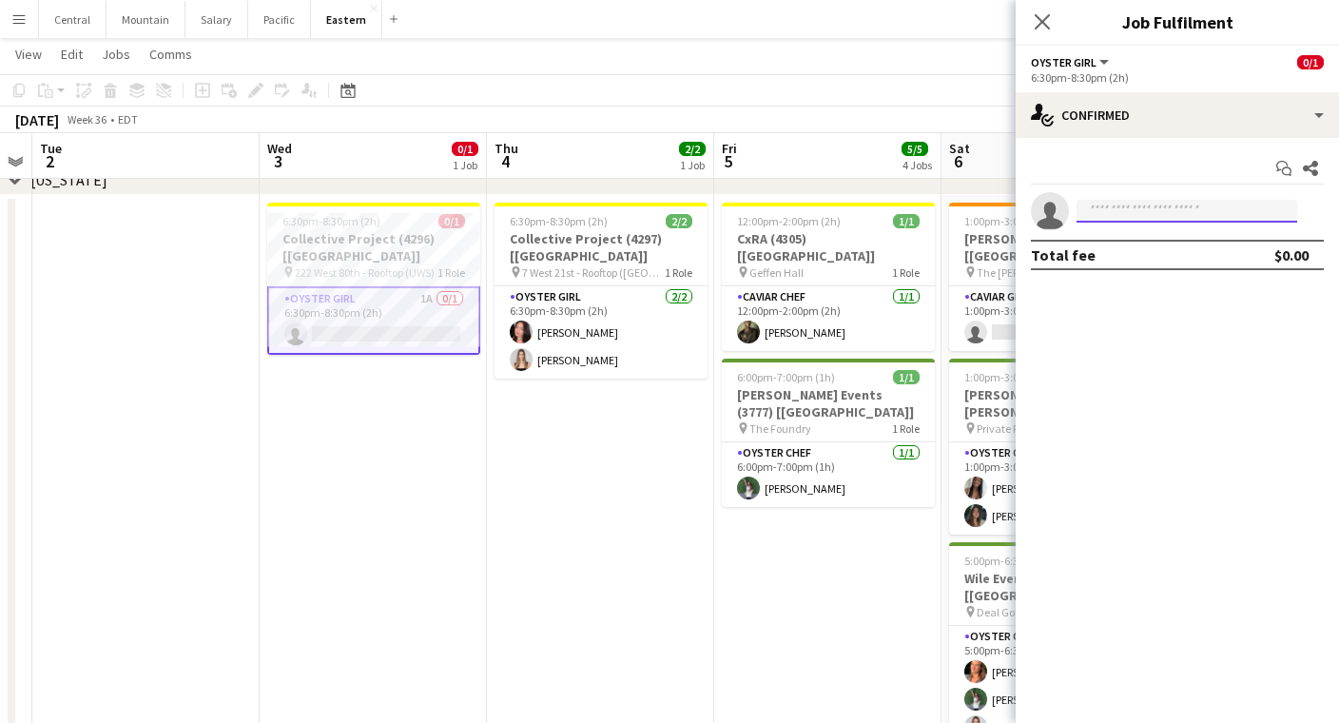
type input "*"
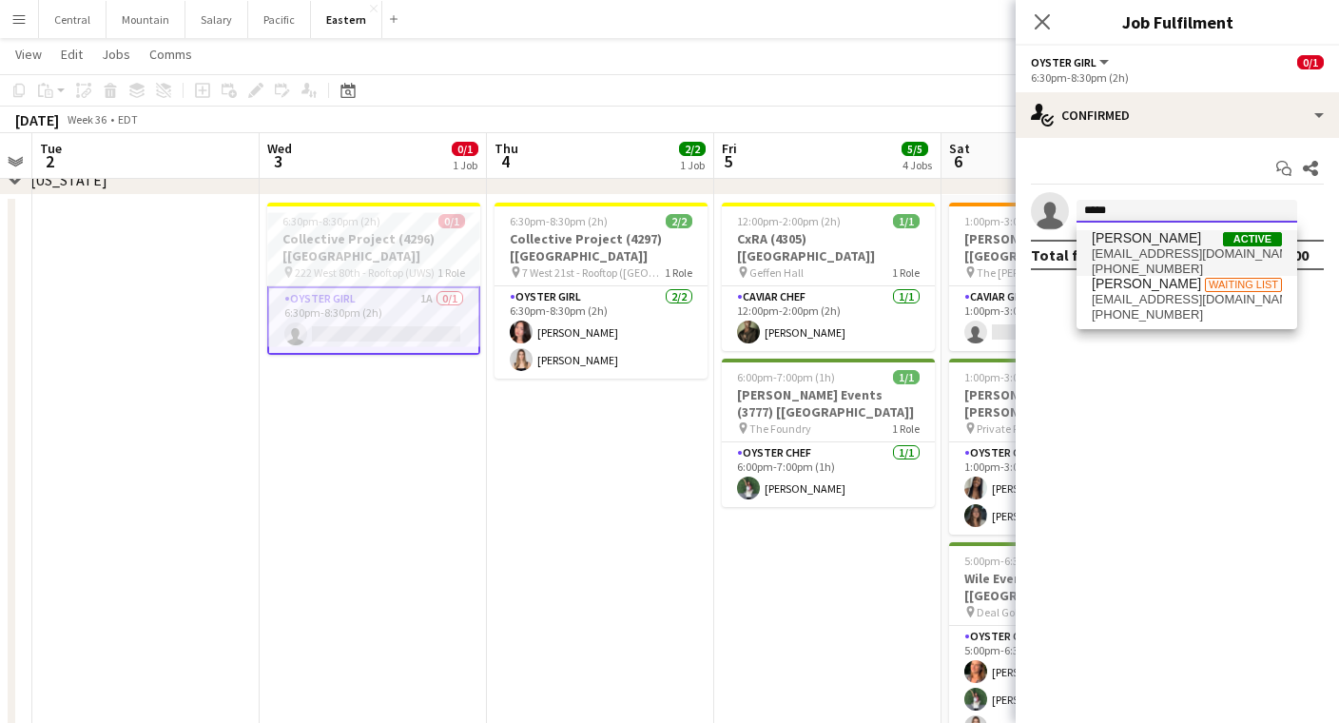
type input "*****"
click at [1154, 242] on span "[PERSON_NAME]" at bounding box center [1146, 238] width 109 height 16
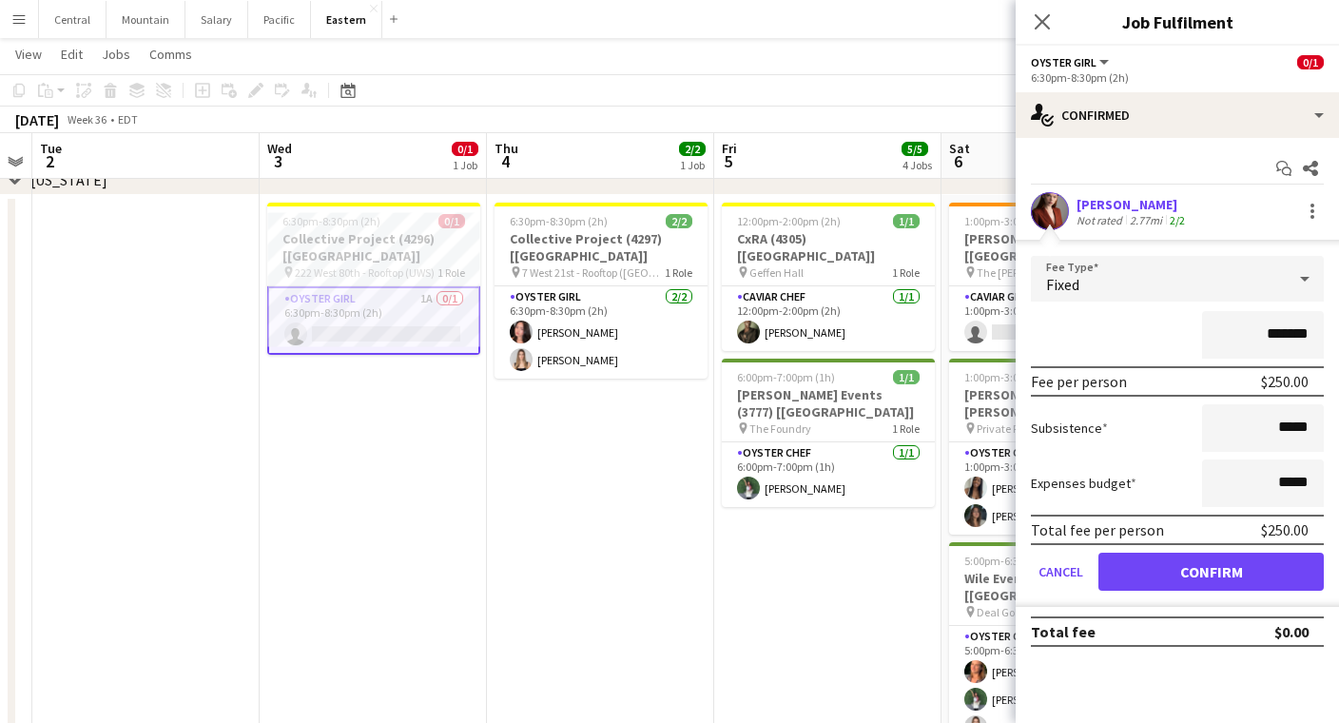
click at [1158, 550] on form "Fee Type Fixed ******* Fee per person $250.00 Subsistence ***** Expenses budget…" at bounding box center [1177, 431] width 323 height 351
click at [1157, 563] on button "Confirm" at bounding box center [1211, 572] width 225 height 38
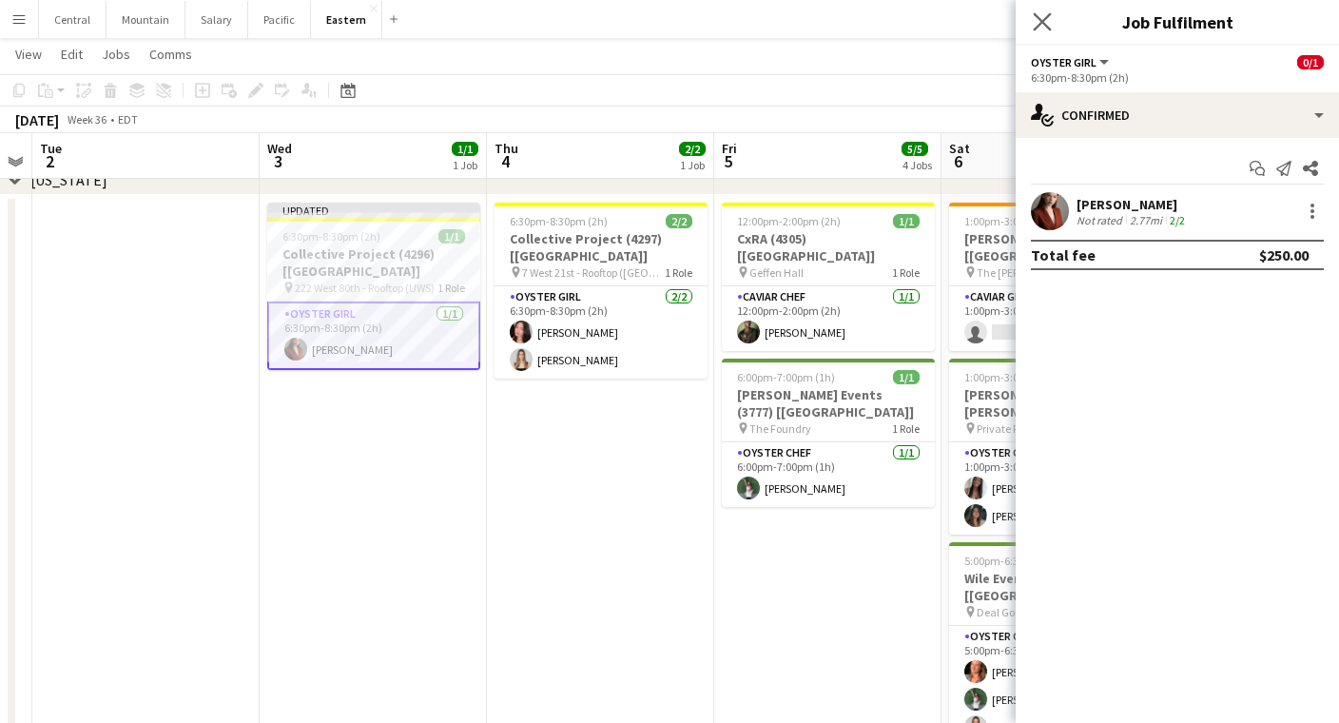
click at [1048, 10] on app-icon "Close pop-in" at bounding box center [1043, 23] width 28 height 28
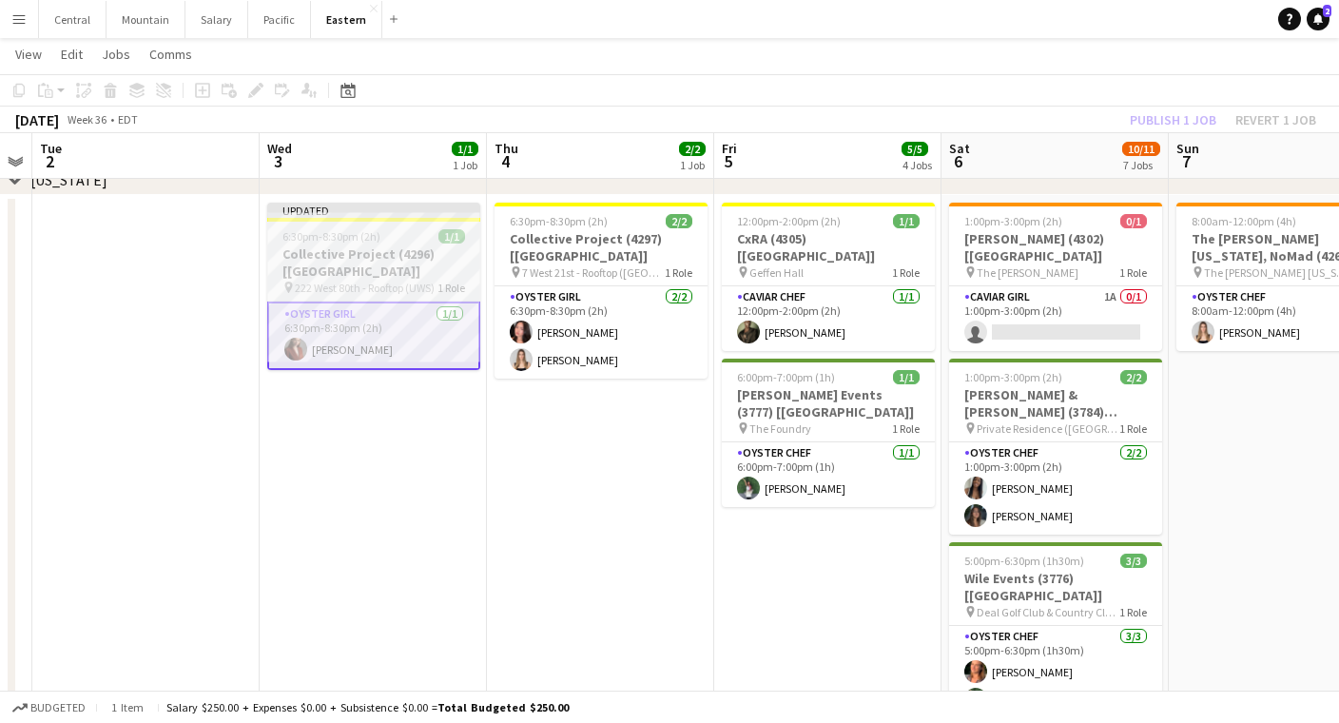
click at [384, 281] on span "222 West 80th - Rooftop (UWS)" at bounding box center [365, 288] width 140 height 14
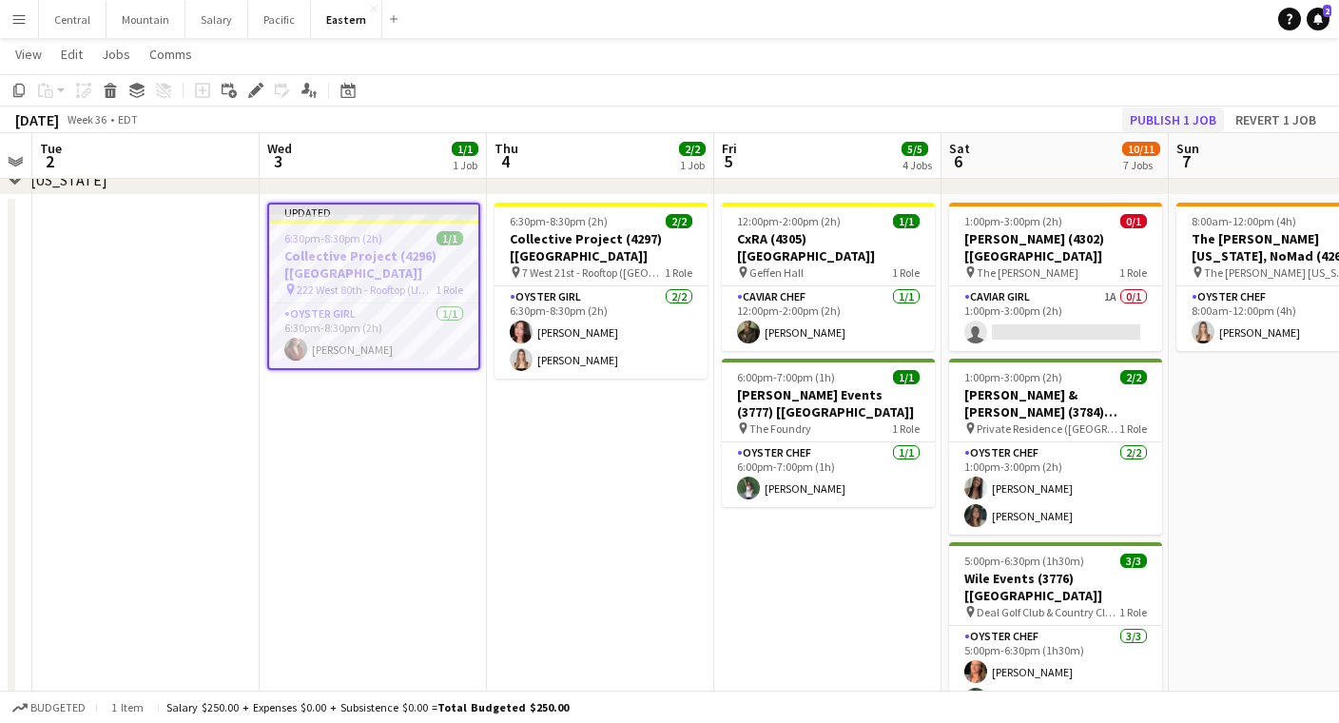
click at [1187, 114] on button "Publish 1 job" at bounding box center [1174, 119] width 102 height 25
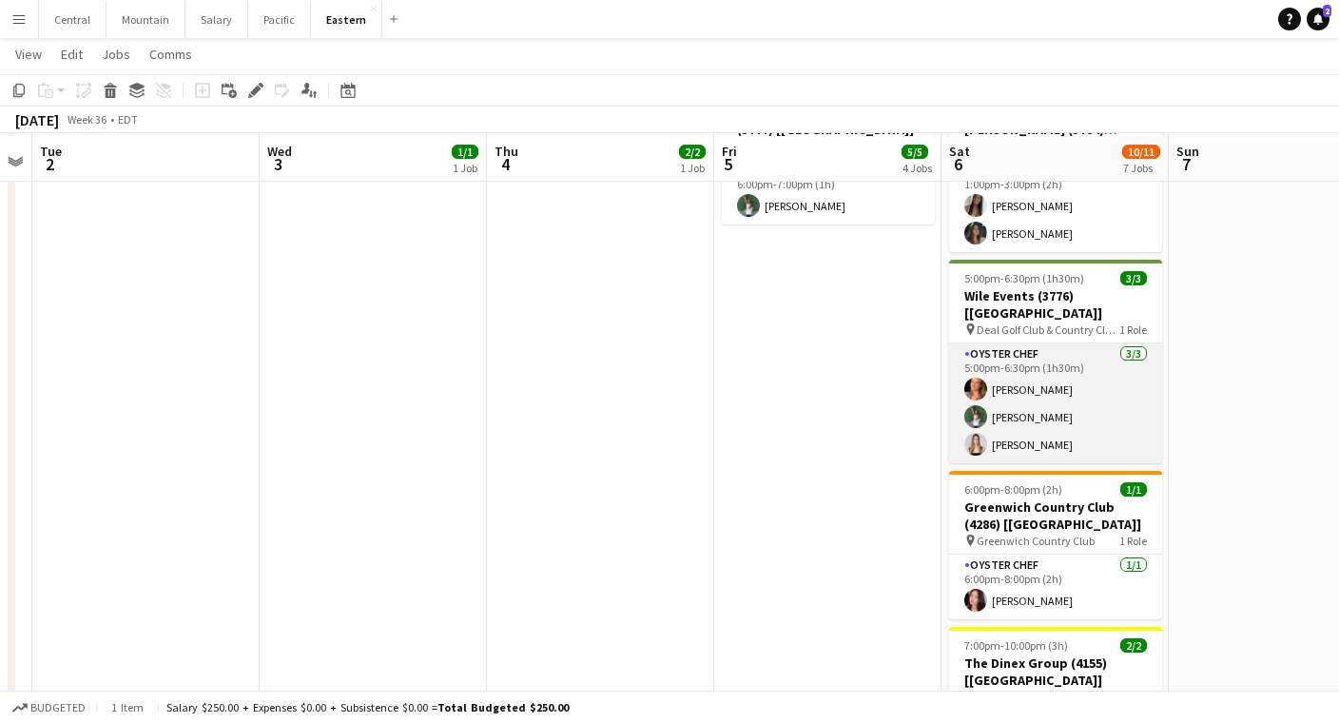
scroll to position [947, 0]
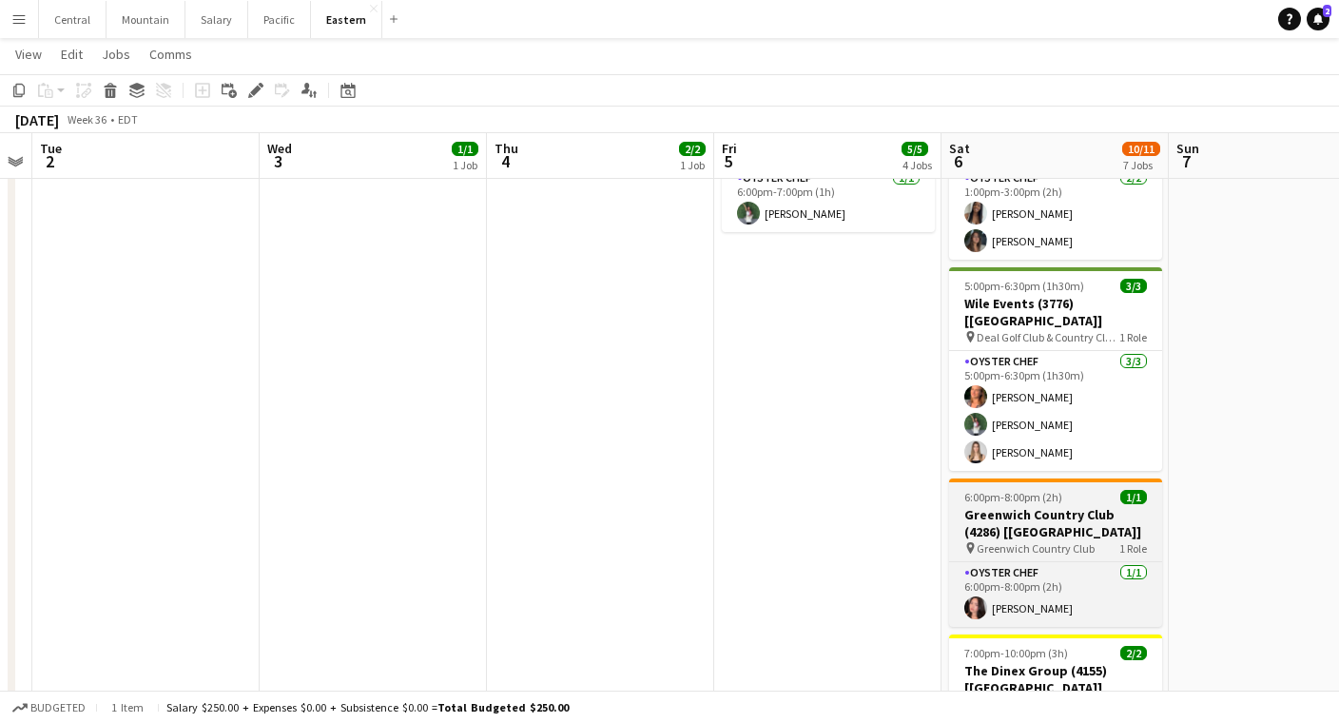
click at [1077, 506] on h3 "Greenwich Country Club (4286) [[GEOGRAPHIC_DATA]]" at bounding box center [1055, 523] width 213 height 34
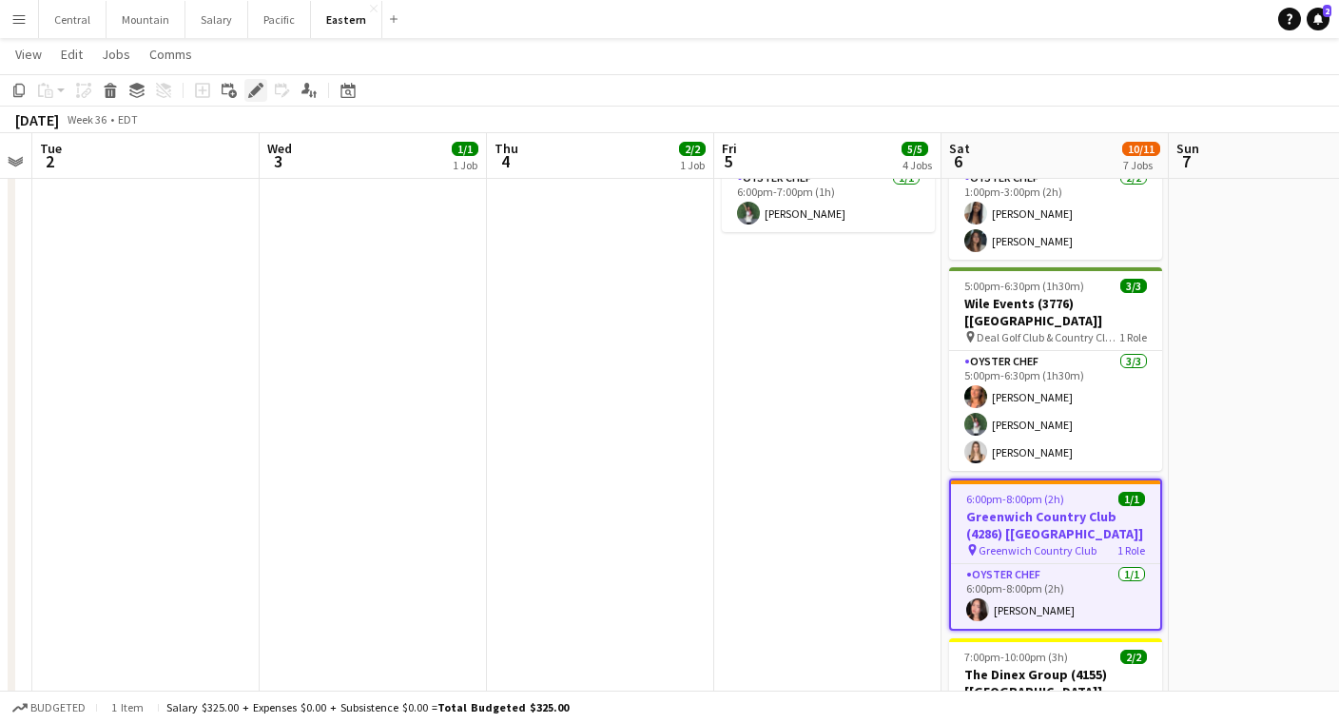
click at [257, 90] on icon at bounding box center [255, 91] width 10 height 10
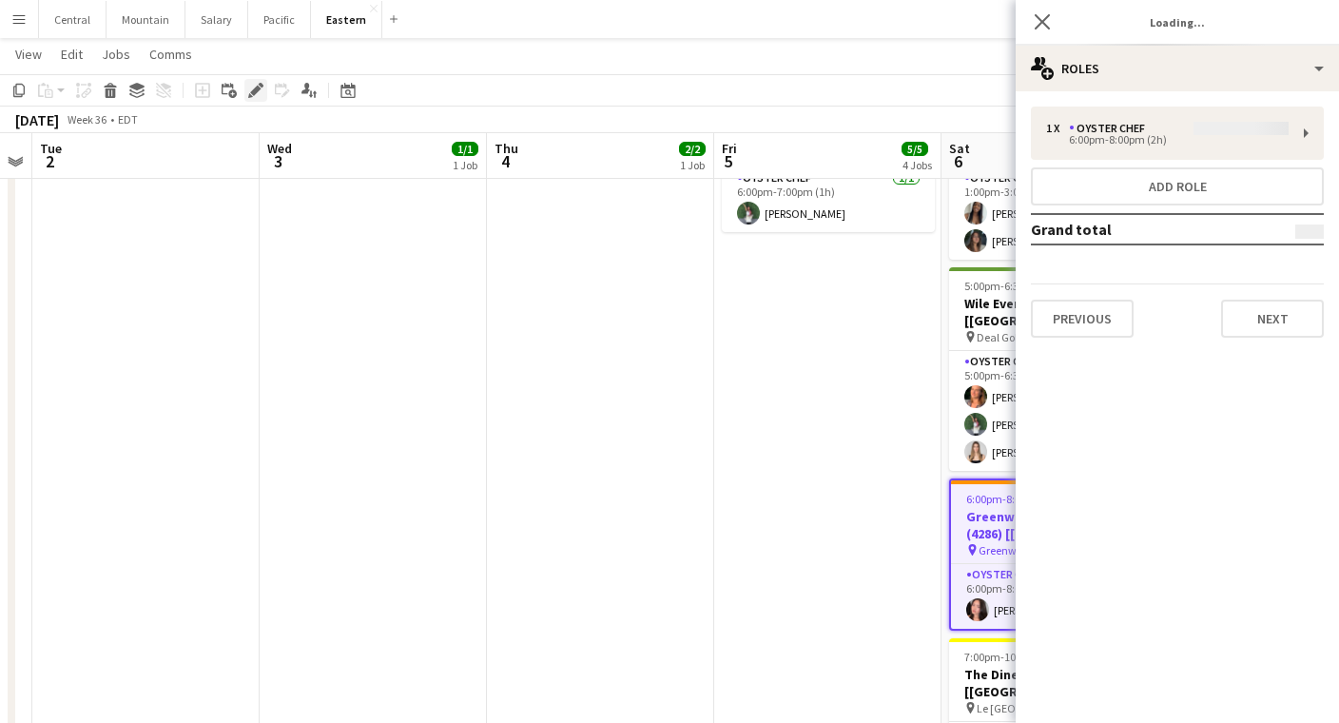
type input "**********"
click at [1299, 320] on button "Next" at bounding box center [1272, 319] width 103 height 38
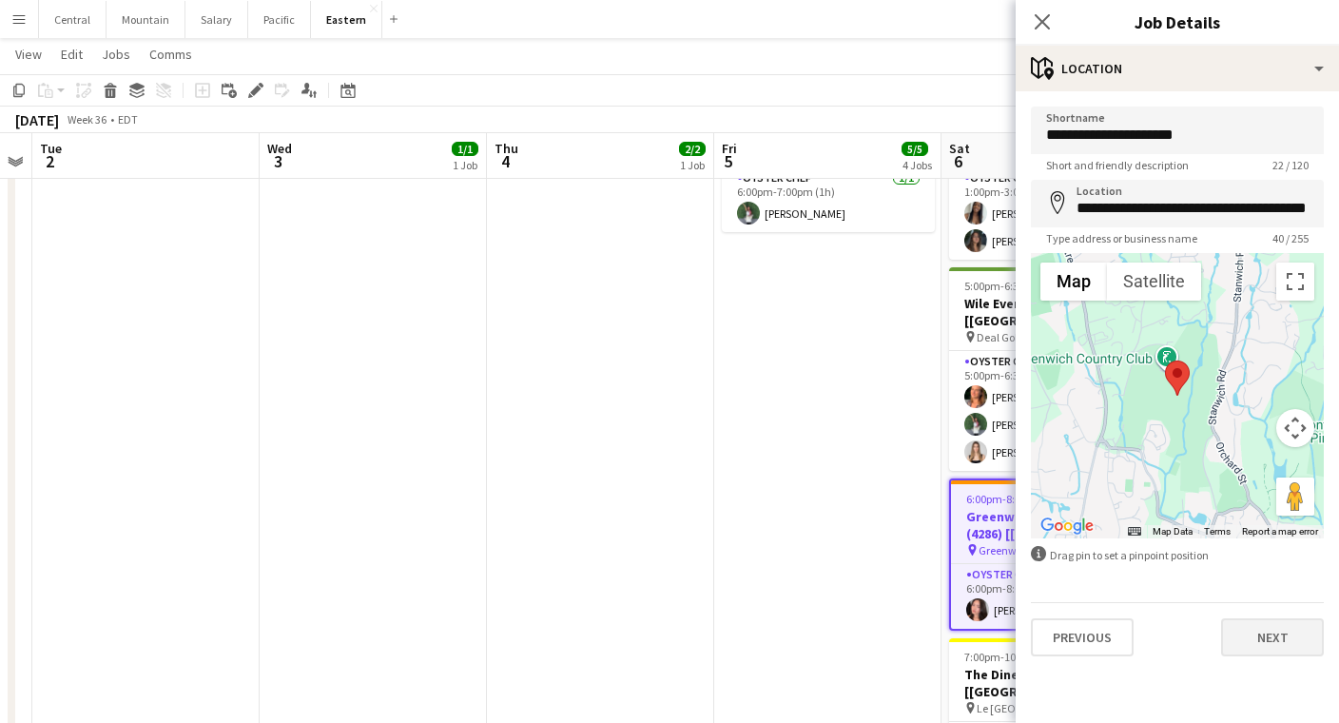
click at [1279, 637] on button "Next" at bounding box center [1272, 637] width 103 height 38
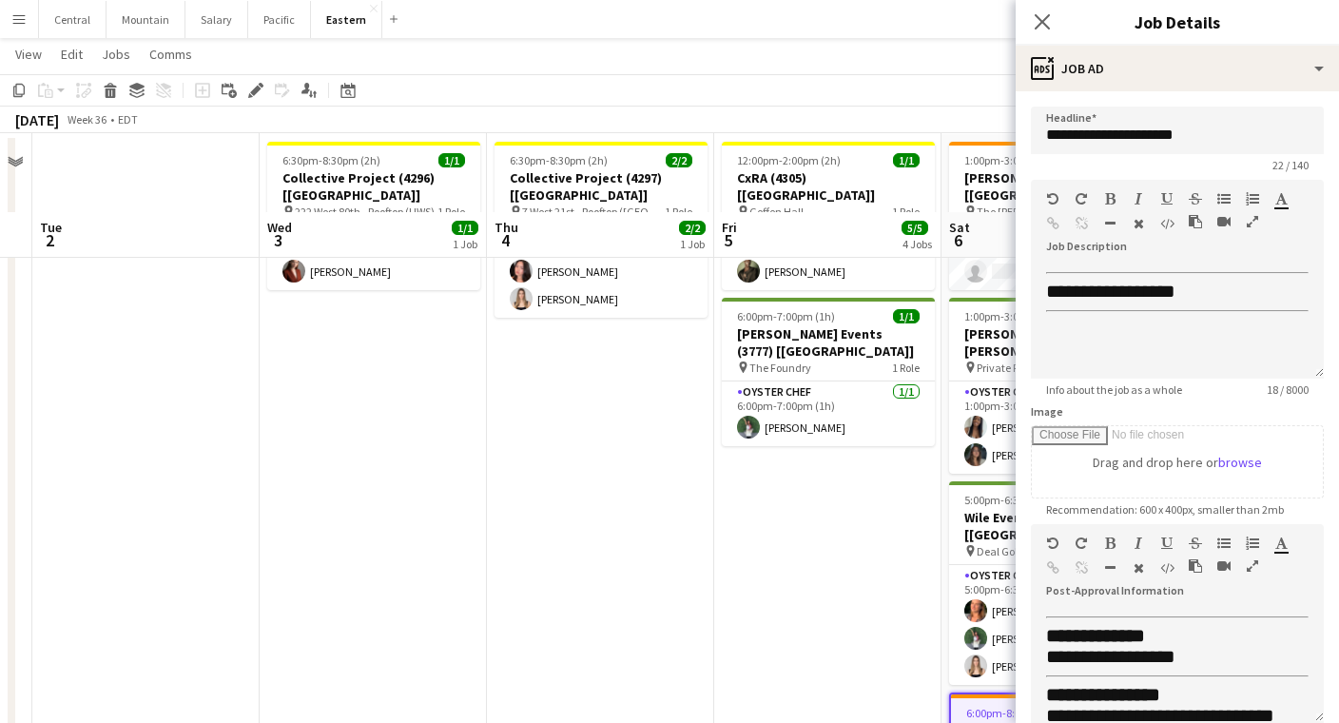
scroll to position [718, 0]
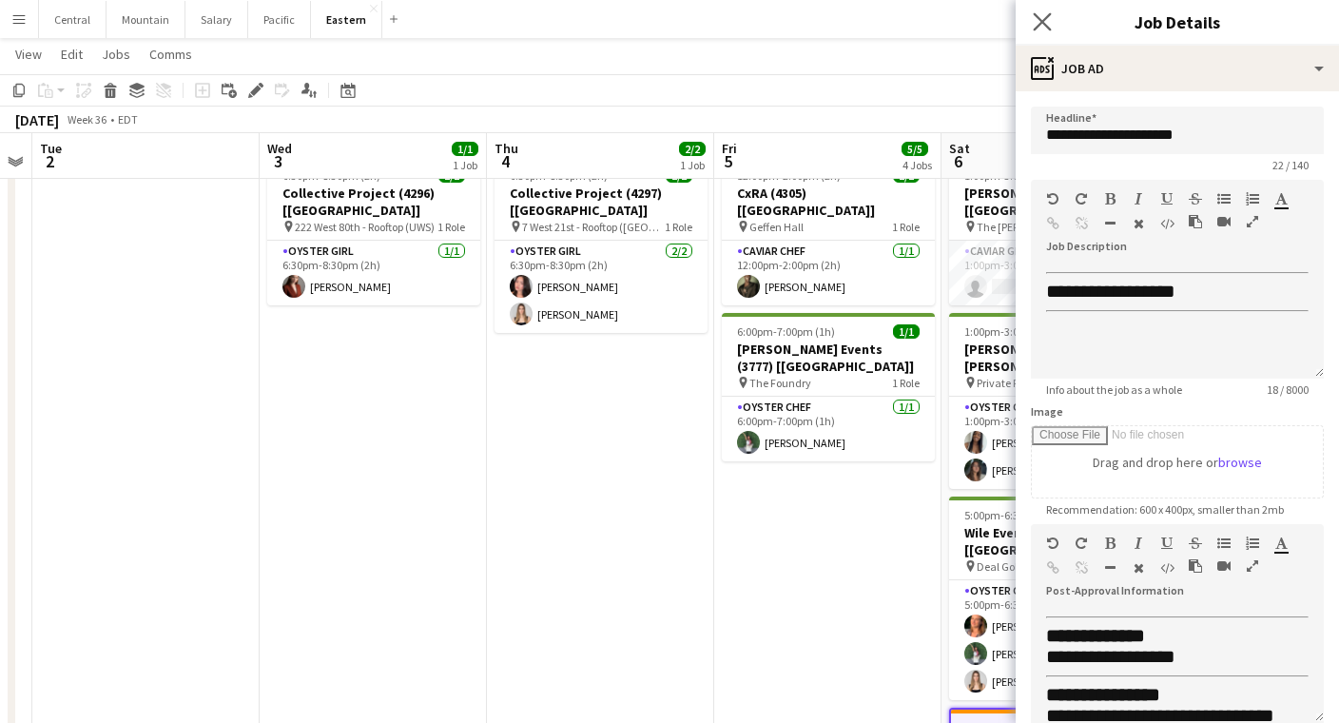
click at [1051, 29] on icon "Close pop-in" at bounding box center [1042, 21] width 18 height 18
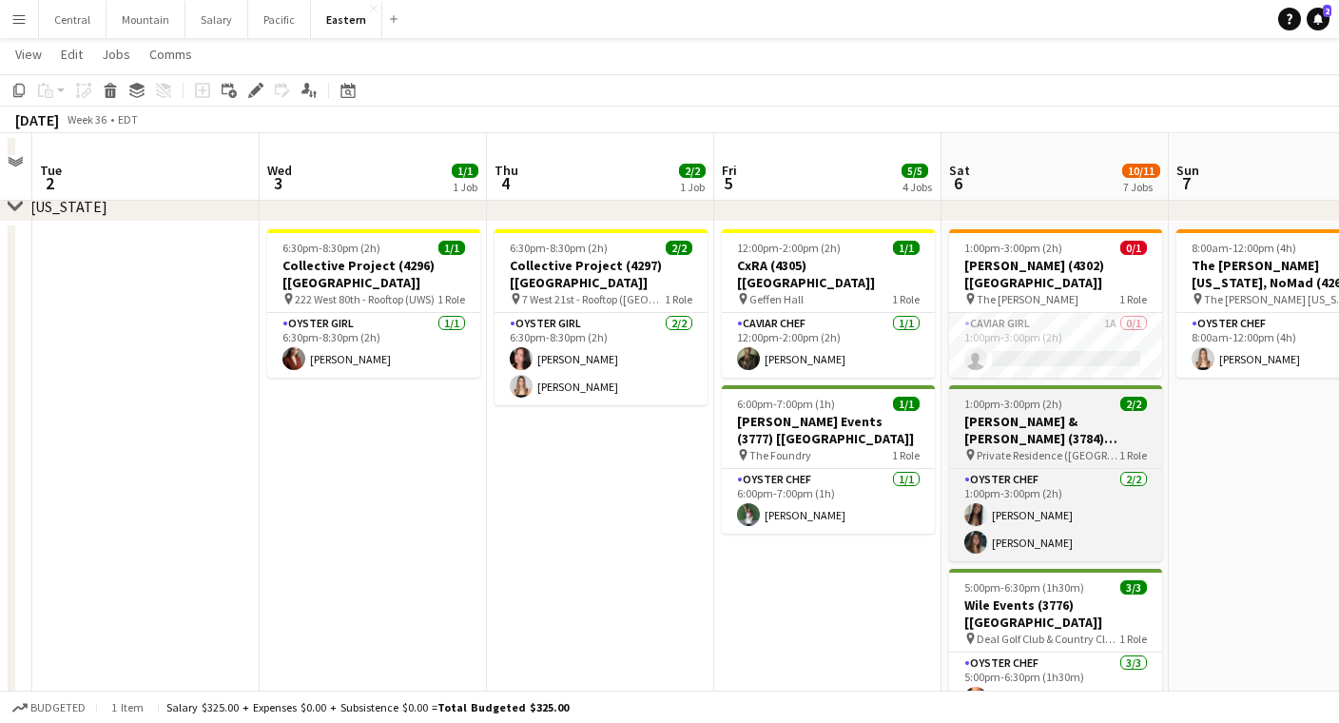
scroll to position [602, 0]
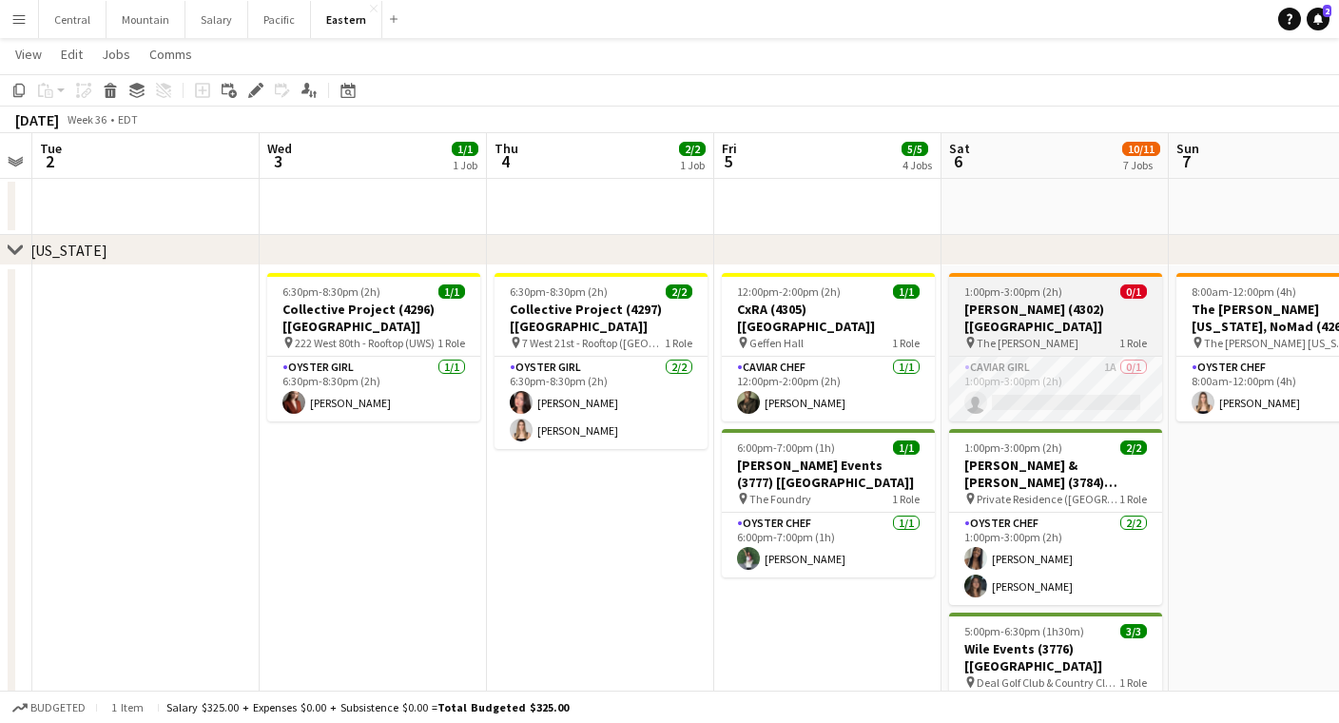
click at [1003, 336] on app-job-card "1:00pm-3:00pm (2h) 0/1 Dermot Ignite (4302) [[GEOGRAPHIC_DATA]] pin The [PERSON…" at bounding box center [1055, 347] width 213 height 148
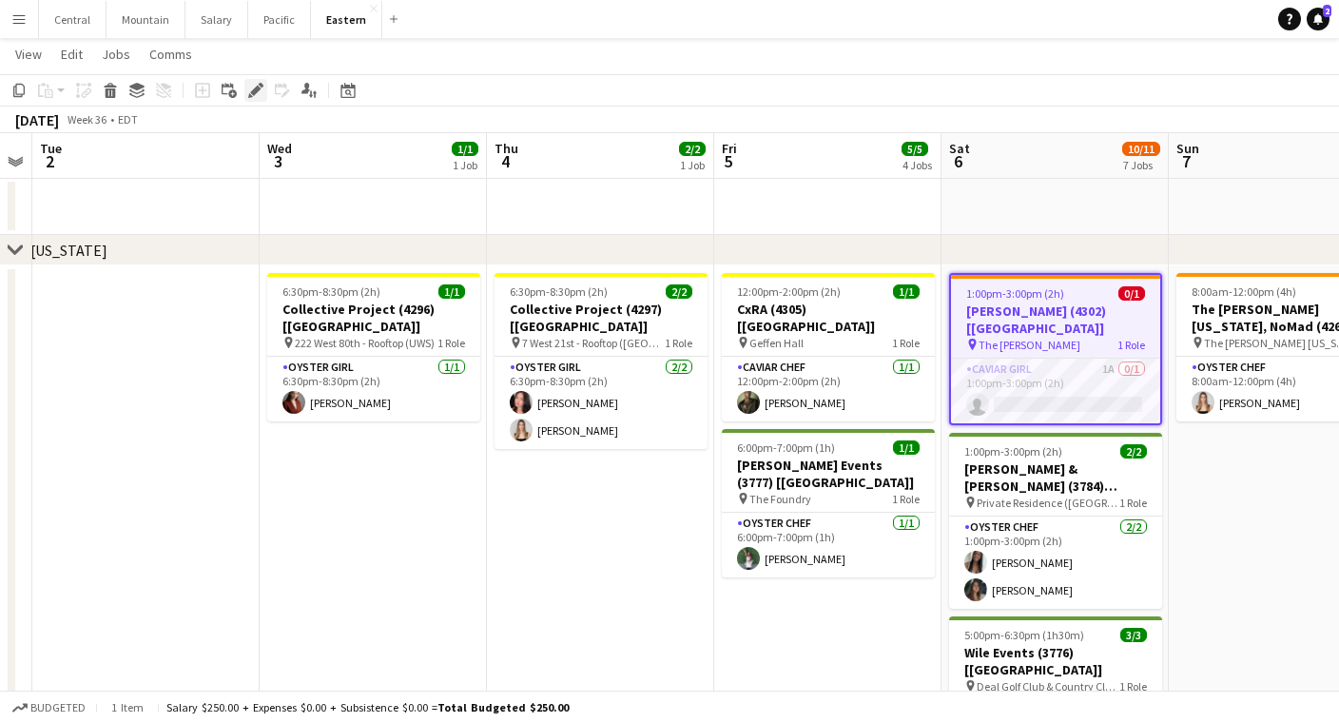
click at [247, 89] on div "Edit" at bounding box center [255, 90] width 23 height 23
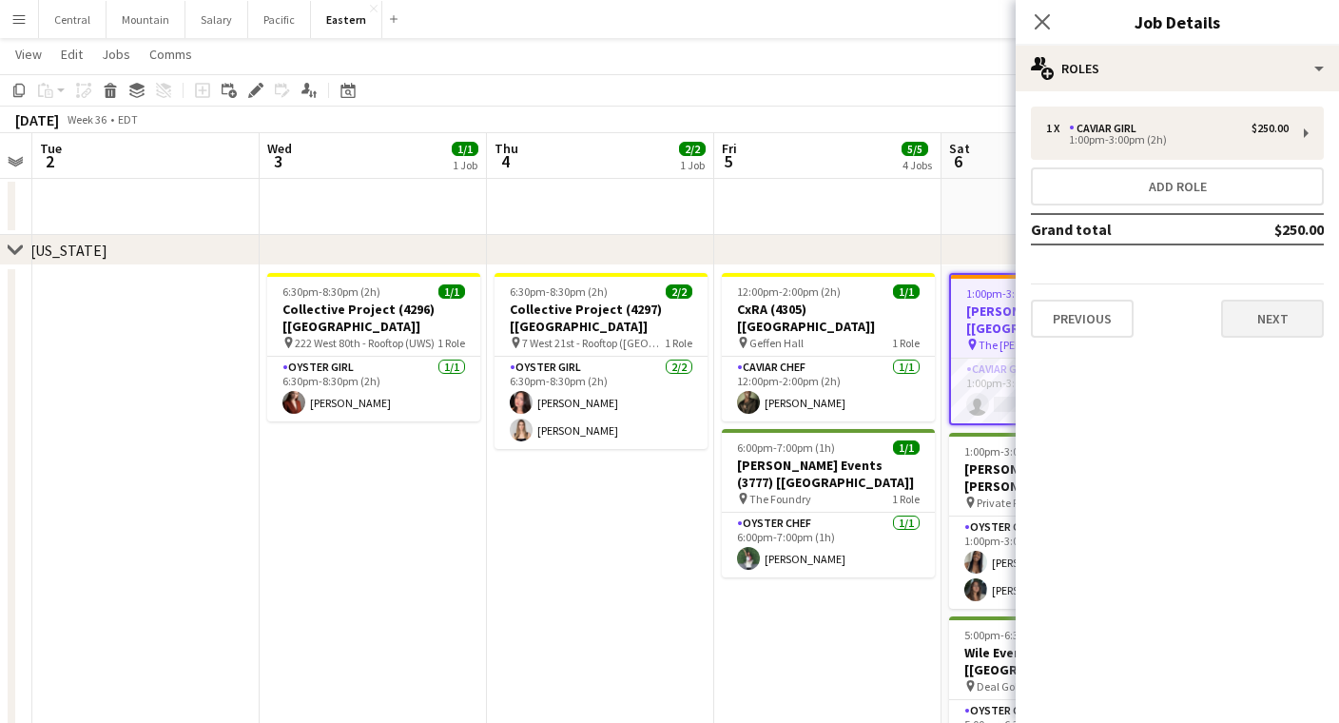
click at [1242, 308] on button "Next" at bounding box center [1272, 319] width 103 height 38
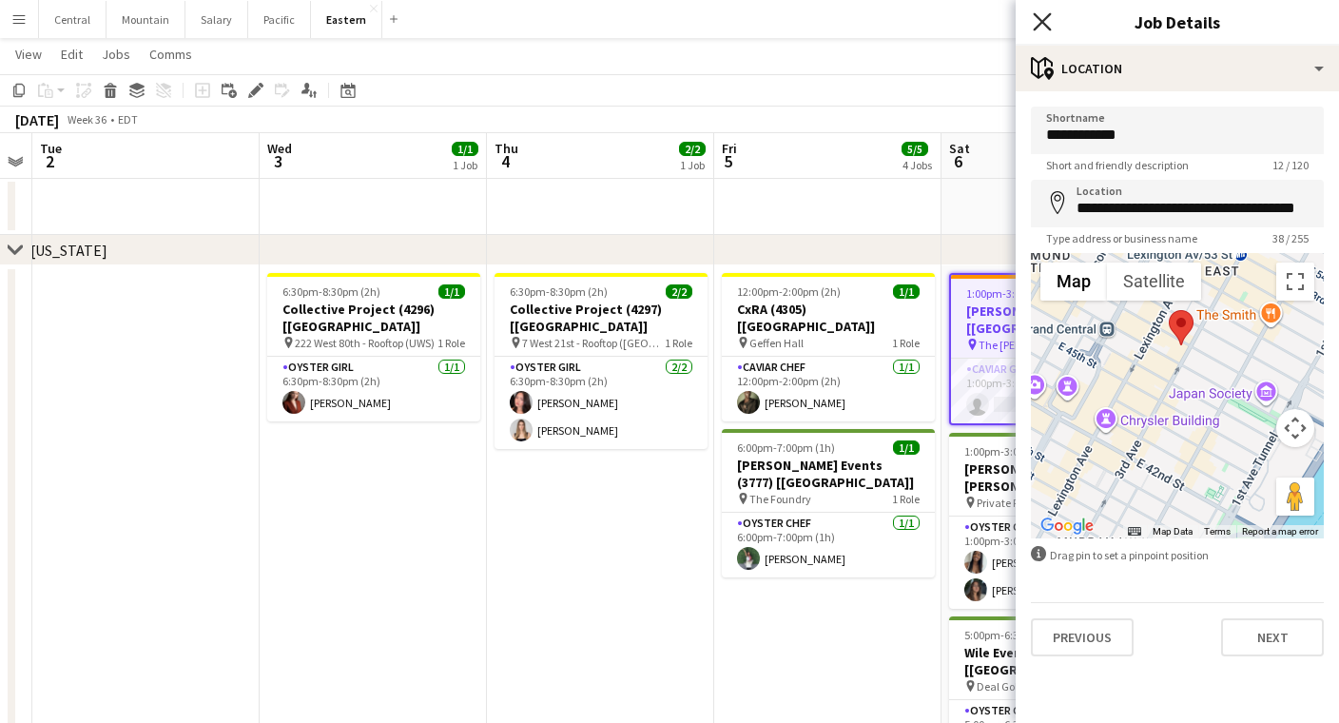
click at [1045, 17] on icon "Close pop-in" at bounding box center [1042, 21] width 18 height 18
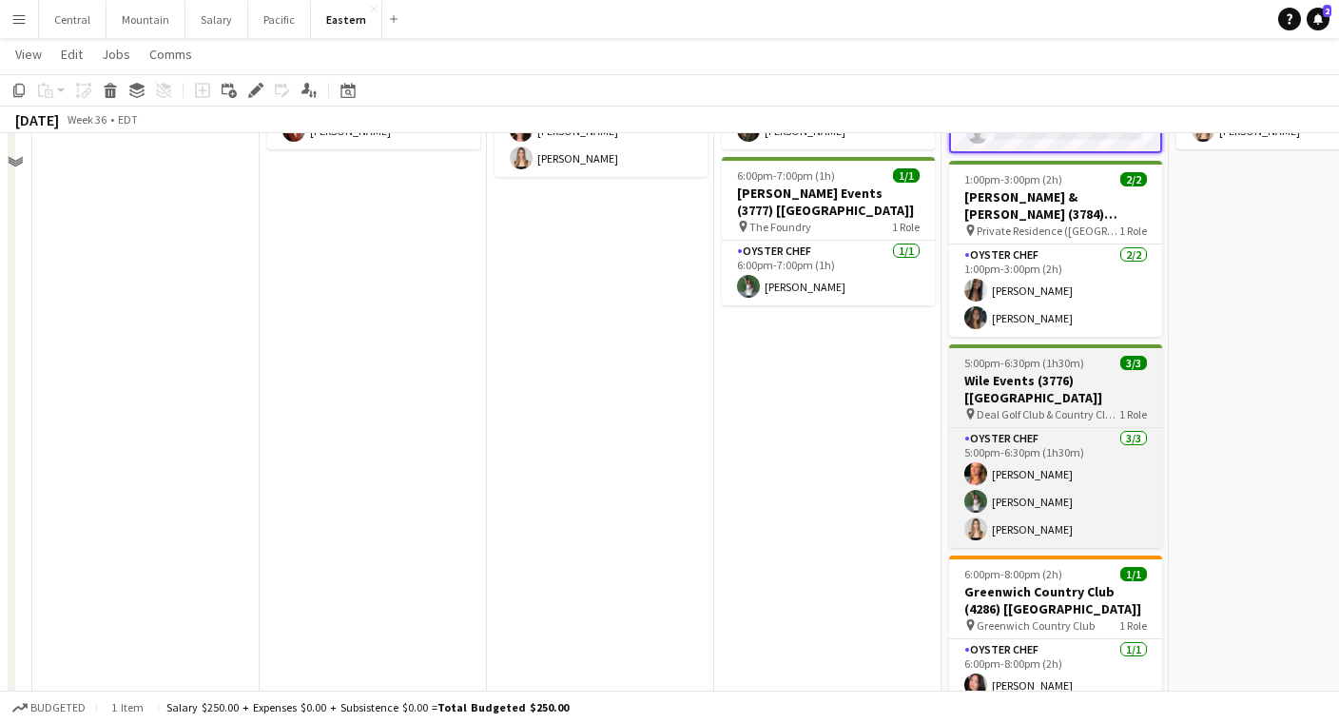
scroll to position [976, 0]
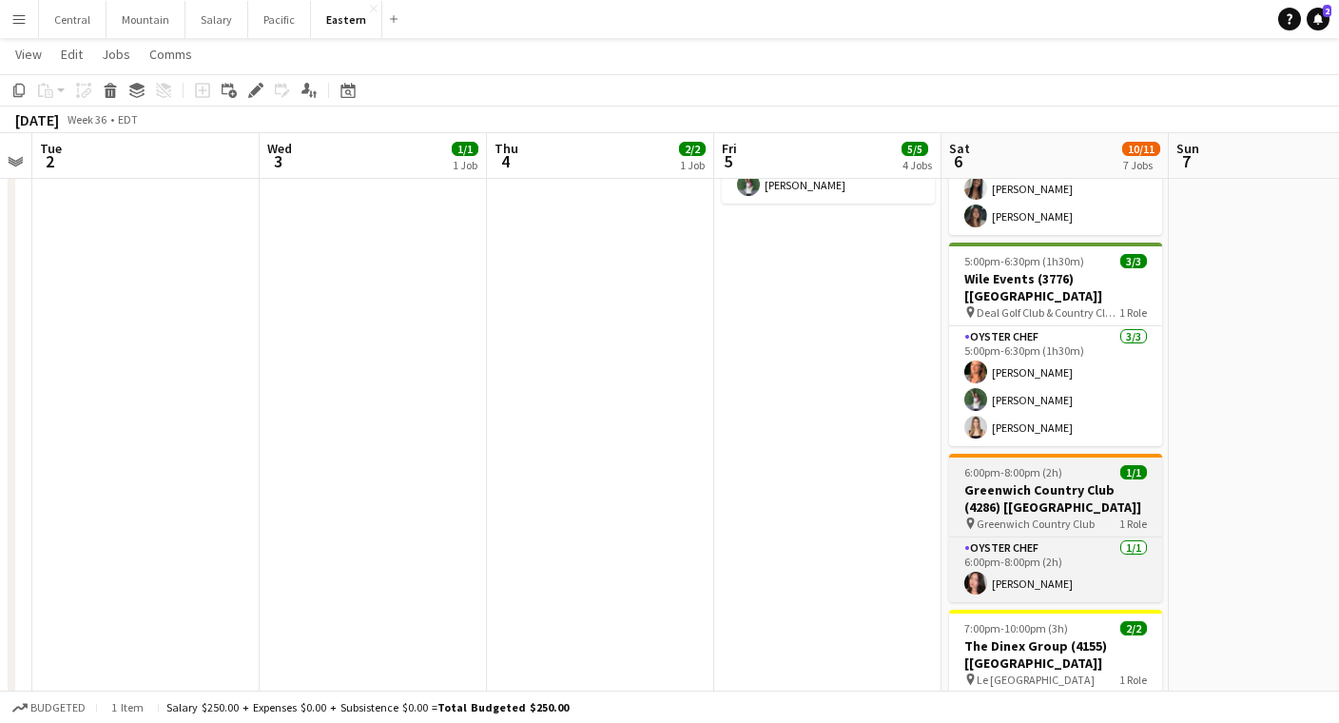
click at [1029, 481] on h3 "Greenwich Country Club (4286) [[GEOGRAPHIC_DATA]]" at bounding box center [1055, 498] width 213 height 34
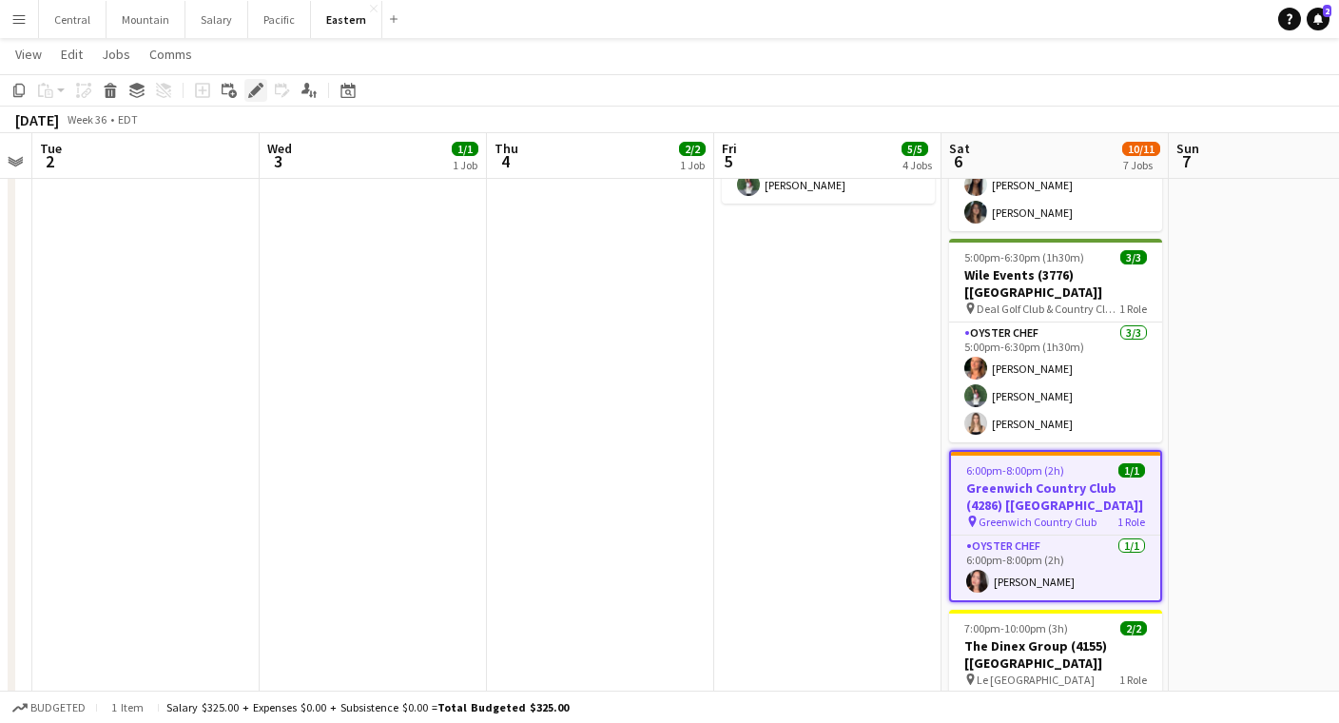
click at [255, 99] on div "Edit" at bounding box center [255, 90] width 23 height 23
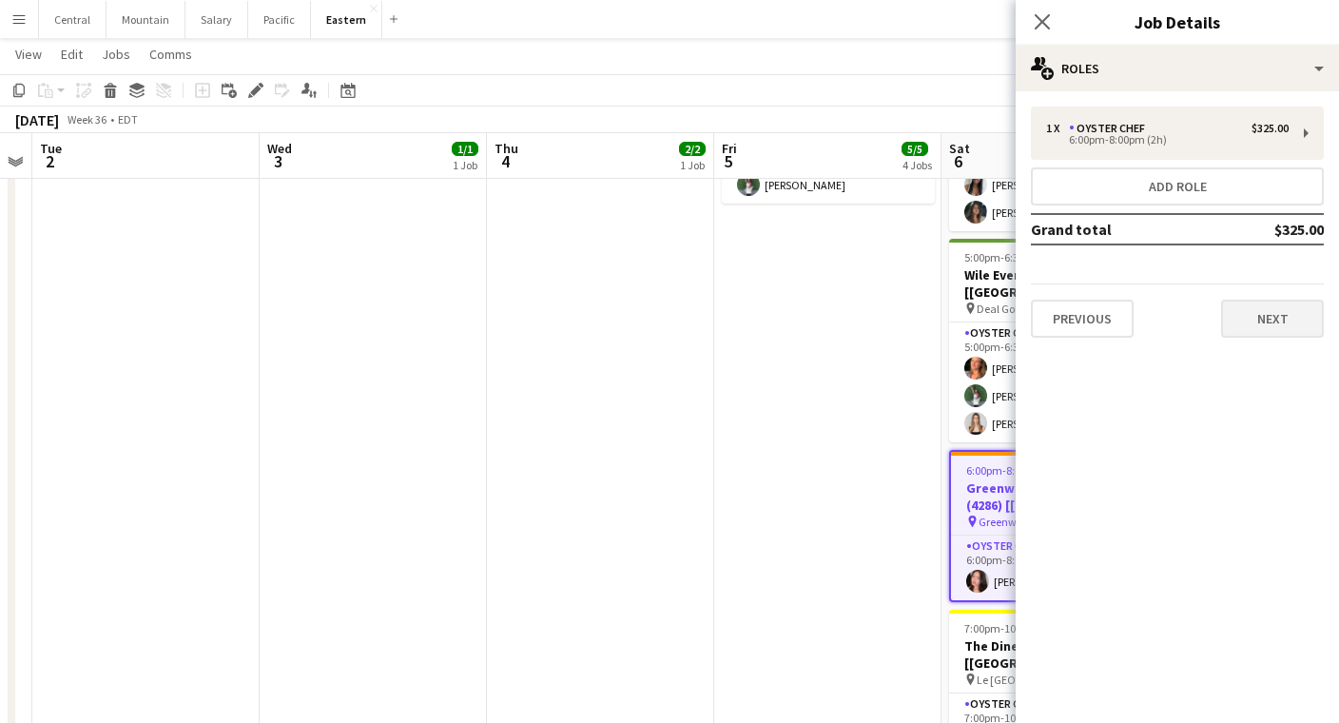
click at [1295, 331] on button "Next" at bounding box center [1272, 319] width 103 height 38
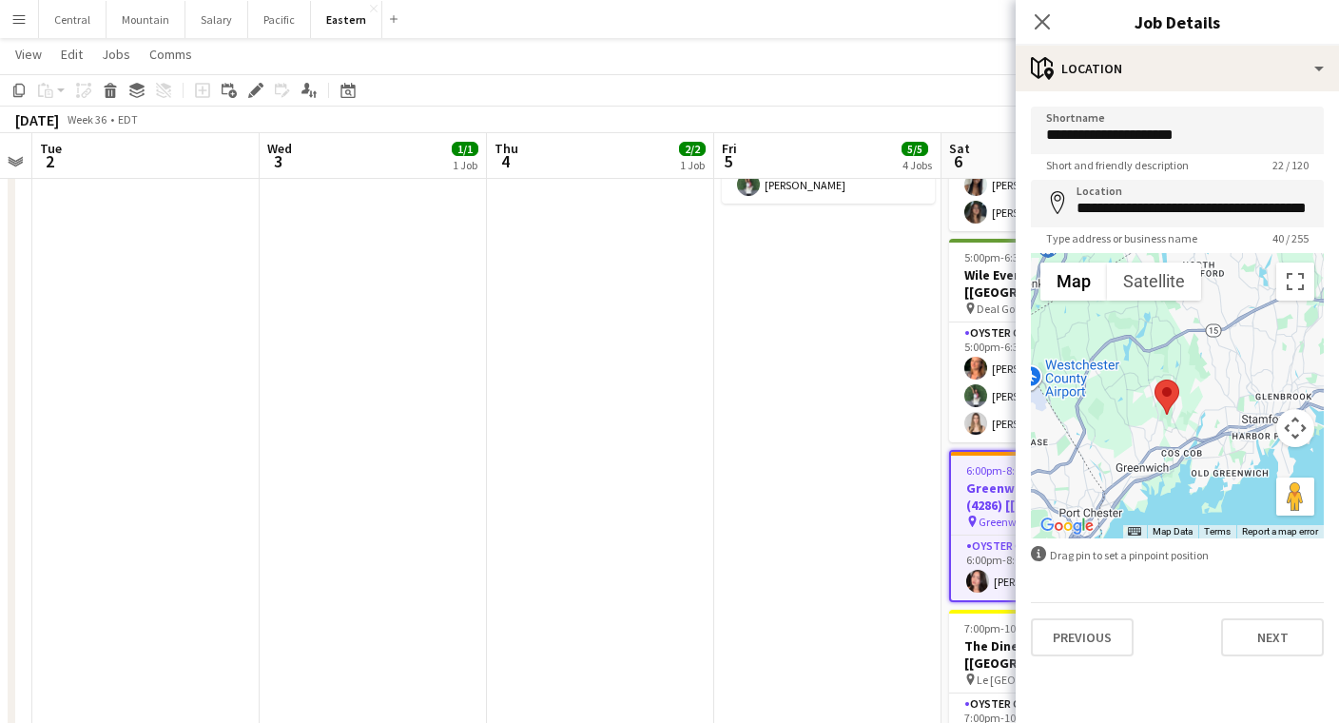
drag, startPoint x: 1166, startPoint y: 483, endPoint x: 1166, endPoint y: 419, distance: 64.7
click at [1166, 420] on div at bounding box center [1177, 395] width 293 height 285
click at [868, 380] on app-date-cell "12:00pm-2:00pm (2h) 1/1 CxRA (4305) [[GEOGRAPHIC_DATA]] pin Geffen Hall 1 Role …" at bounding box center [827, 438] width 227 height 1093
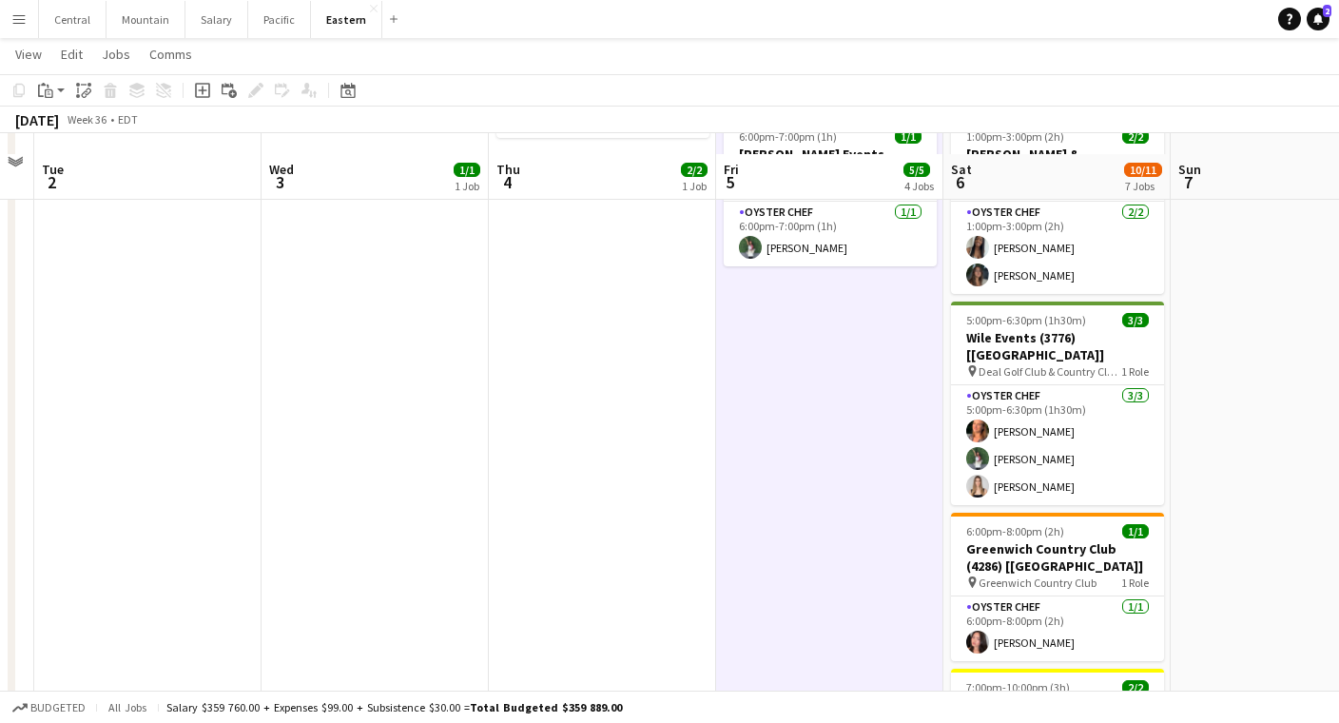
scroll to position [934, 0]
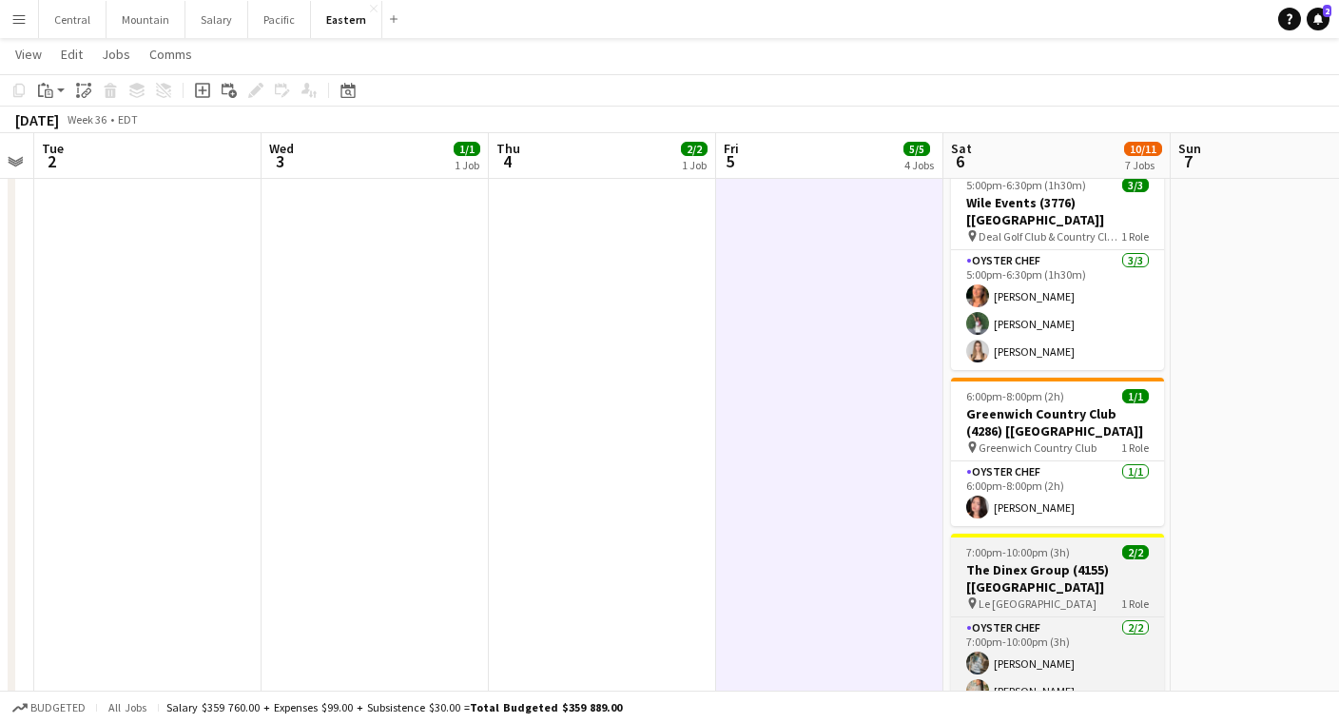
click at [1006, 623] on app-card-role "Oyster Chef [DATE] 7:00pm-10:00pm (3h) [PERSON_NAME] [PERSON_NAME]" at bounding box center [1057, 663] width 213 height 92
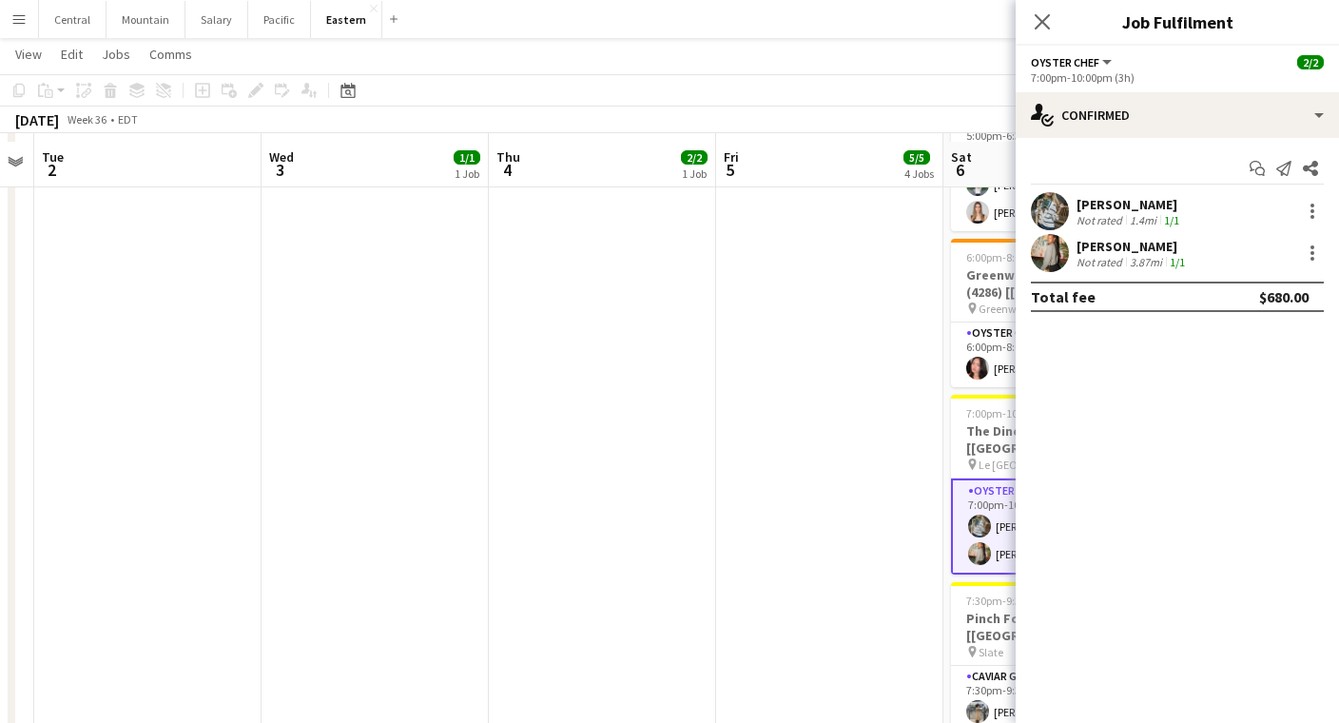
scroll to position [1196, 0]
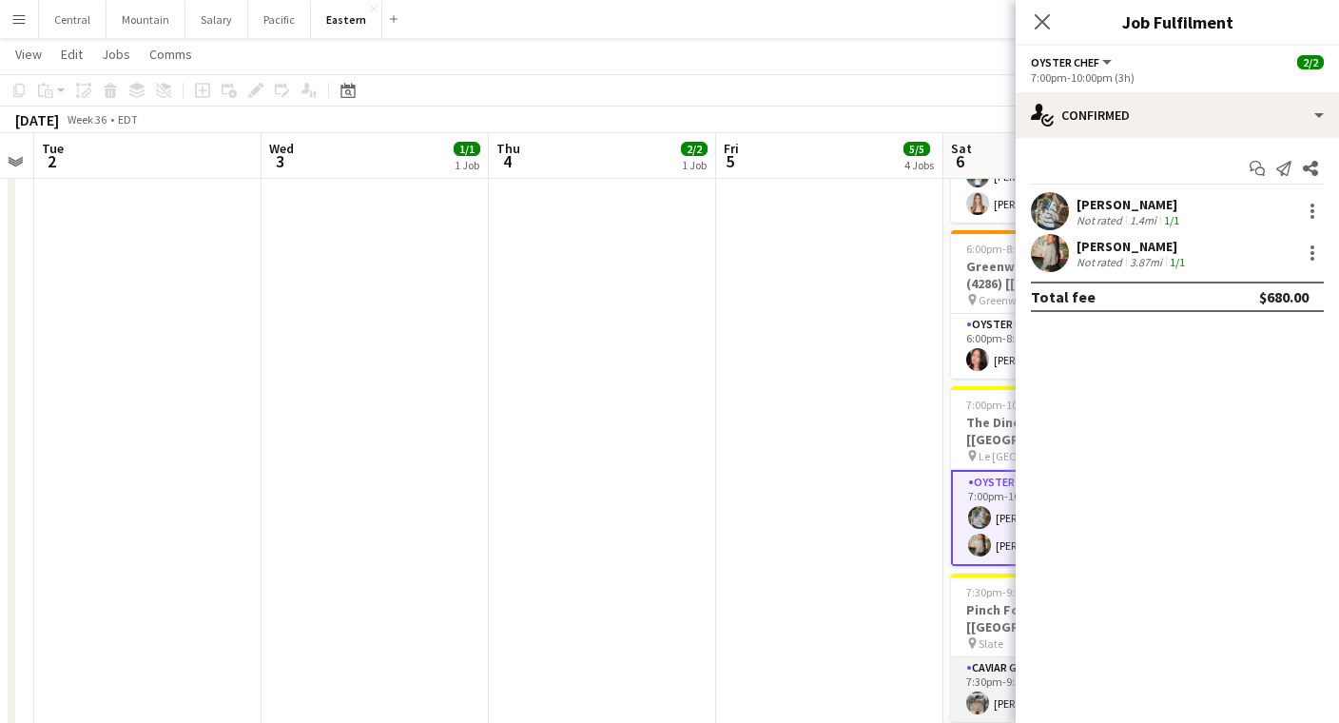
click at [990, 657] on app-card-role "Caviar Girl [DEMOGRAPHIC_DATA][DATE] 7:30pm-9:30pm (2h) [PERSON_NAME]" at bounding box center [1057, 689] width 213 height 65
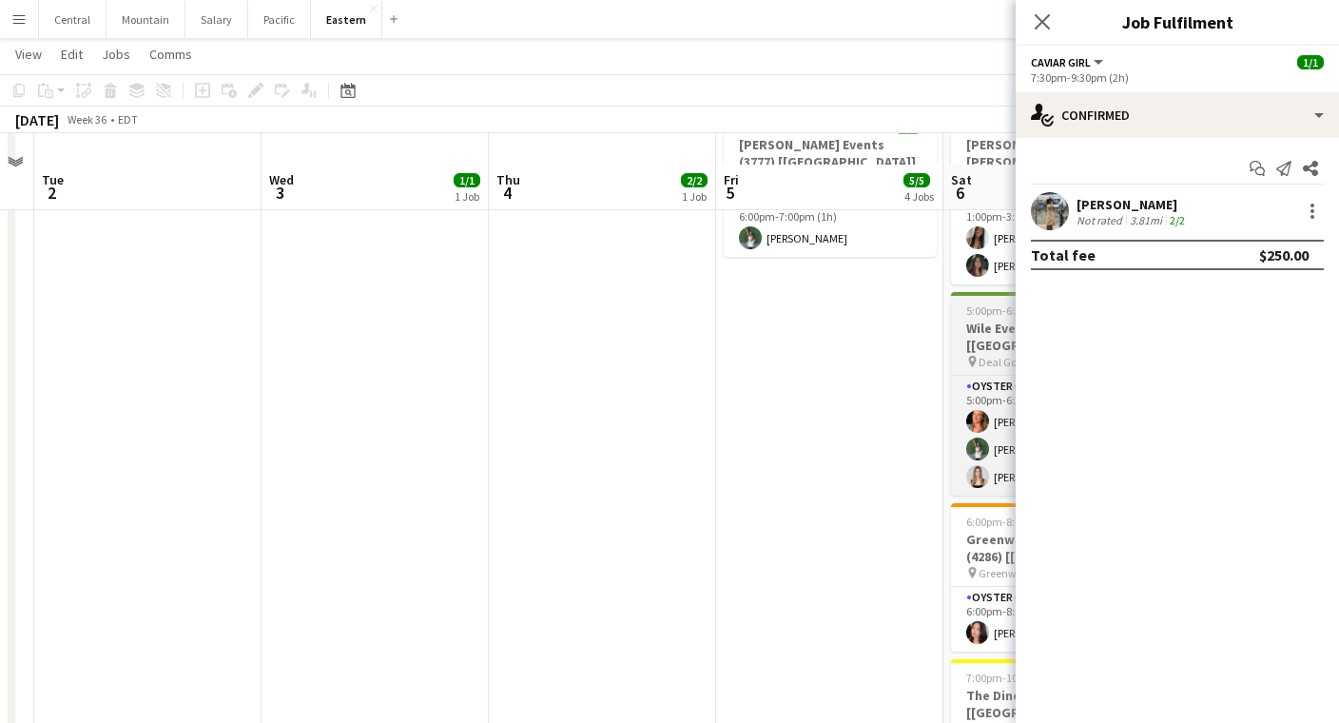
scroll to position [914, 0]
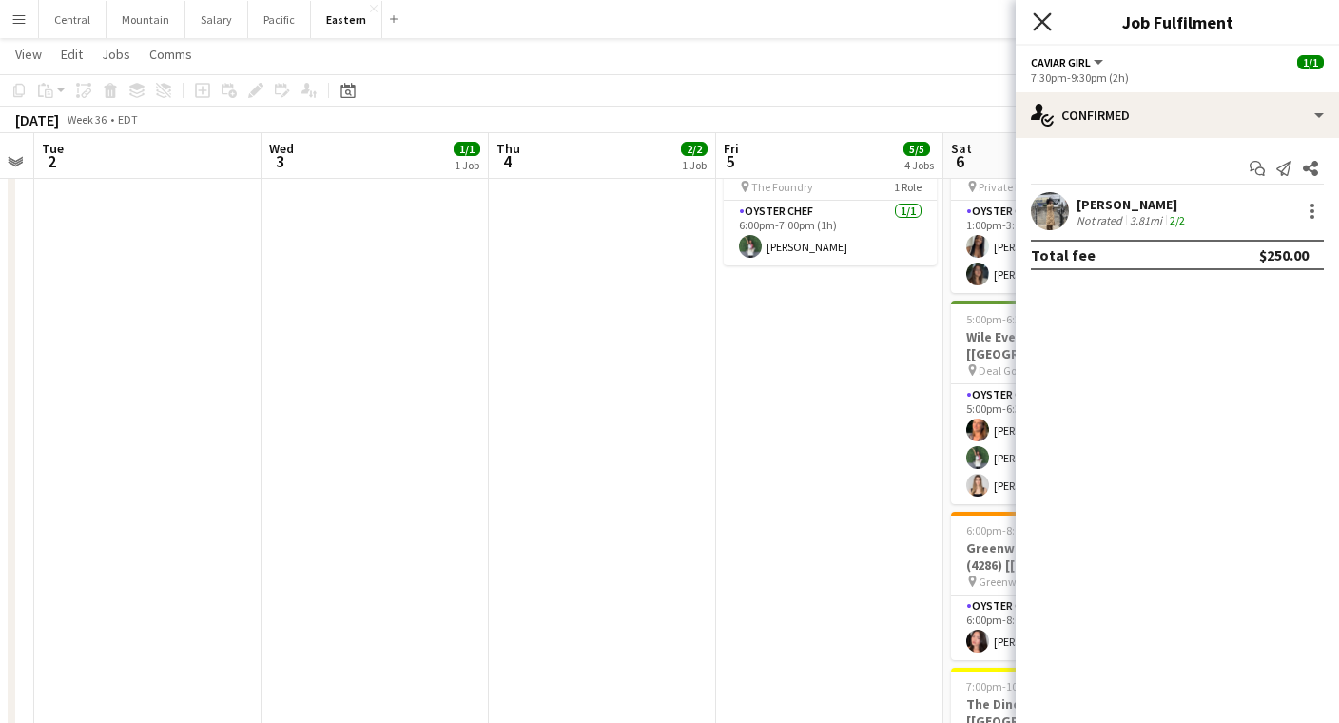
click at [1043, 21] on icon at bounding box center [1042, 21] width 18 height 18
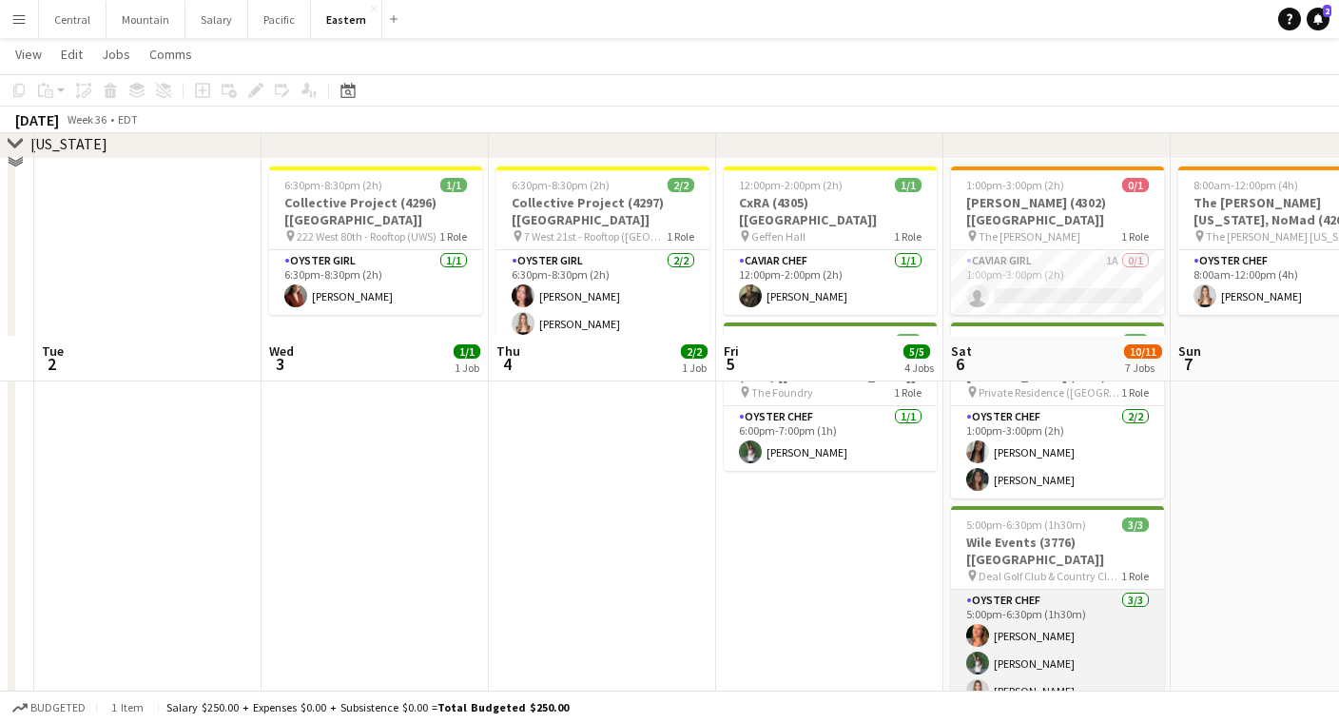
scroll to position [638, 0]
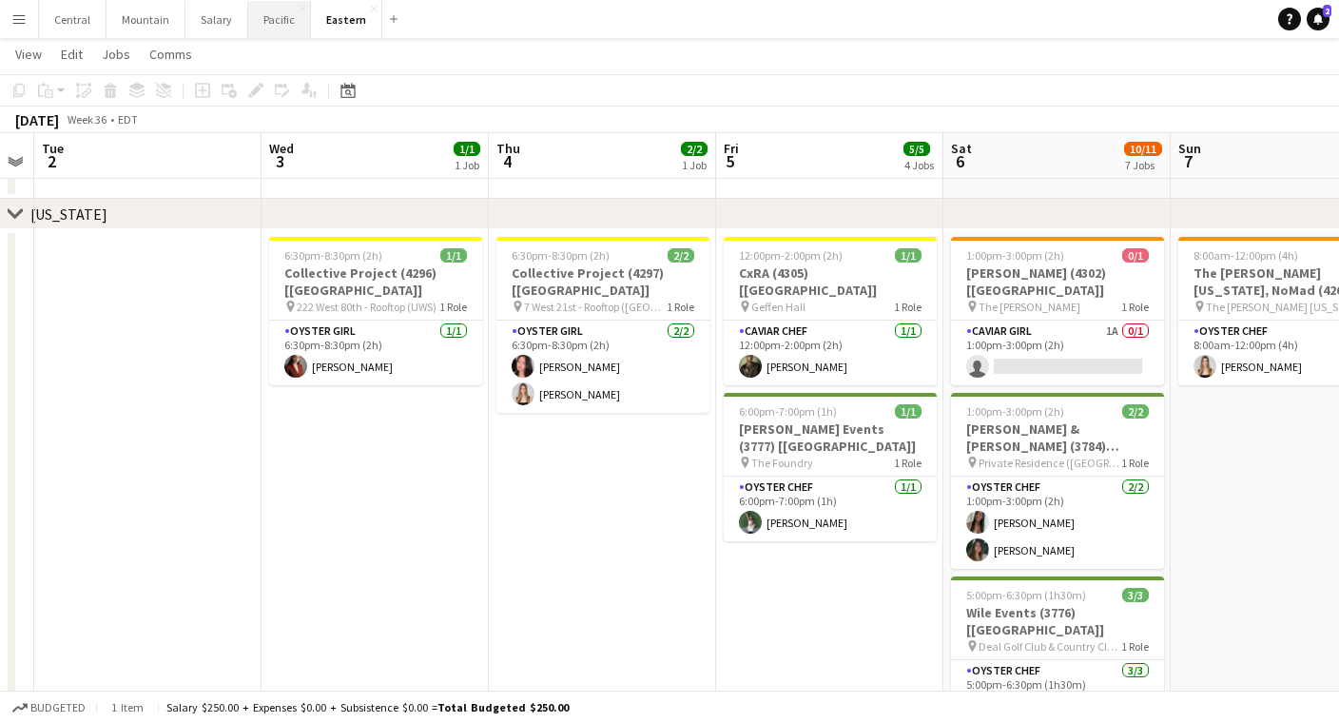
click at [276, 18] on button "Pacific Close" at bounding box center [279, 19] width 63 height 37
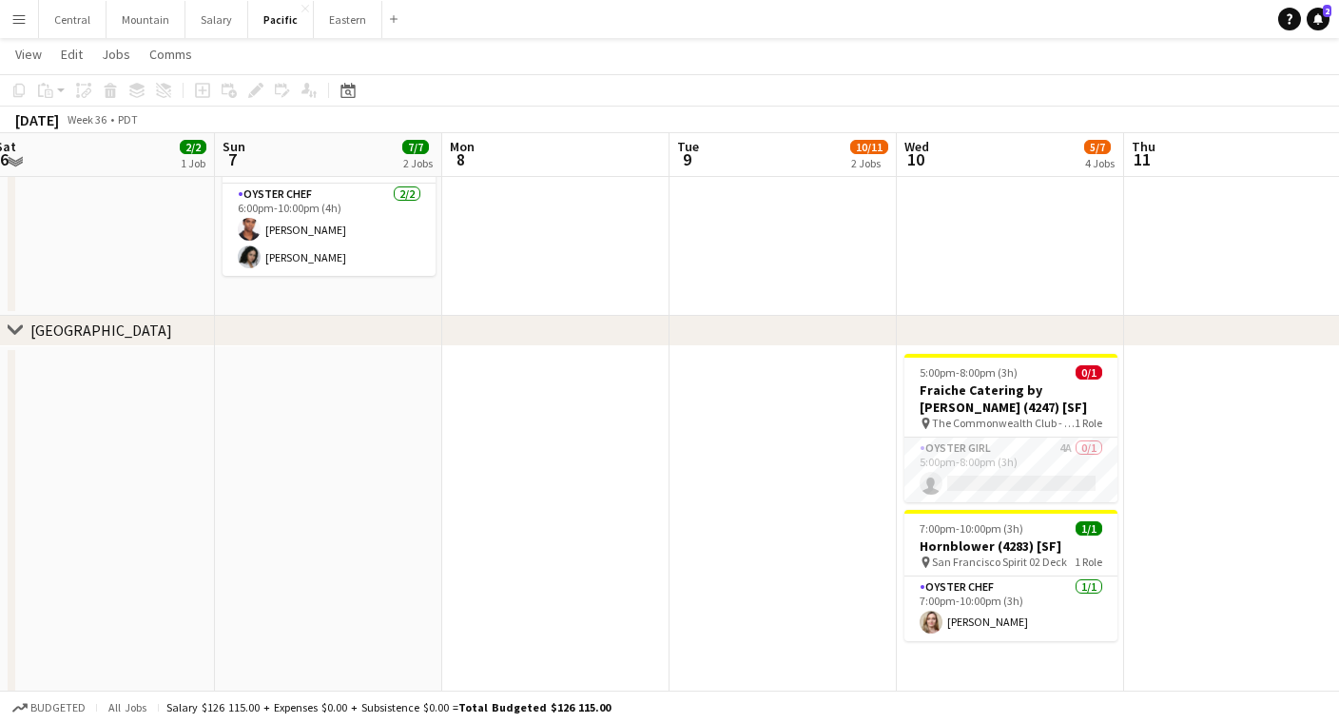
scroll to position [857, 0]
click at [953, 456] on app-card-role "Oyster Girl 4A 0/1 5:00pm-8:00pm (3h) single-neutral-actions" at bounding box center [1011, 468] width 213 height 65
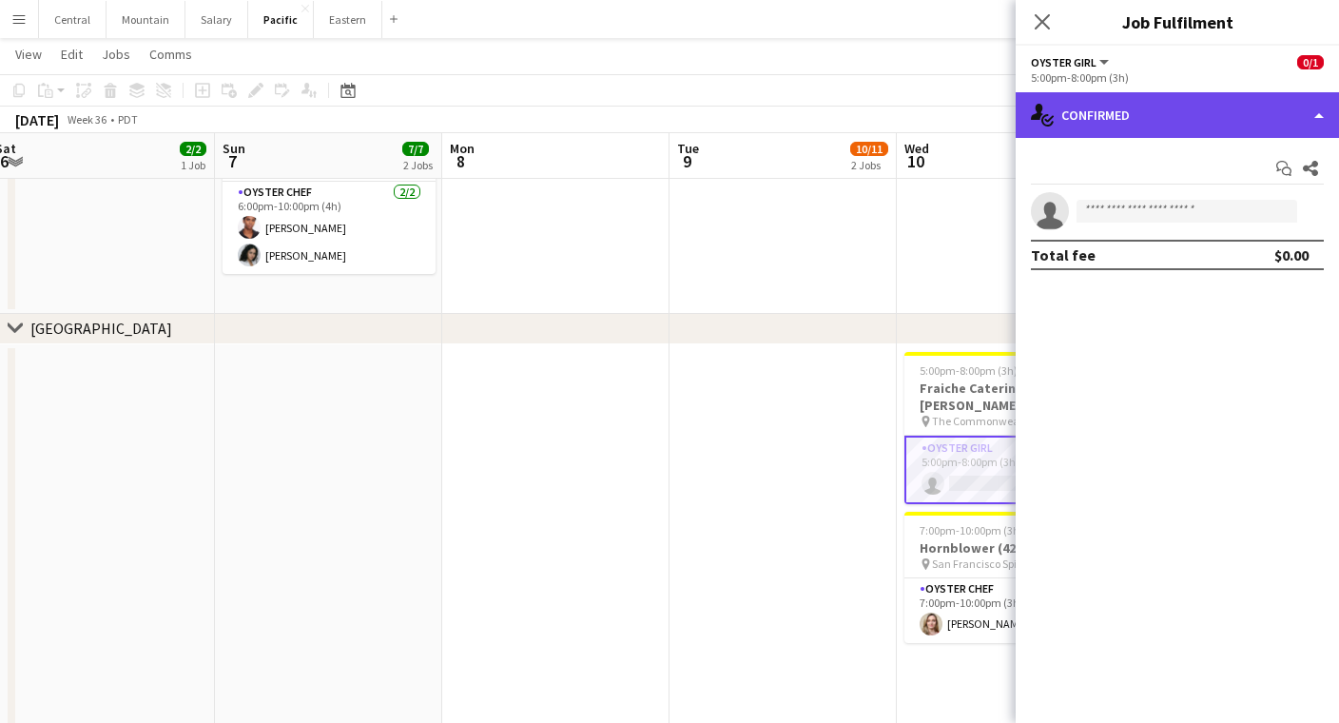
click at [1117, 121] on div "single-neutral-actions-check-2 Confirmed" at bounding box center [1177, 115] width 323 height 46
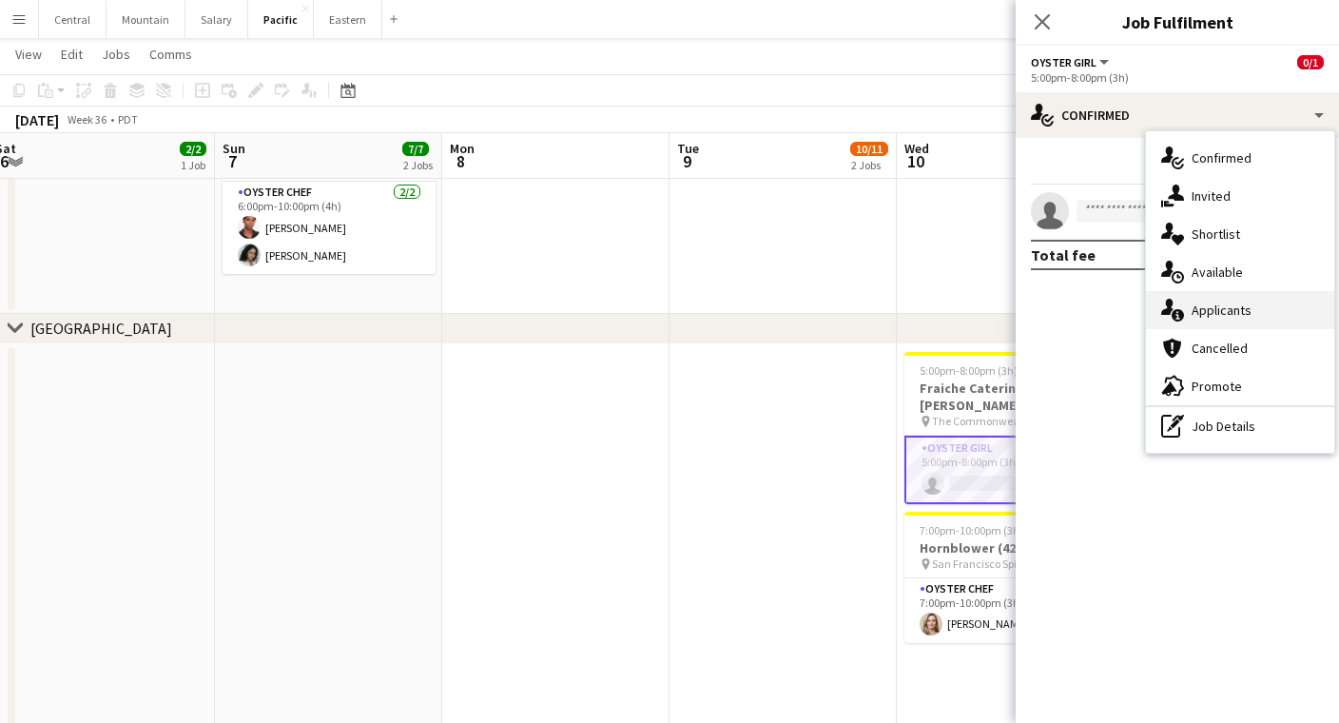
click at [1190, 310] on div "single-neutral-actions-information Applicants" at bounding box center [1240, 310] width 188 height 38
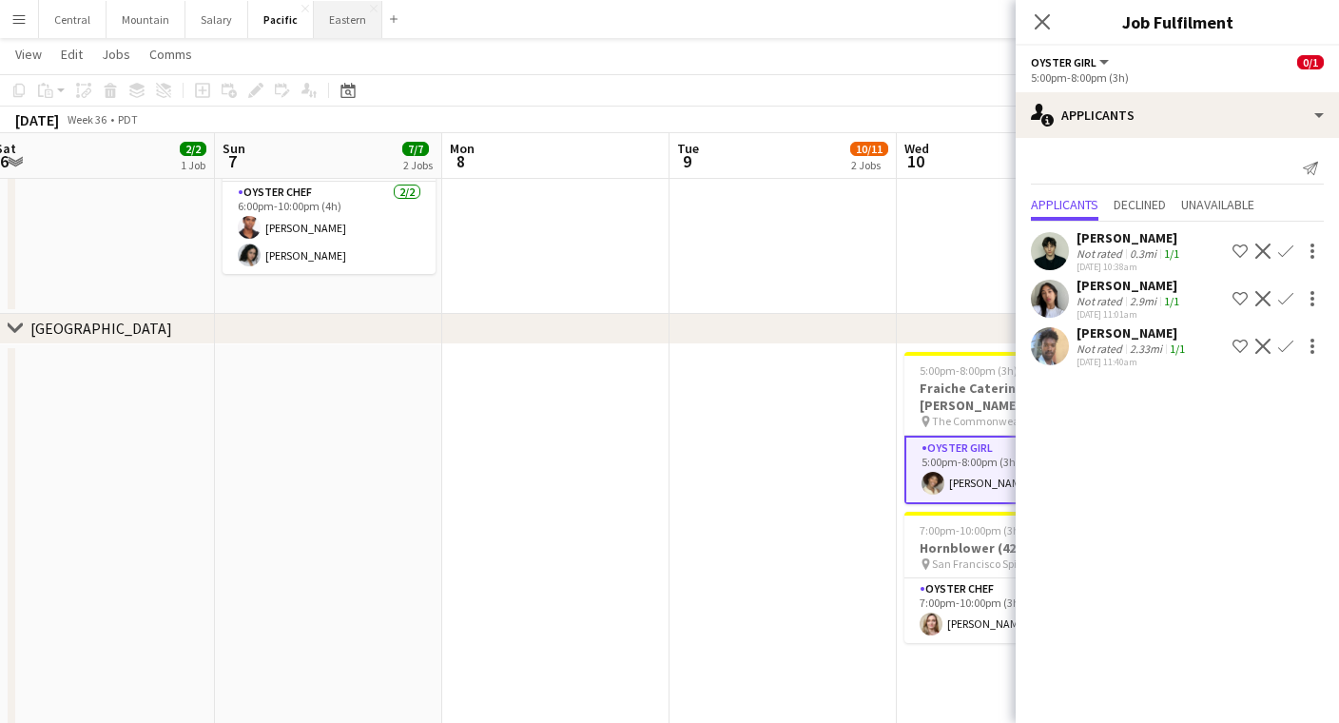
click at [332, 17] on button "Eastern Close" at bounding box center [348, 19] width 68 height 37
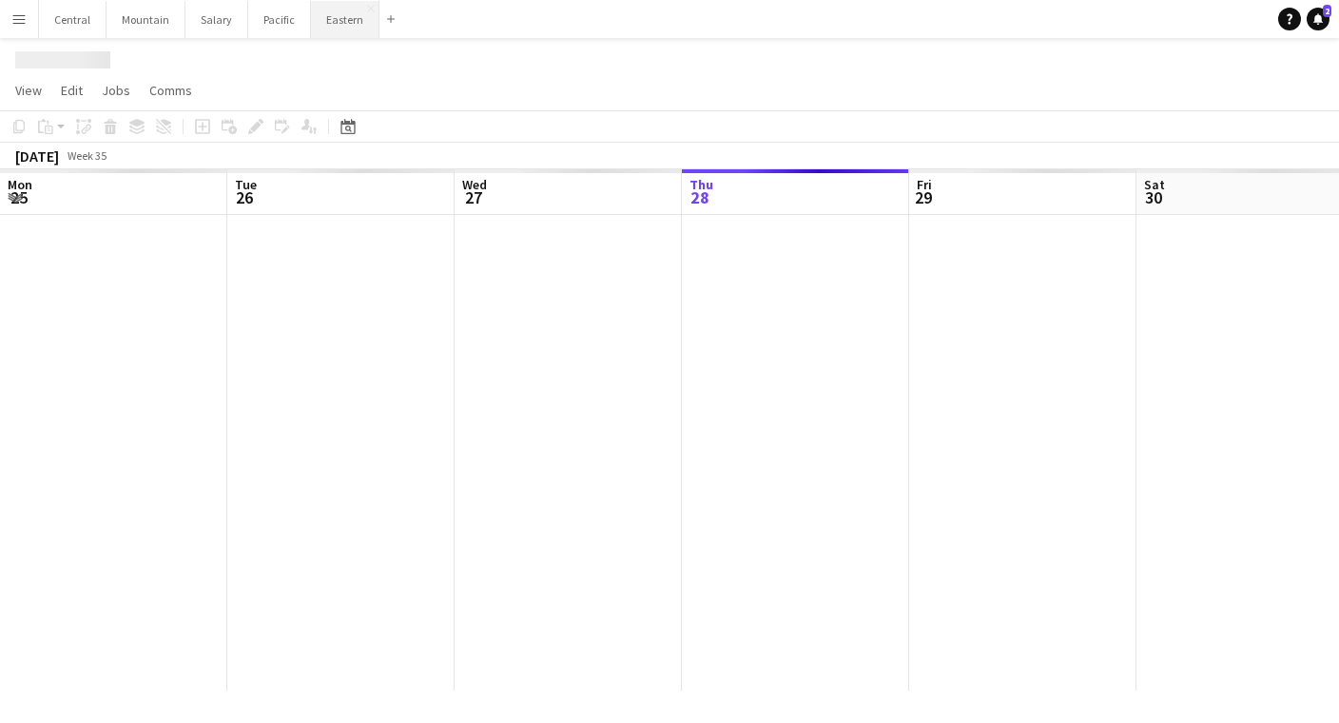
scroll to position [0, 455]
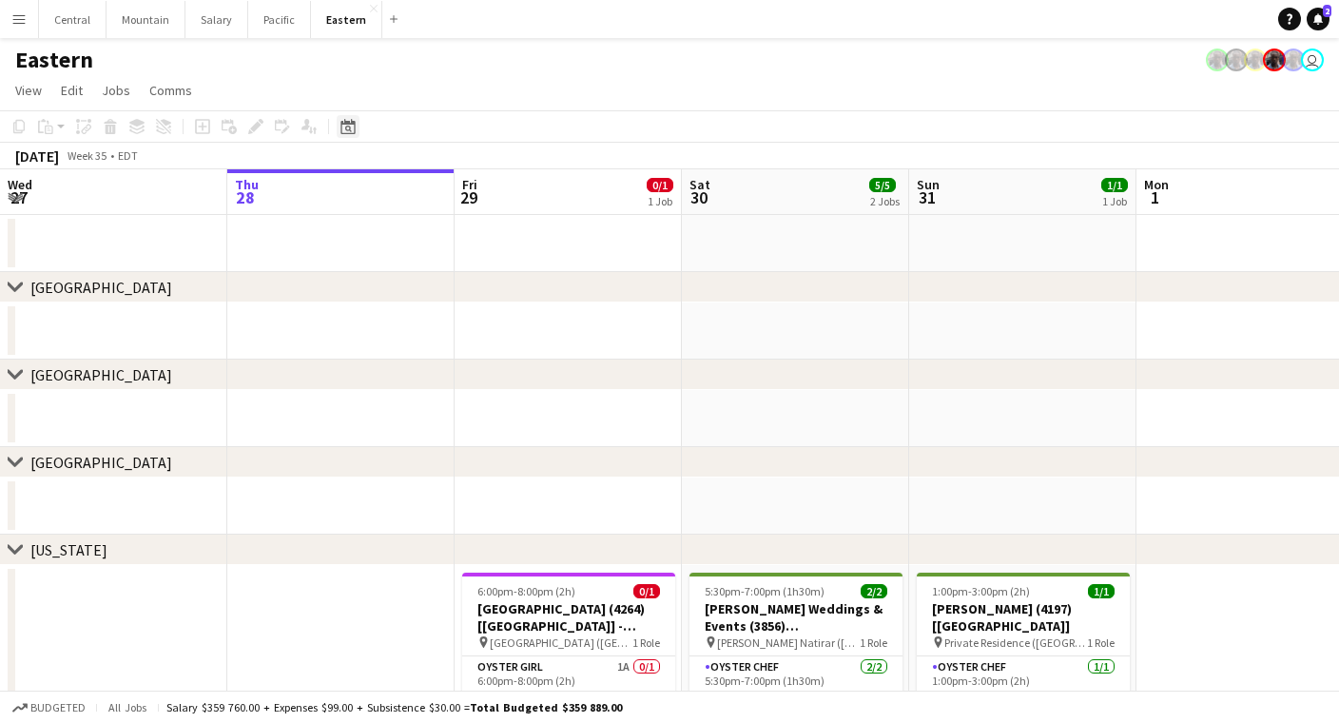
click at [344, 128] on icon "Date picker" at bounding box center [348, 126] width 15 height 15
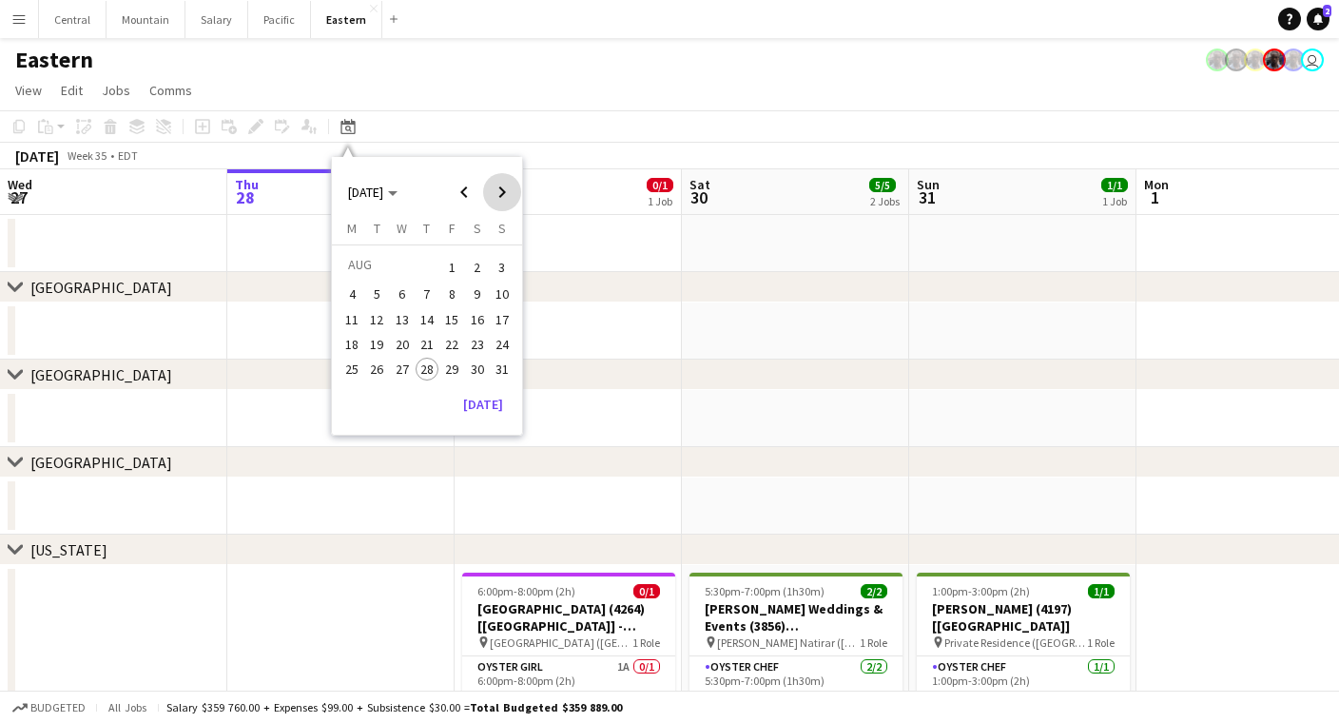
click at [489, 186] on span "Next month" at bounding box center [502, 192] width 38 height 38
click at [379, 329] on span "16" at bounding box center [377, 339] width 23 height 23
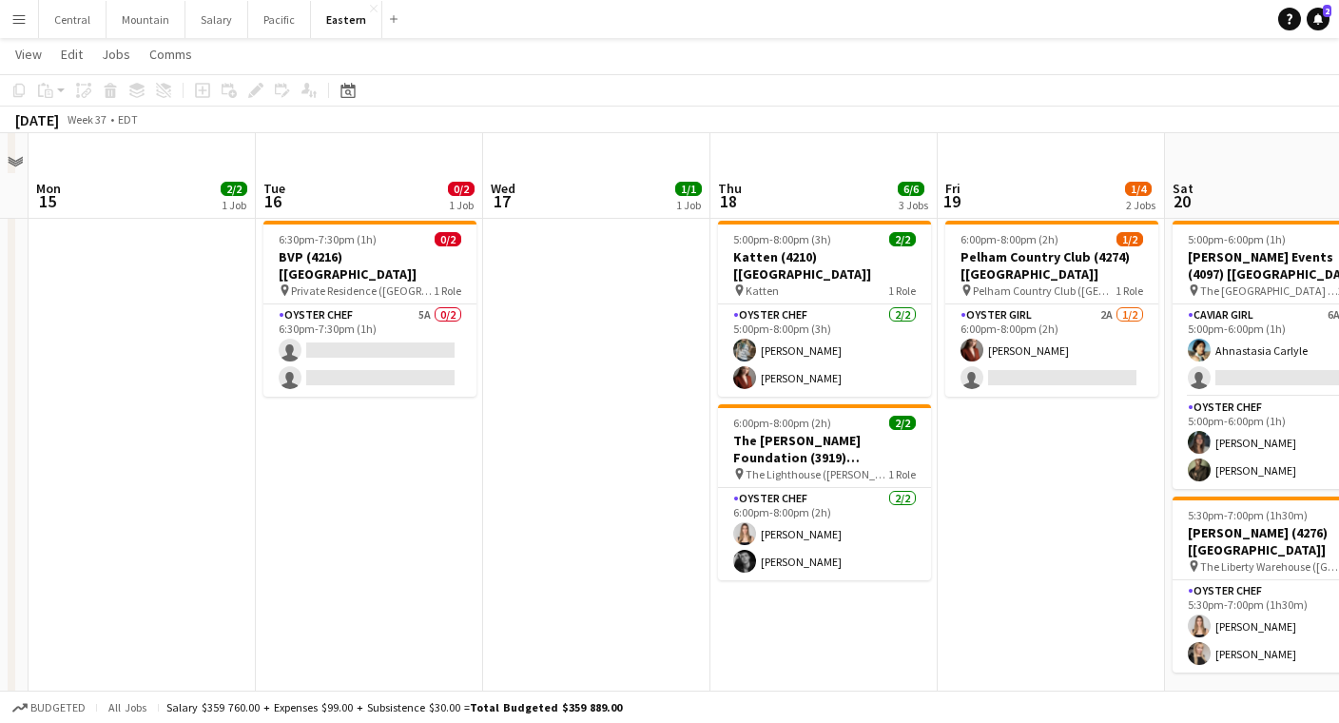
scroll to position [694, 0]
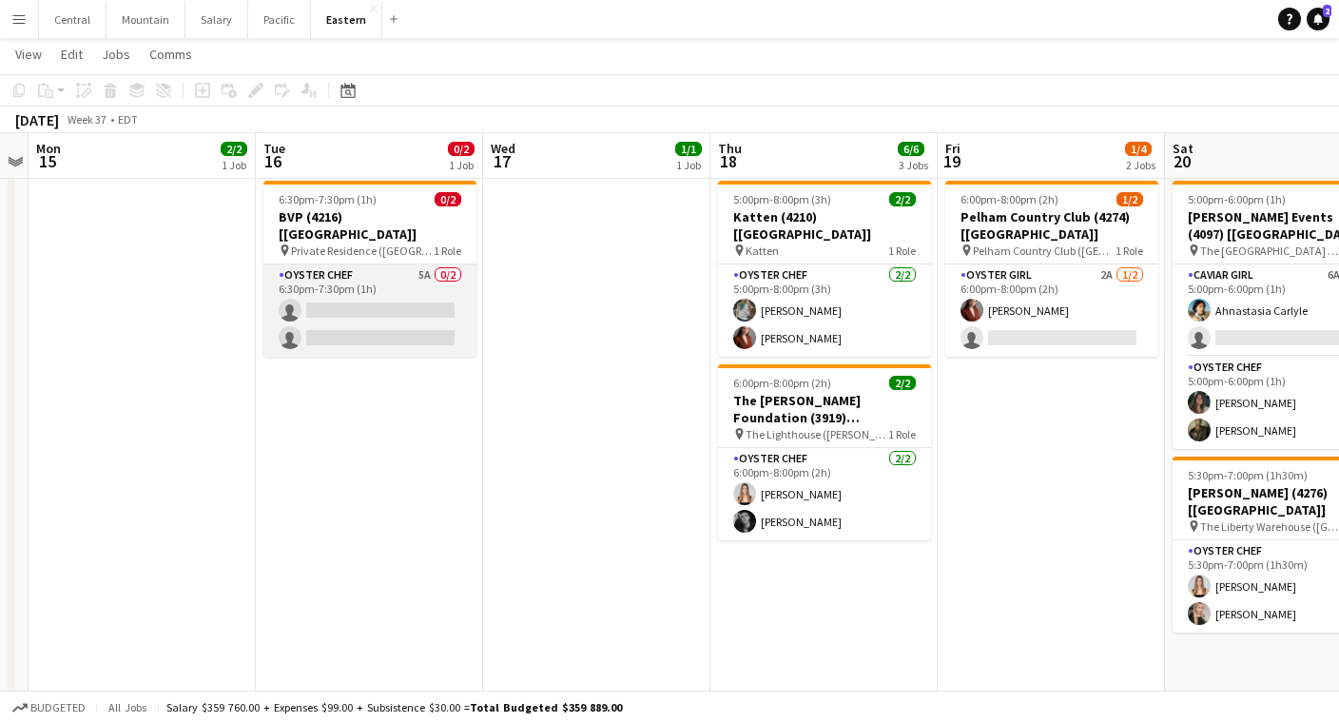
click at [378, 277] on app-card-role "Oyster Chef 5A 0/2 6:30pm-7:30pm (1h) single-neutral-actions single-neutral-act…" at bounding box center [370, 310] width 213 height 92
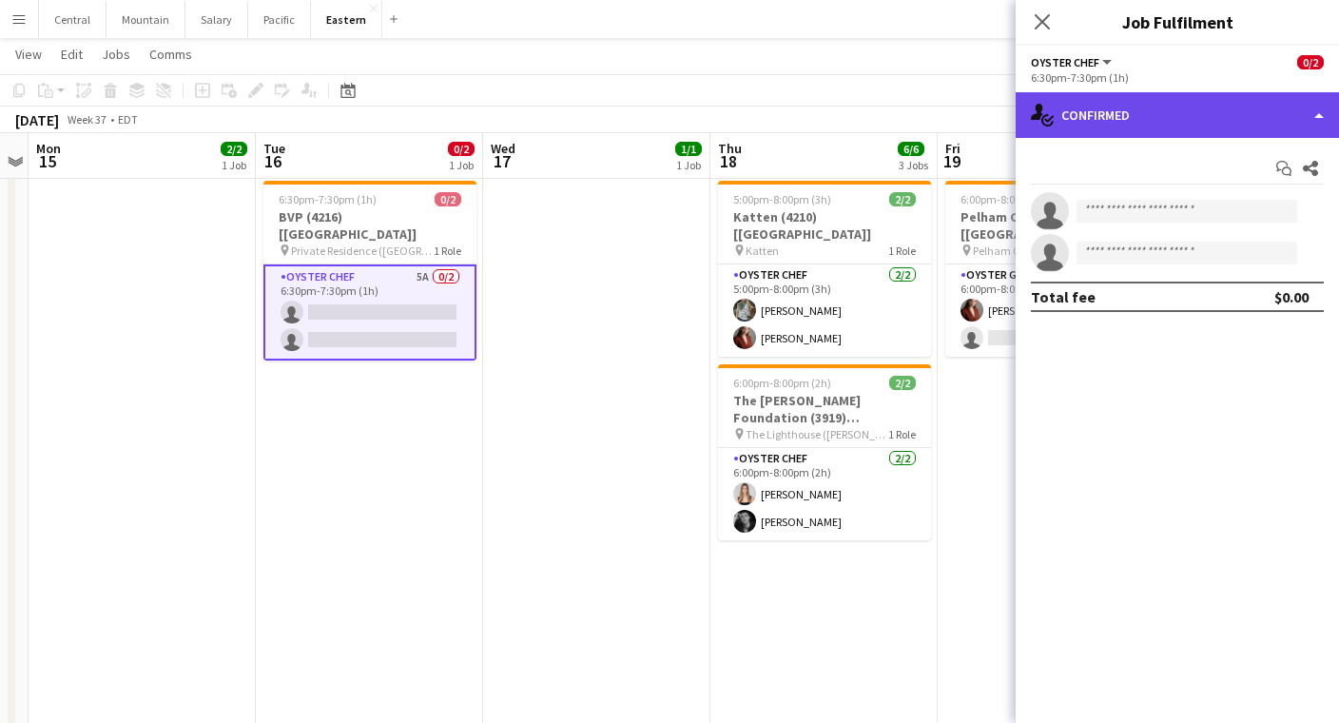
click at [1170, 113] on div "single-neutral-actions-check-2 Confirmed" at bounding box center [1177, 115] width 323 height 46
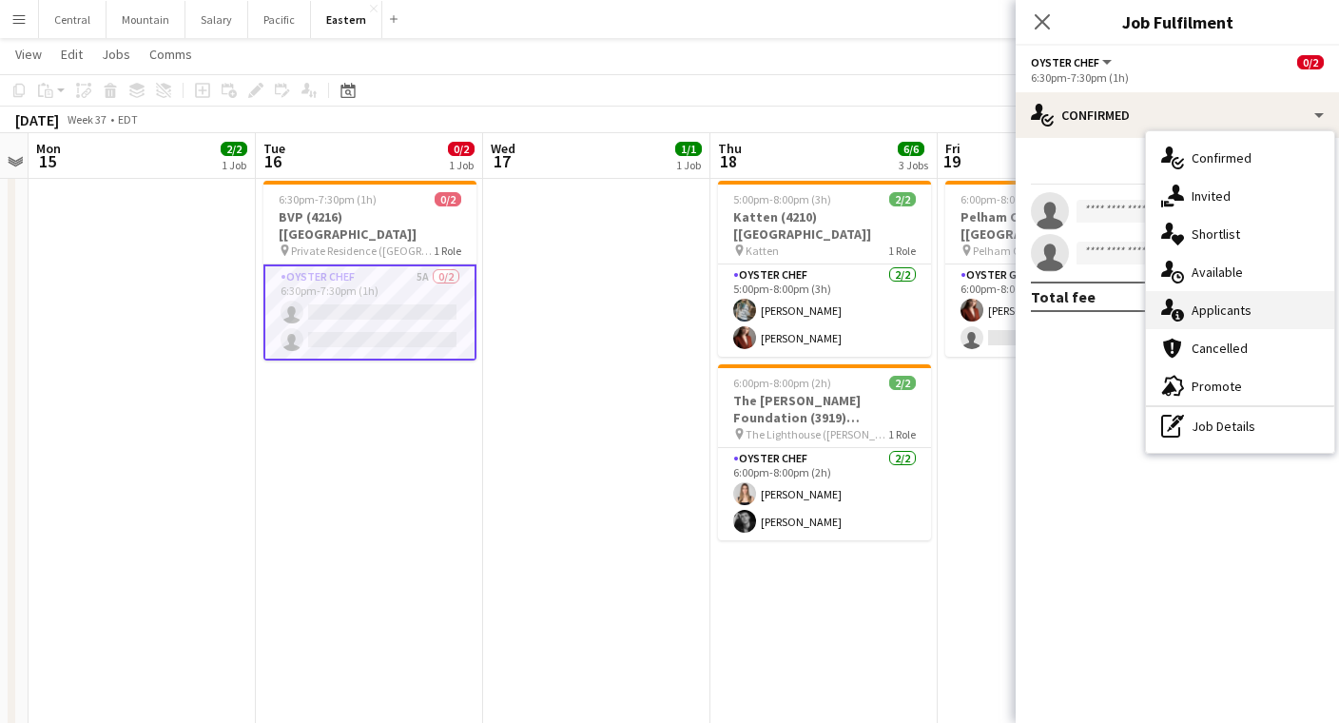
click at [1197, 313] on div "single-neutral-actions-information Applicants" at bounding box center [1240, 310] width 188 height 38
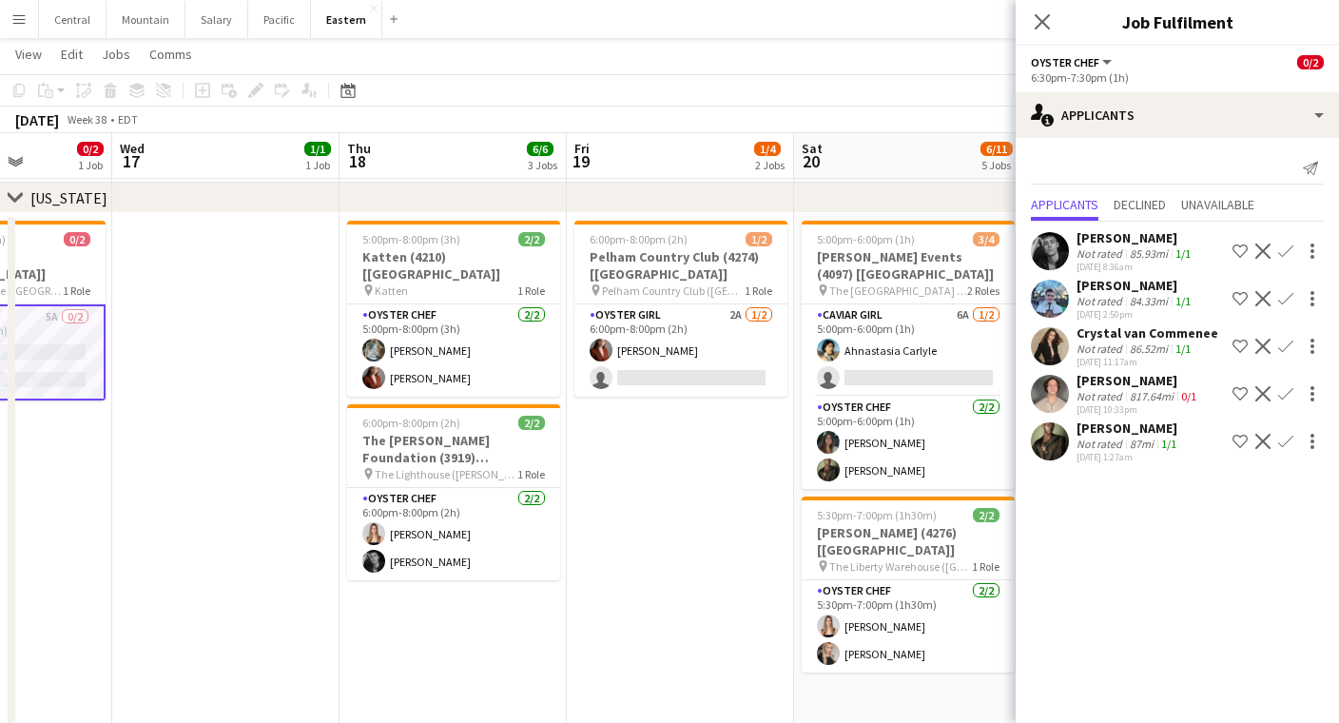
scroll to position [0, 572]
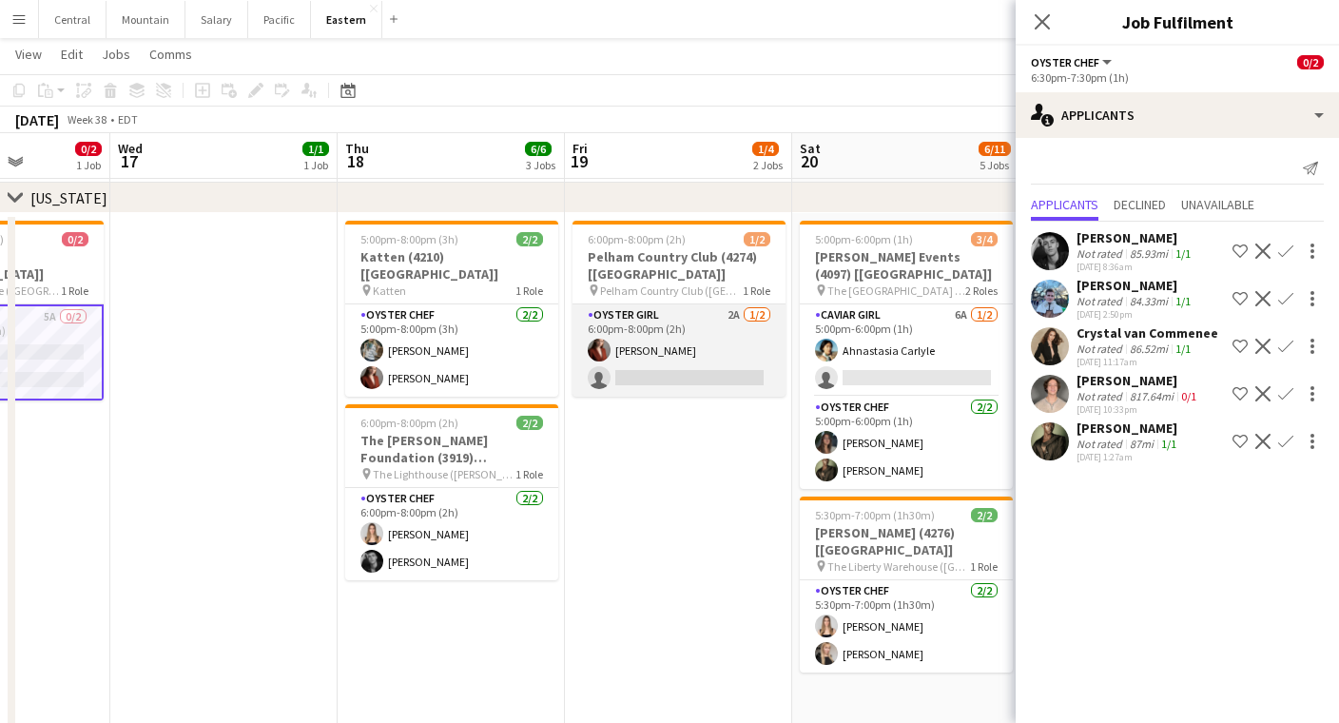
click at [651, 351] on app-card-role "Oyster Girl 2A [DATE] 6:00pm-8:00pm (2h) [PERSON_NAME] single-neutral-actions" at bounding box center [679, 350] width 213 height 92
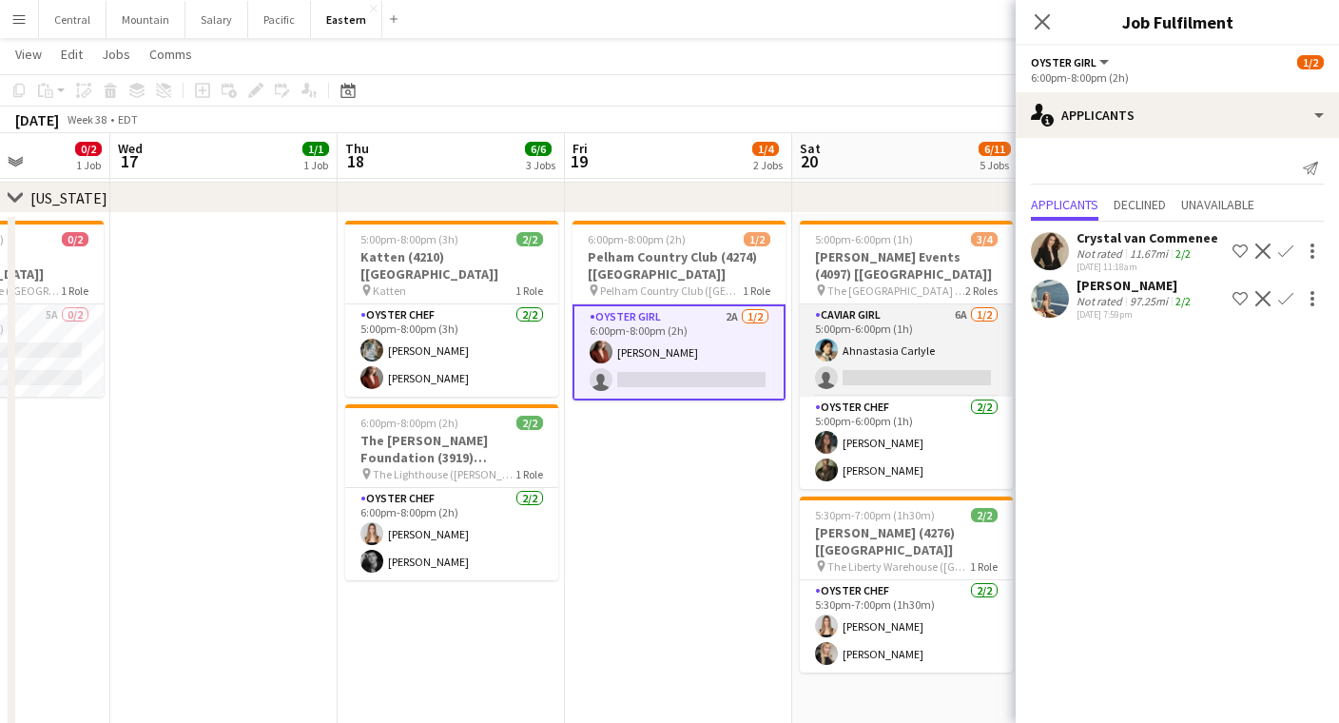
click at [850, 352] on app-card-role "Caviar Girl 6A [DATE] 5:00pm-6:00pm (1h) Ahnastasia Carlyle single-neutral-acti…" at bounding box center [906, 350] width 213 height 92
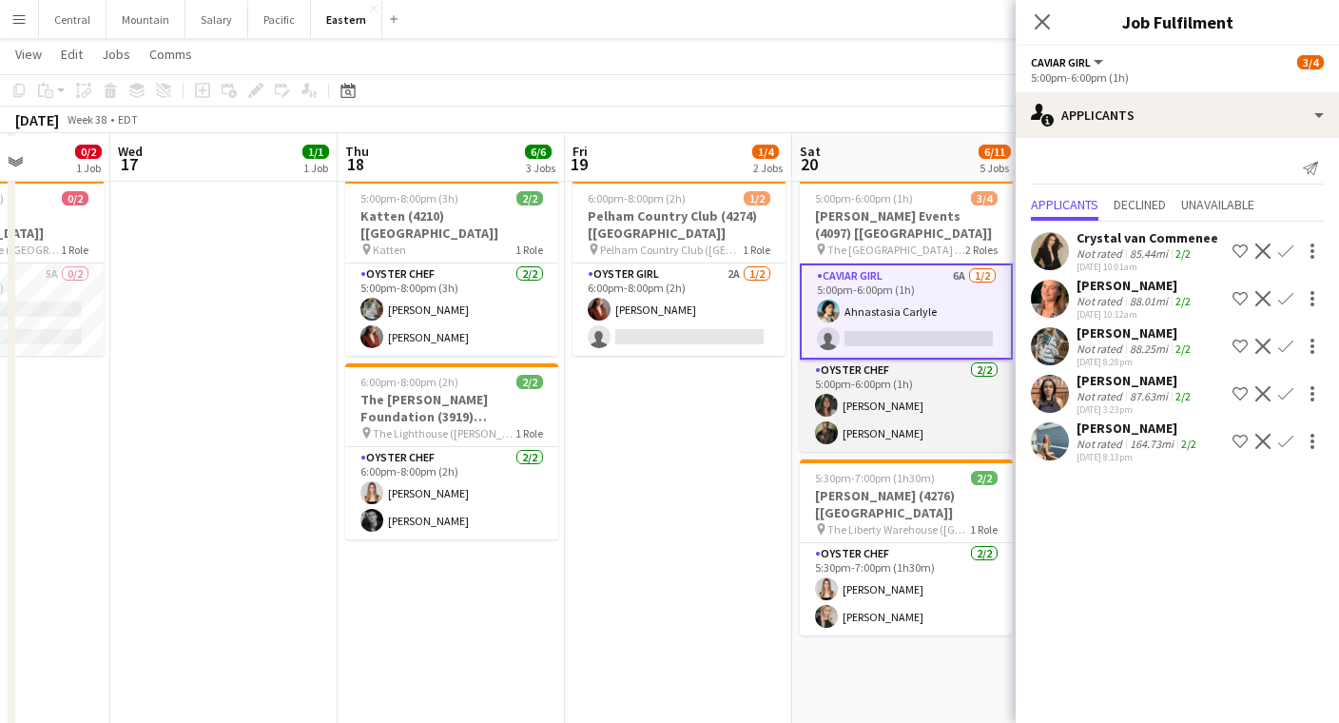
scroll to position [693, 0]
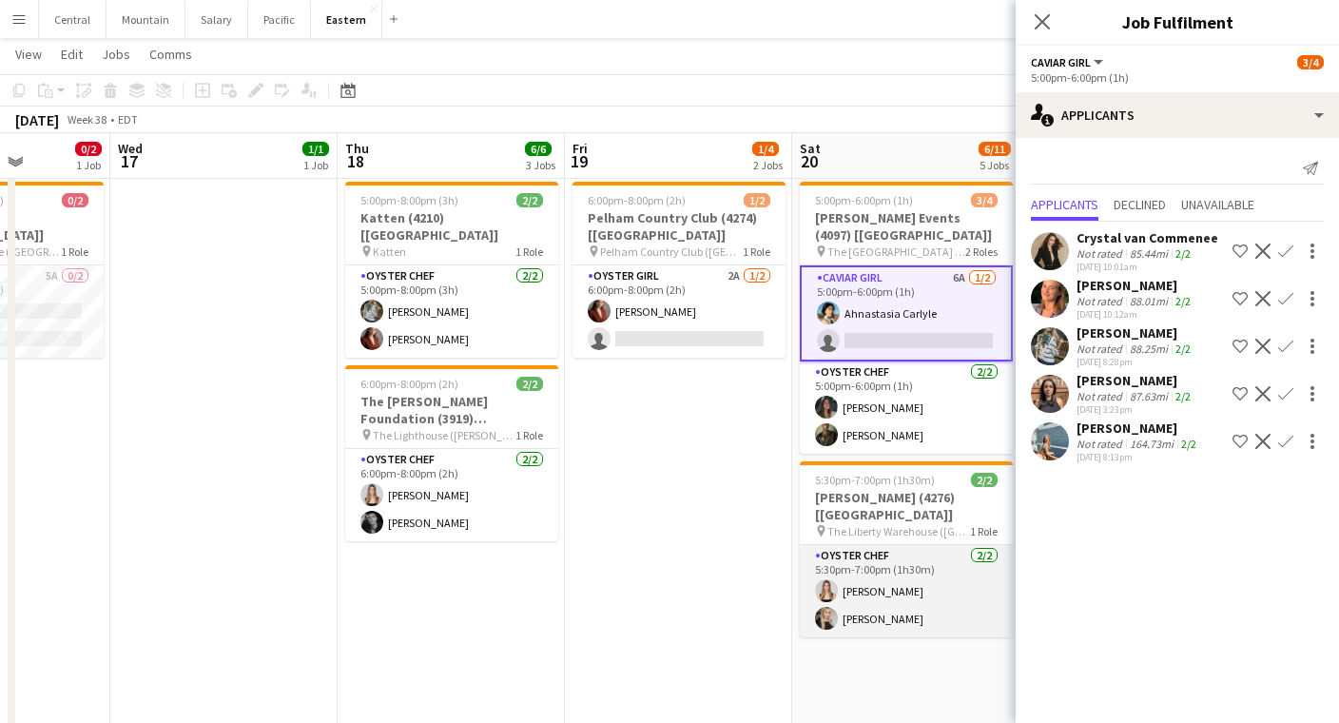
click at [892, 548] on app-card-role "Oyster Chef [DATE] 5:30pm-7:00pm (1h30m) [PERSON_NAME] [PERSON_NAME]" at bounding box center [906, 591] width 213 height 92
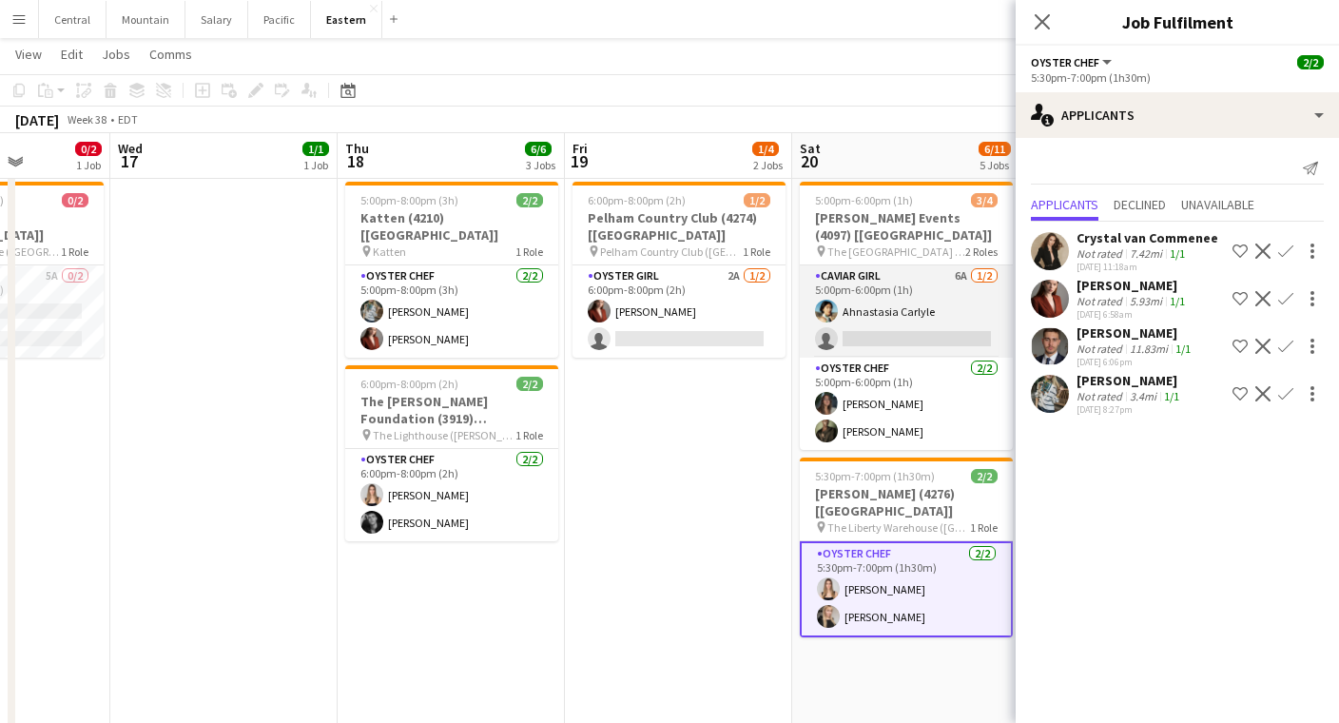
click at [888, 347] on app-card-role "Caviar Girl 6A [DATE] 5:00pm-6:00pm (1h) Ahnastasia Carlyle single-neutral-acti…" at bounding box center [906, 311] width 213 height 92
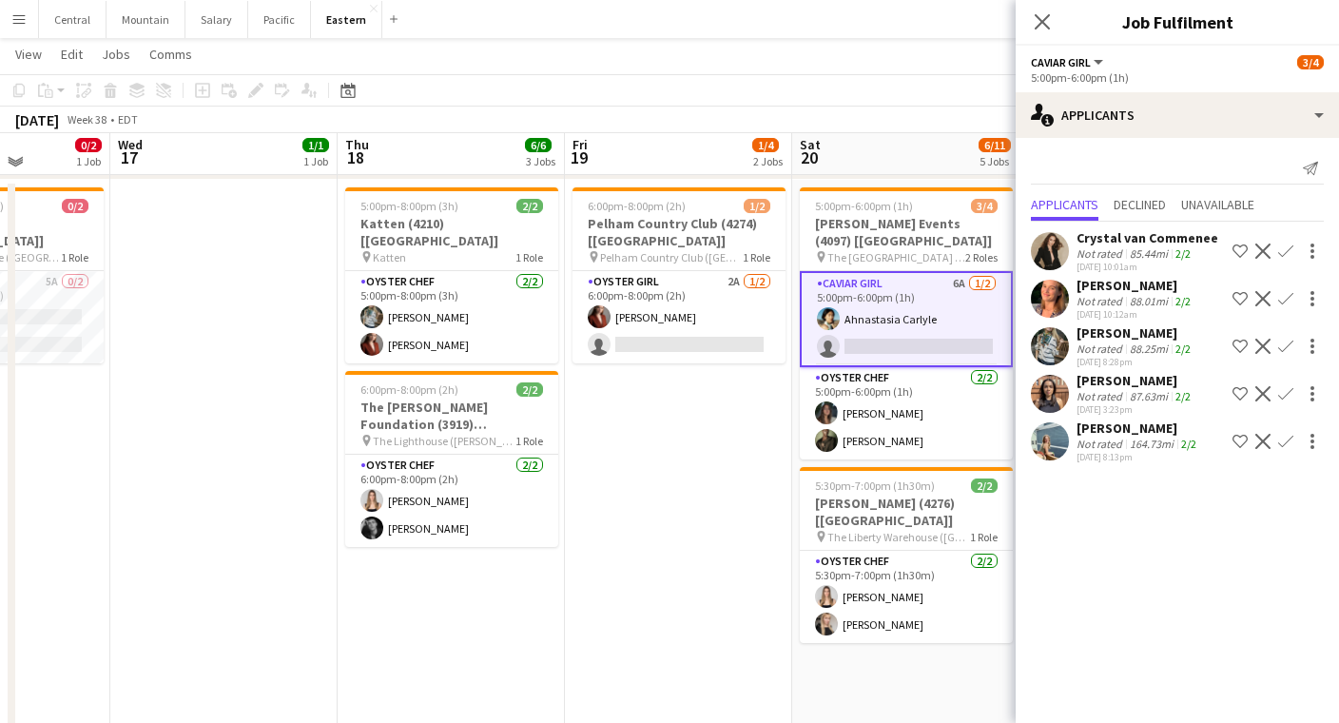
scroll to position [684, 0]
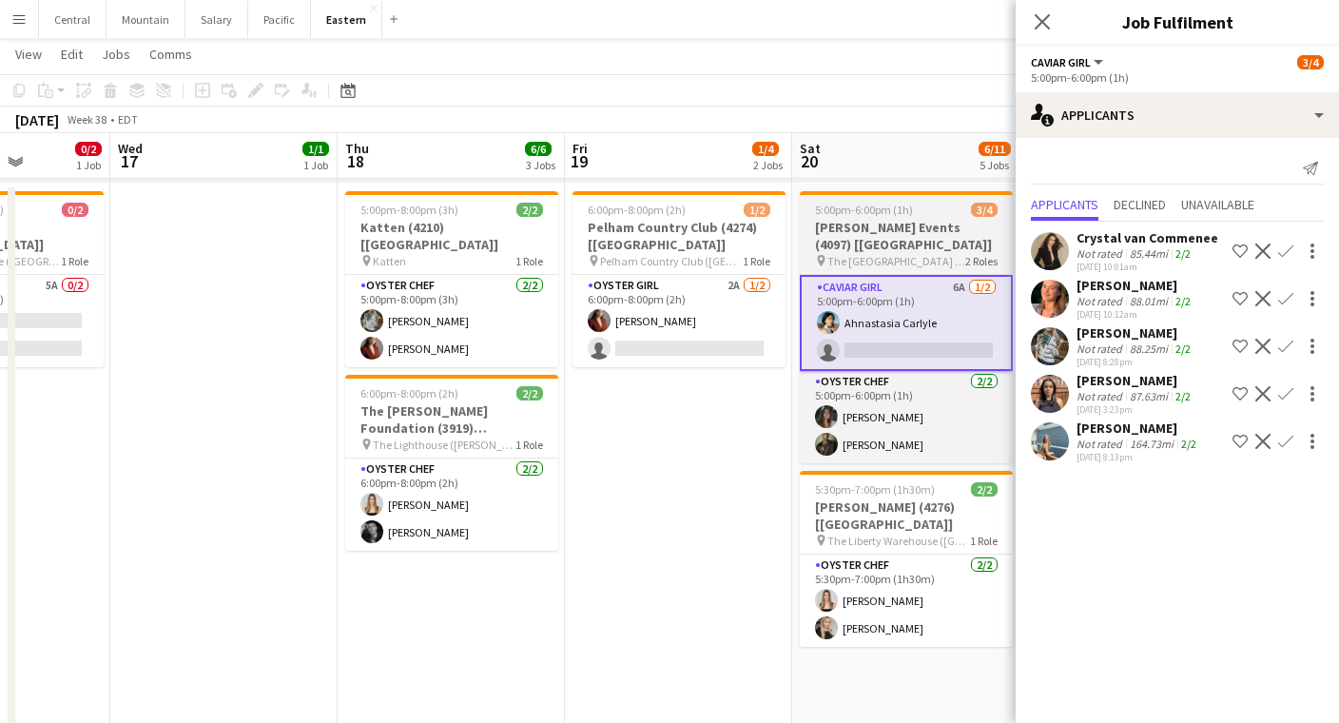
click at [879, 247] on h3 "[PERSON_NAME] Events (4097) [[GEOGRAPHIC_DATA]]" at bounding box center [906, 236] width 213 height 34
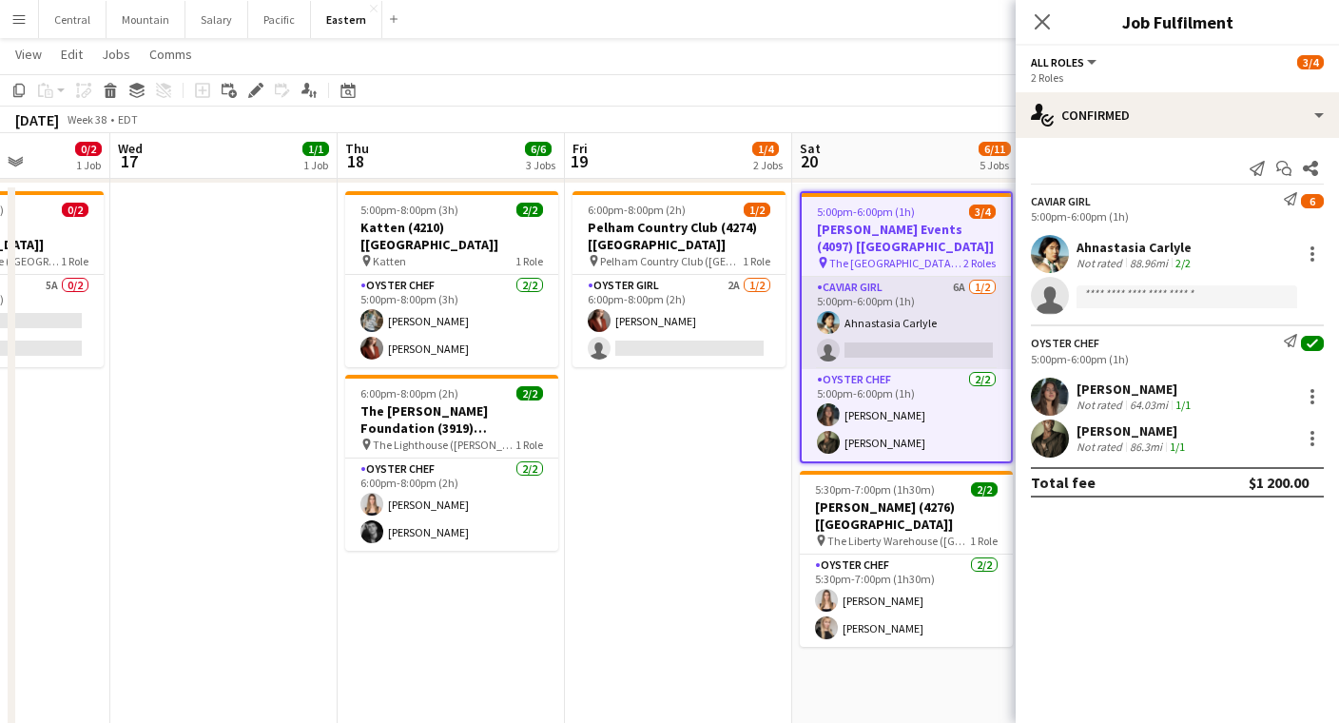
click at [916, 348] on app-card-role "Caviar Girl 6A [DATE] 5:00pm-6:00pm (1h) Ahnastasia Carlyle single-neutral-acti…" at bounding box center [906, 323] width 209 height 92
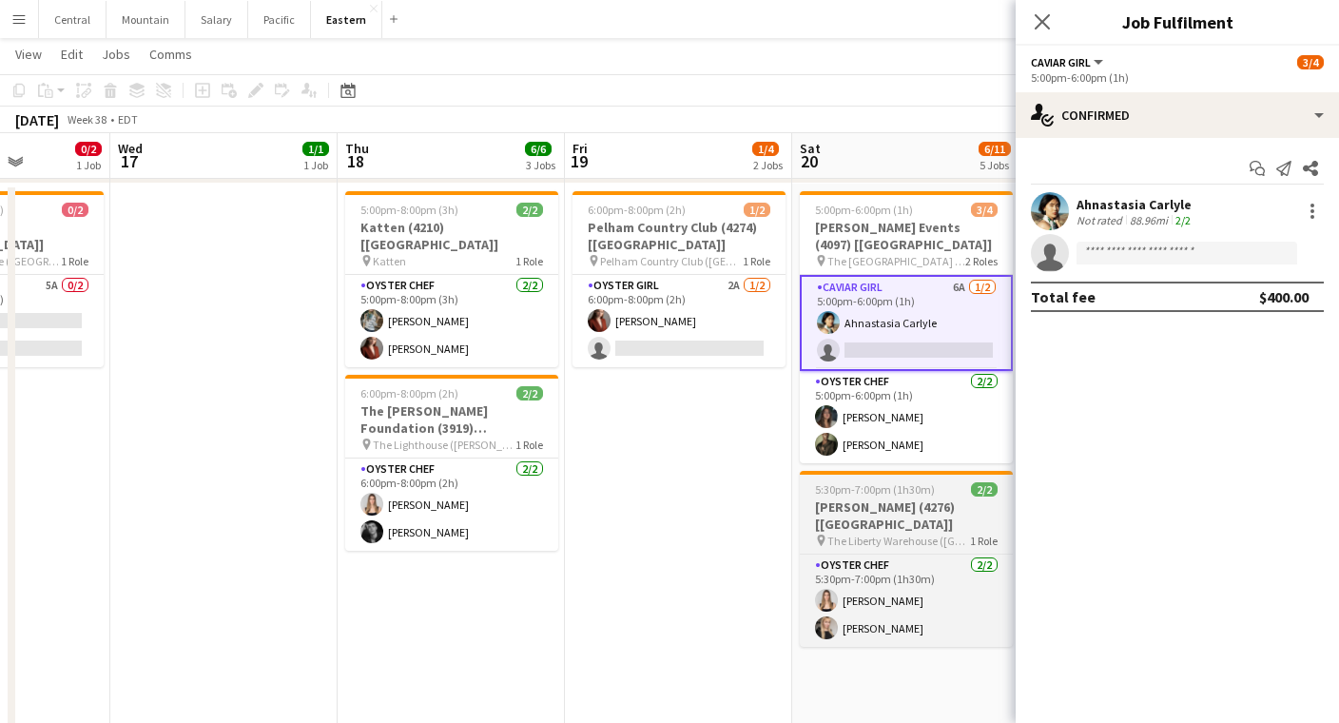
click at [924, 534] on span "The Liberty Warehouse ([GEOGRAPHIC_DATA], [GEOGRAPHIC_DATA])" at bounding box center [899, 541] width 143 height 14
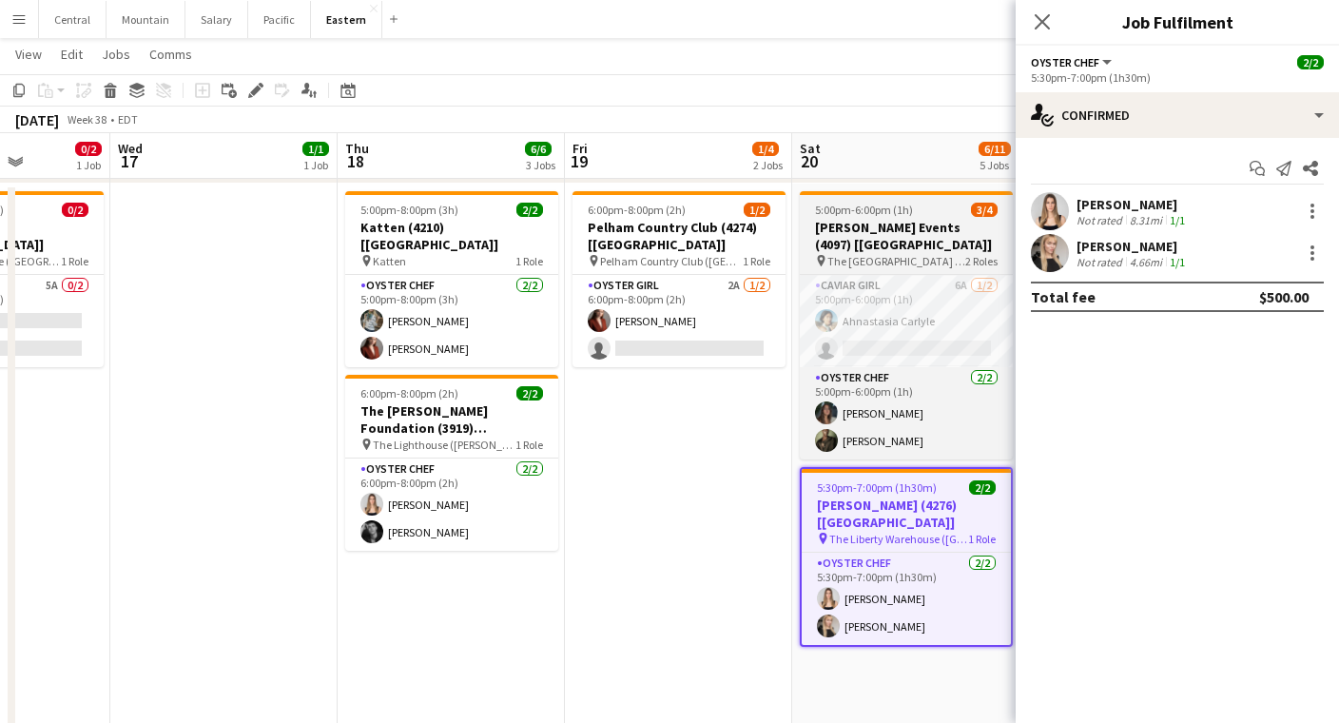
click at [900, 264] on span "The [GEOGRAPHIC_DATA] ([GEOGRAPHIC_DATA], [GEOGRAPHIC_DATA])" at bounding box center [897, 261] width 138 height 14
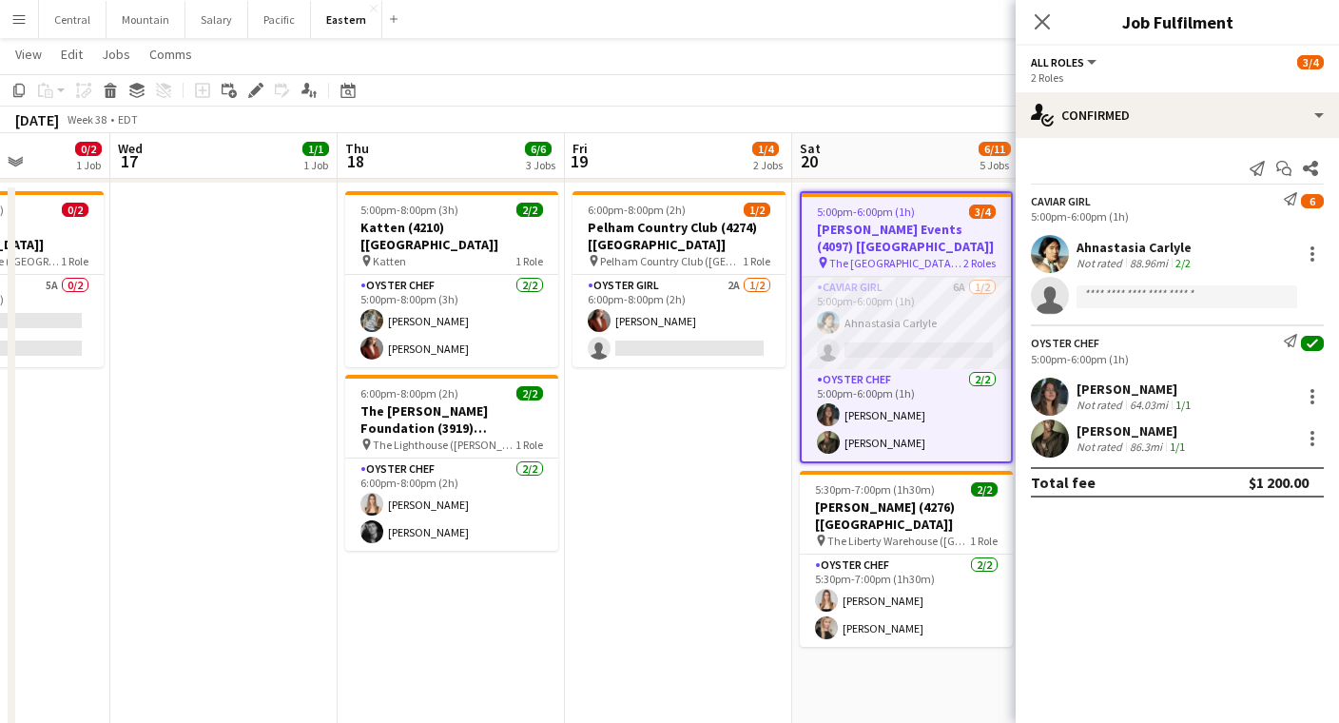
click at [907, 328] on app-card-role "Caviar Girl 6A [DATE] 5:00pm-6:00pm (1h) Ahnastasia Carlyle single-neutral-acti…" at bounding box center [906, 323] width 209 height 92
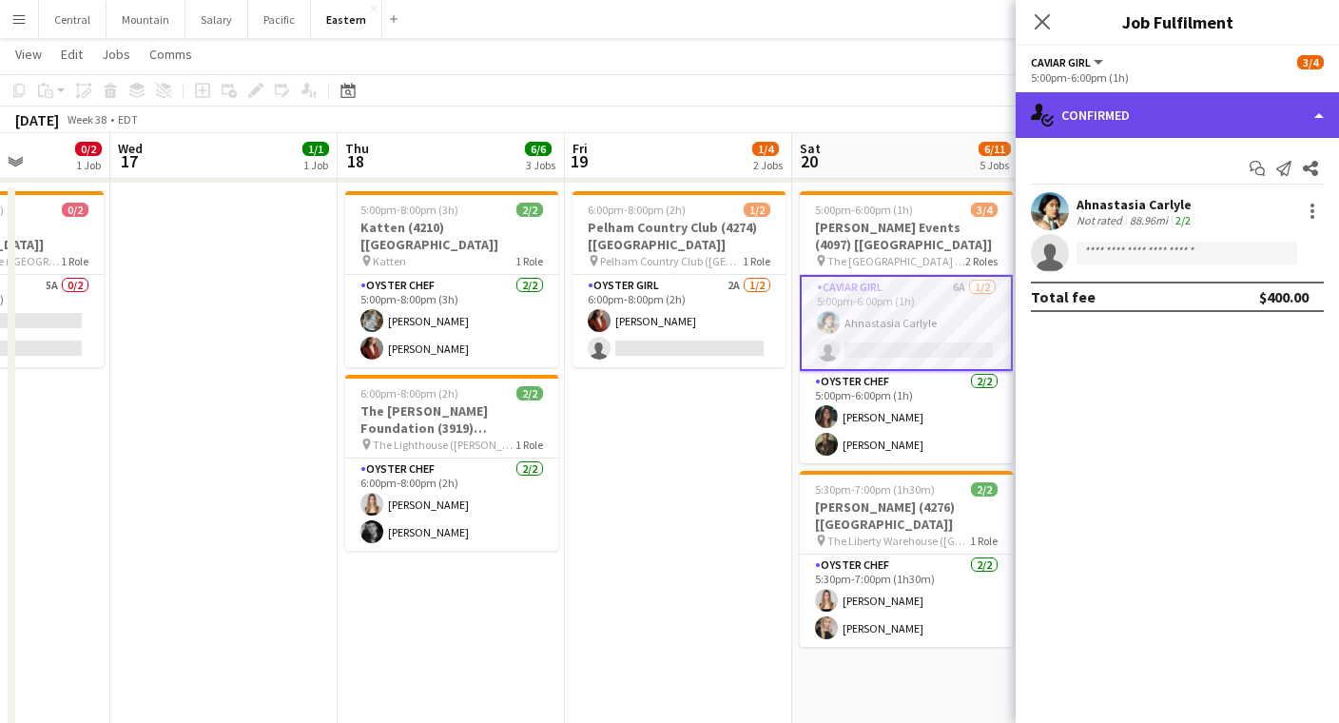
click at [1138, 115] on div "single-neutral-actions-check-2 Confirmed" at bounding box center [1177, 115] width 323 height 46
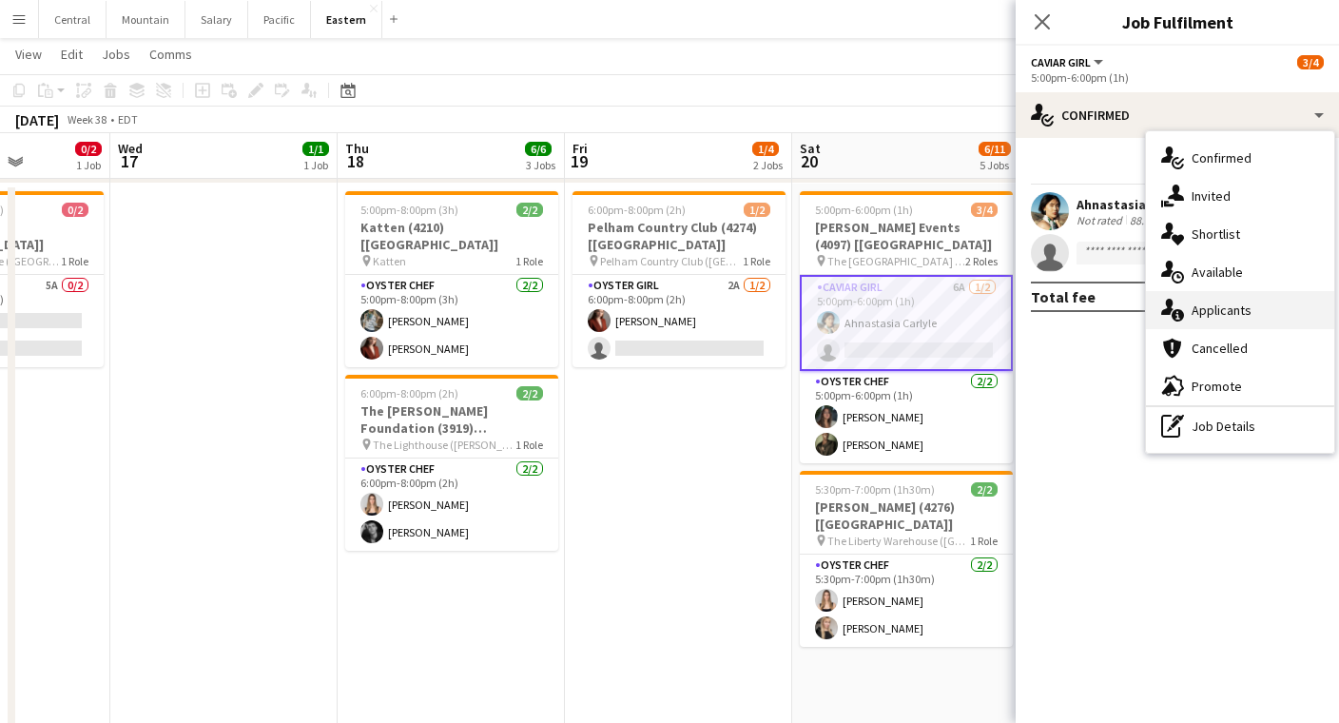
click at [1196, 308] on div "single-neutral-actions-information Applicants" at bounding box center [1240, 310] width 188 height 38
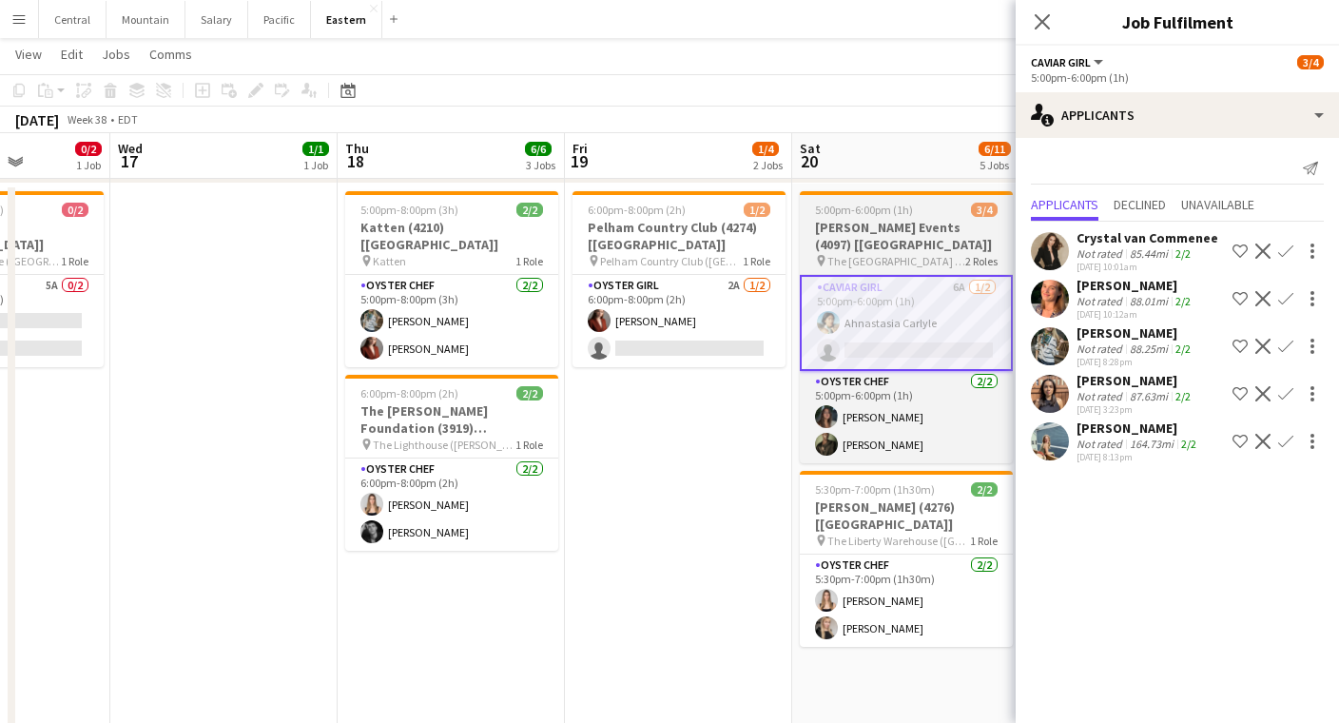
click at [861, 264] on span "The [GEOGRAPHIC_DATA] ([GEOGRAPHIC_DATA], [GEOGRAPHIC_DATA])" at bounding box center [897, 261] width 138 height 14
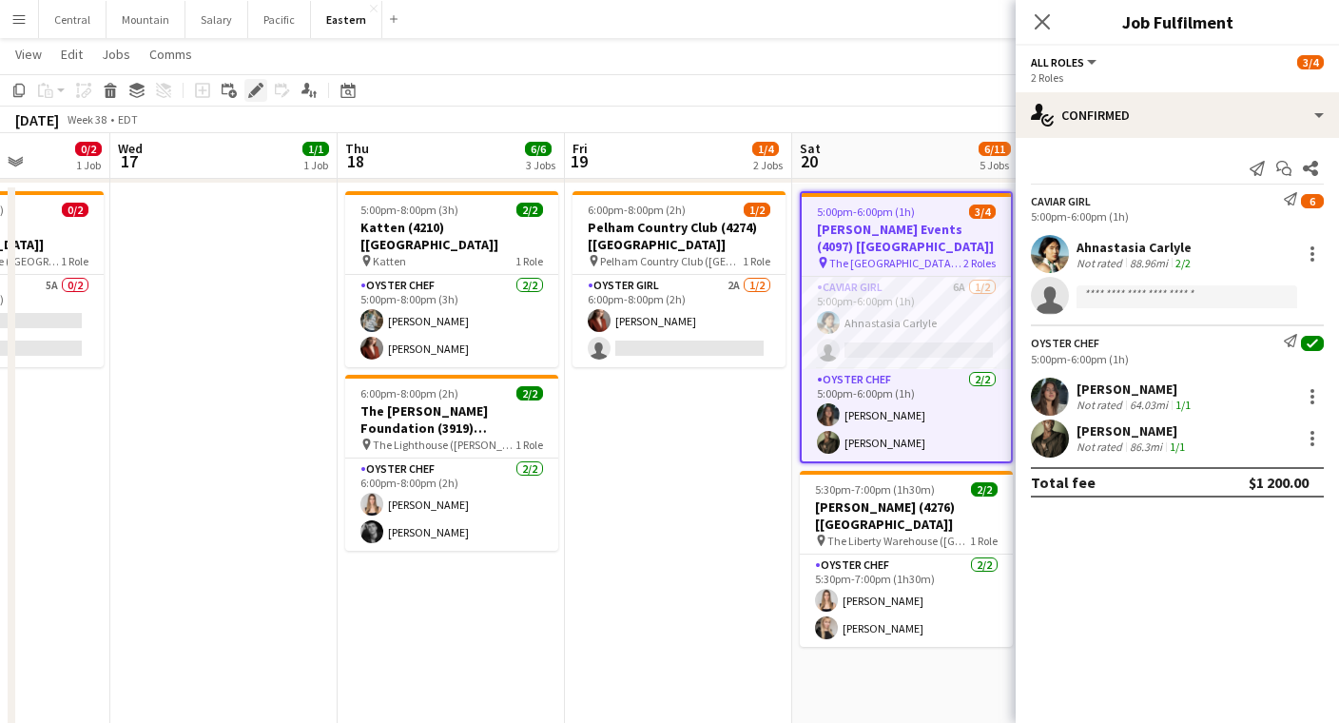
click at [258, 99] on div "Edit" at bounding box center [255, 90] width 23 height 23
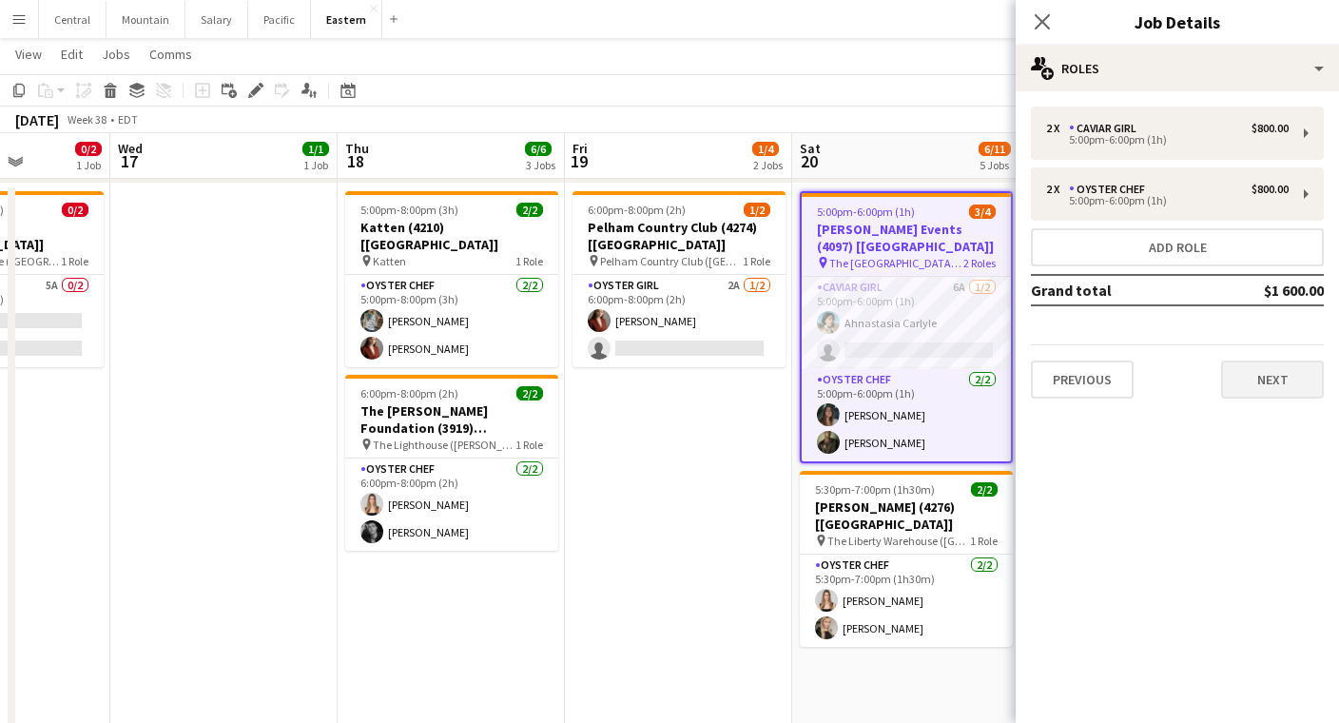
click at [1274, 387] on button "Next" at bounding box center [1272, 380] width 103 height 38
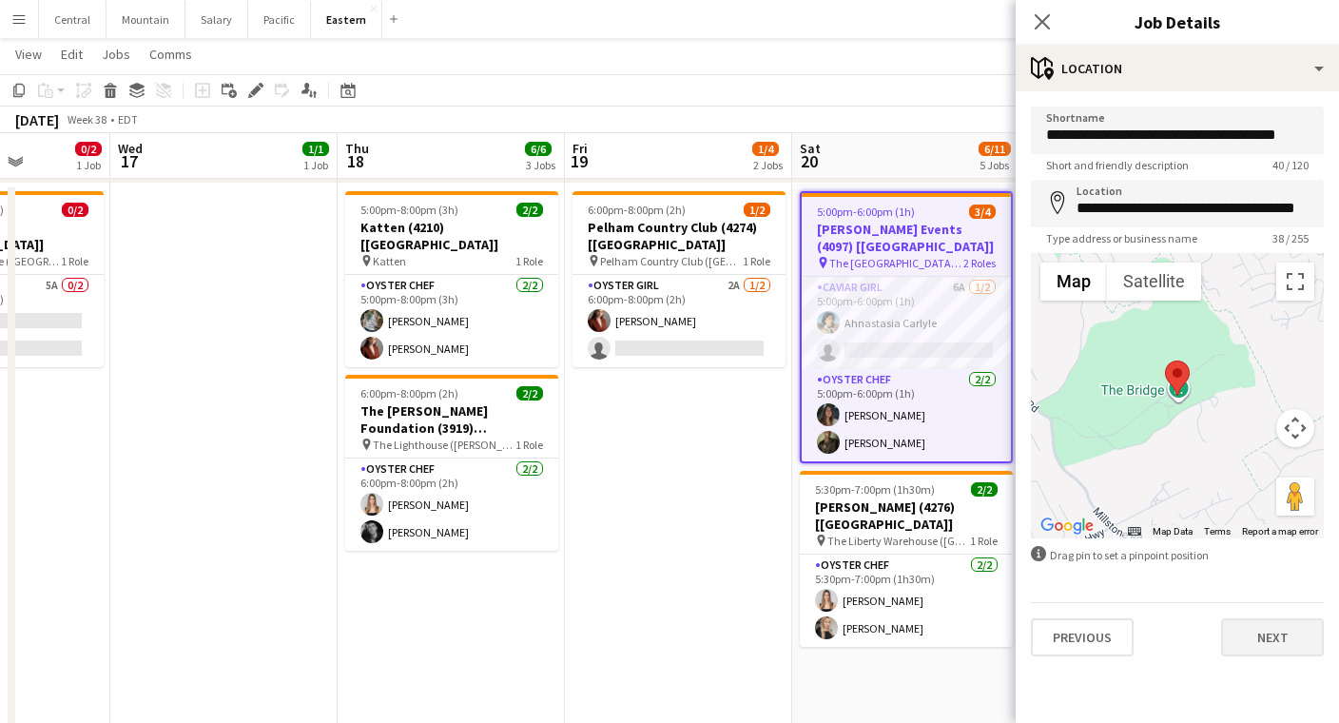
click at [1261, 647] on button "Next" at bounding box center [1272, 637] width 103 height 38
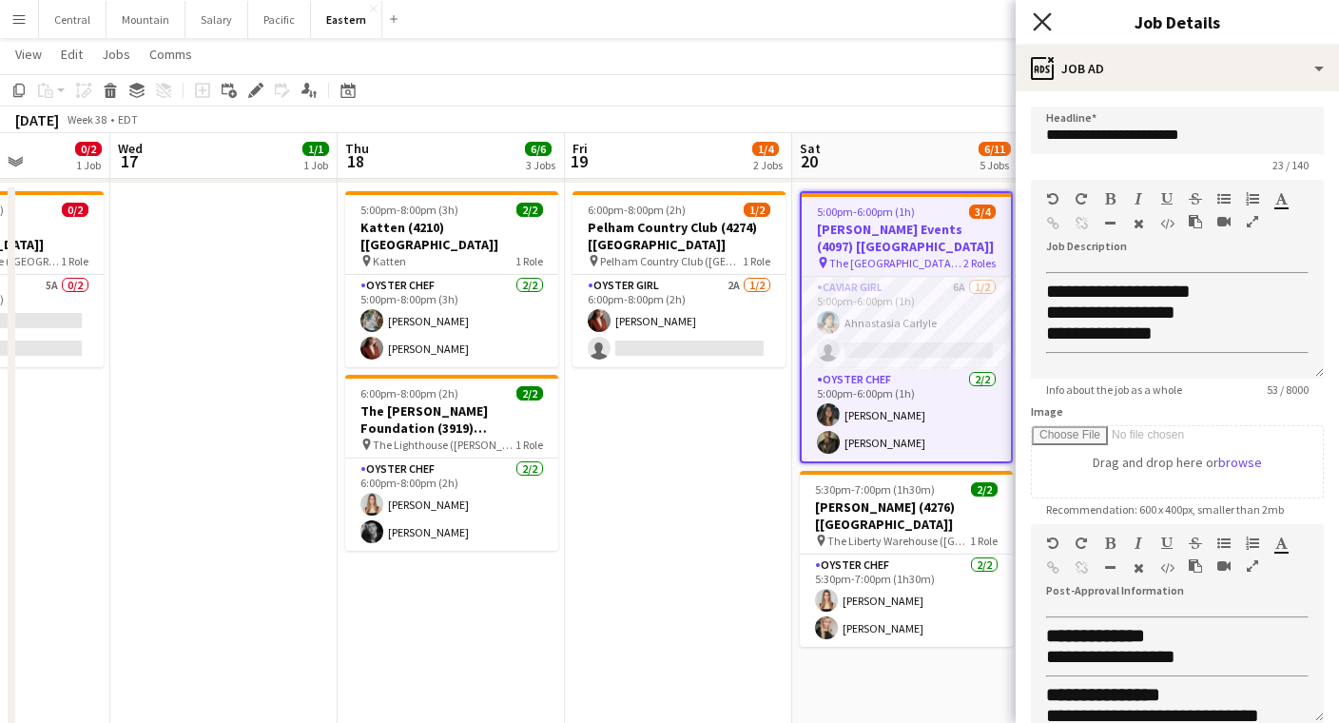
click at [1041, 20] on icon at bounding box center [1042, 21] width 18 height 18
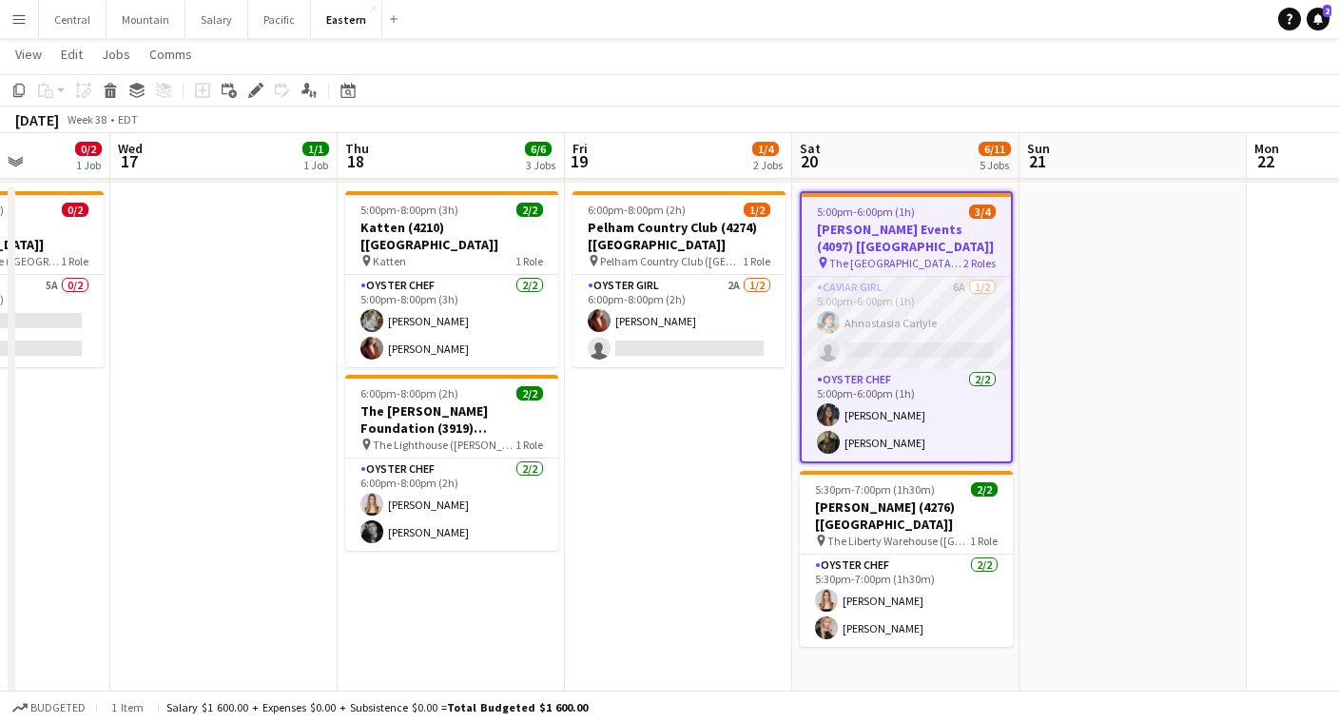
click at [901, 312] on app-card-role "Caviar Girl 6A [DATE] 5:00pm-6:00pm (1h) Ahnastasia Carlyle single-neutral-acti…" at bounding box center [906, 323] width 209 height 92
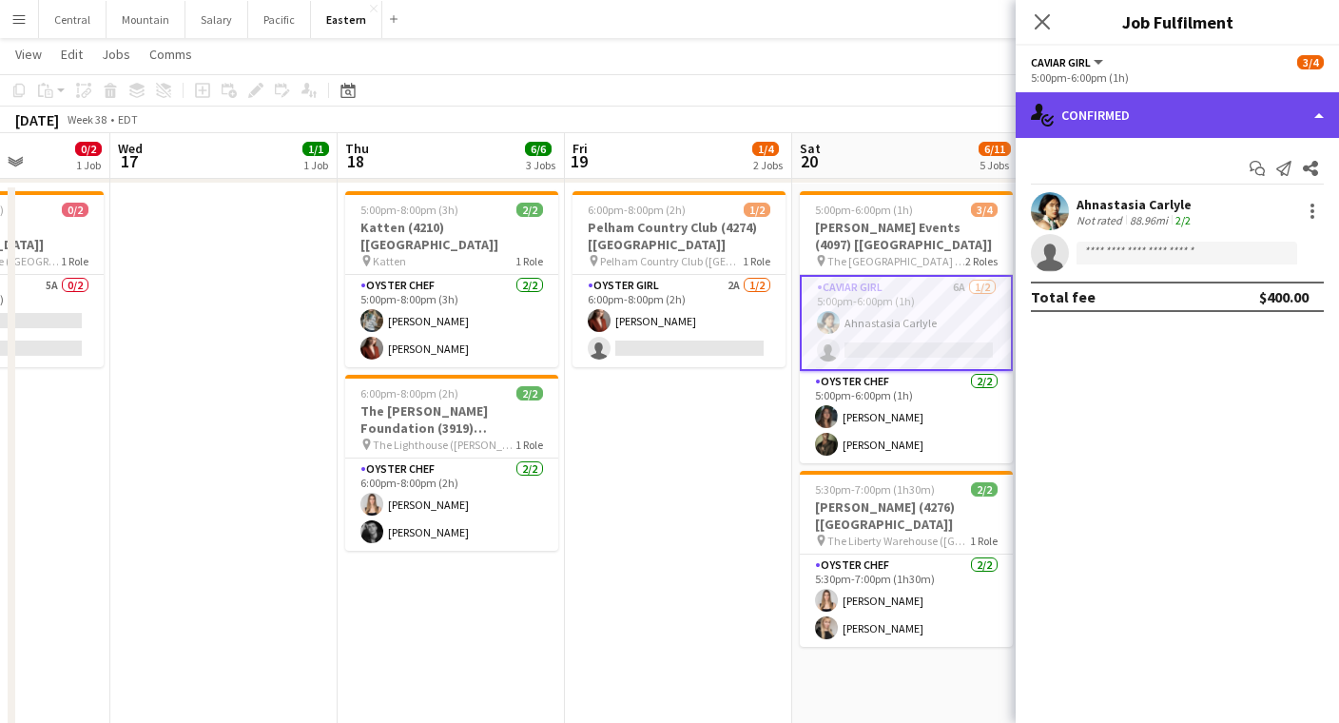
click at [1095, 118] on div "single-neutral-actions-check-2 Confirmed" at bounding box center [1177, 115] width 323 height 46
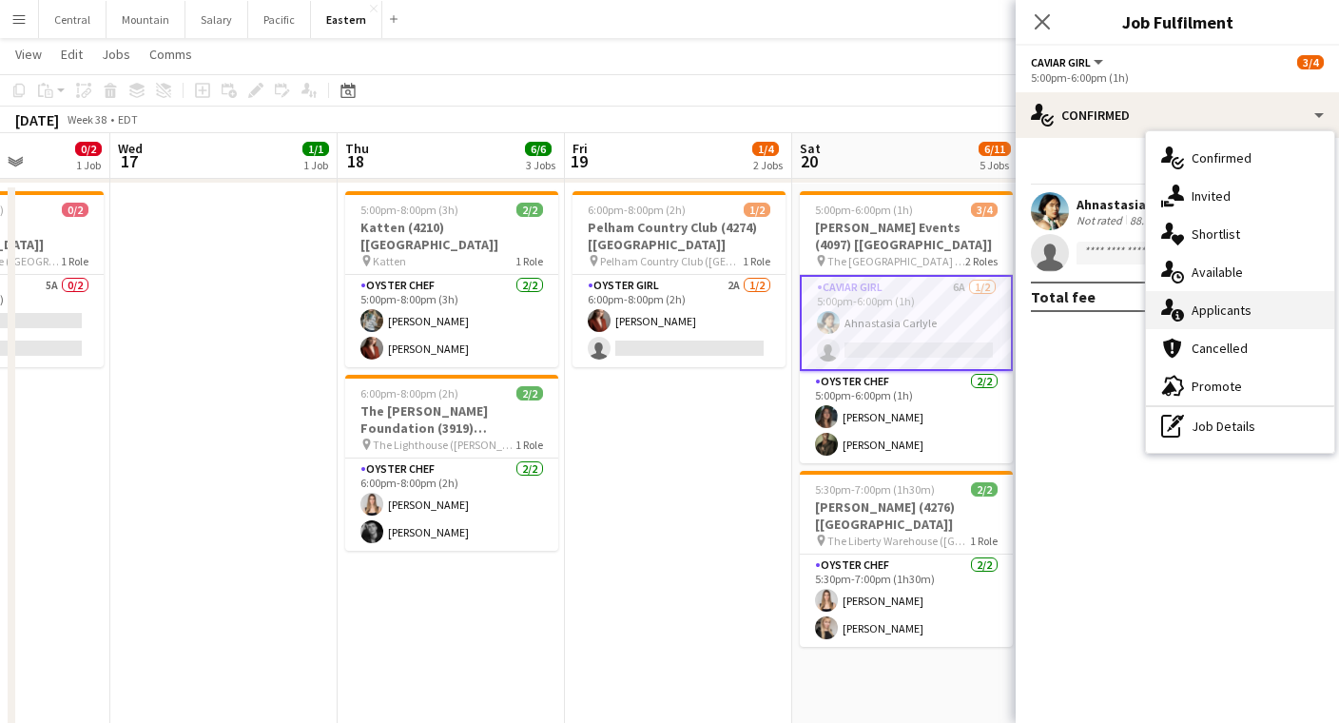
click at [1233, 303] on div "single-neutral-actions-information Applicants" at bounding box center [1240, 310] width 188 height 38
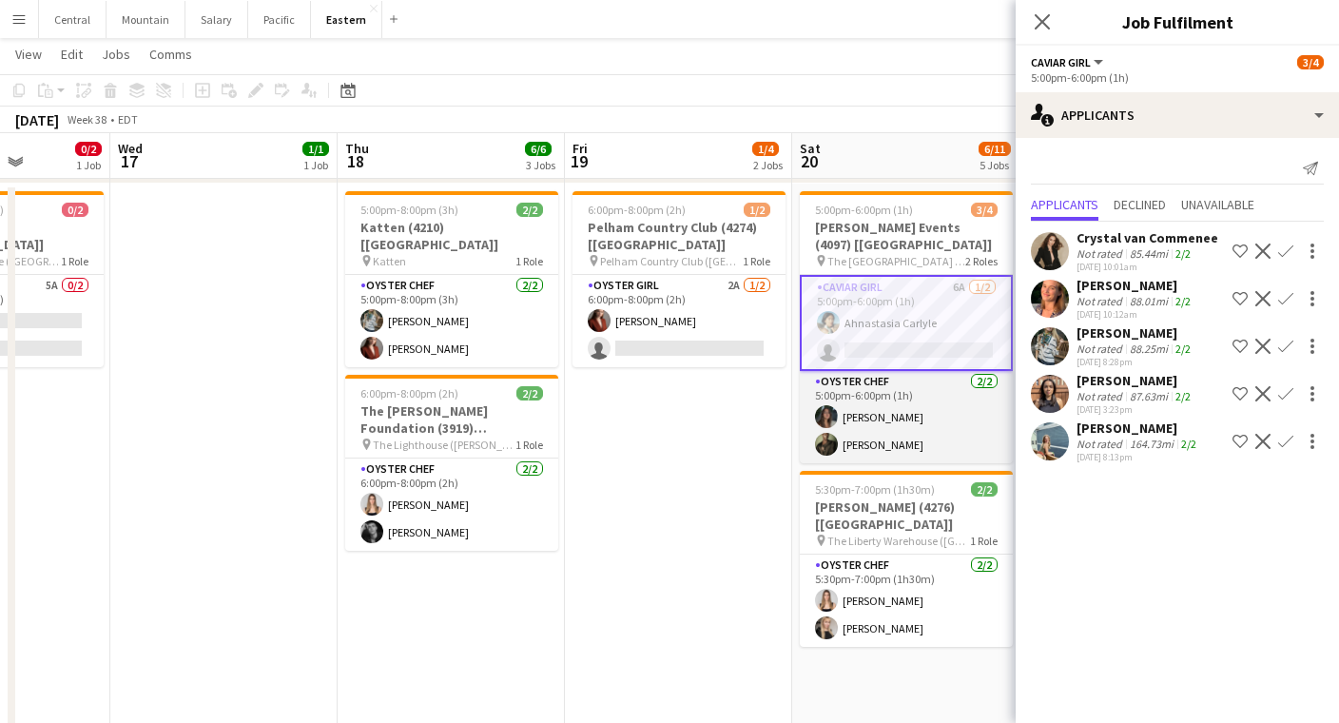
click at [971, 400] on app-card-role "Oyster Chef [DATE] 5:00pm-6:00pm (1h) [PERSON_NAME] [PERSON_NAME]" at bounding box center [906, 417] width 213 height 92
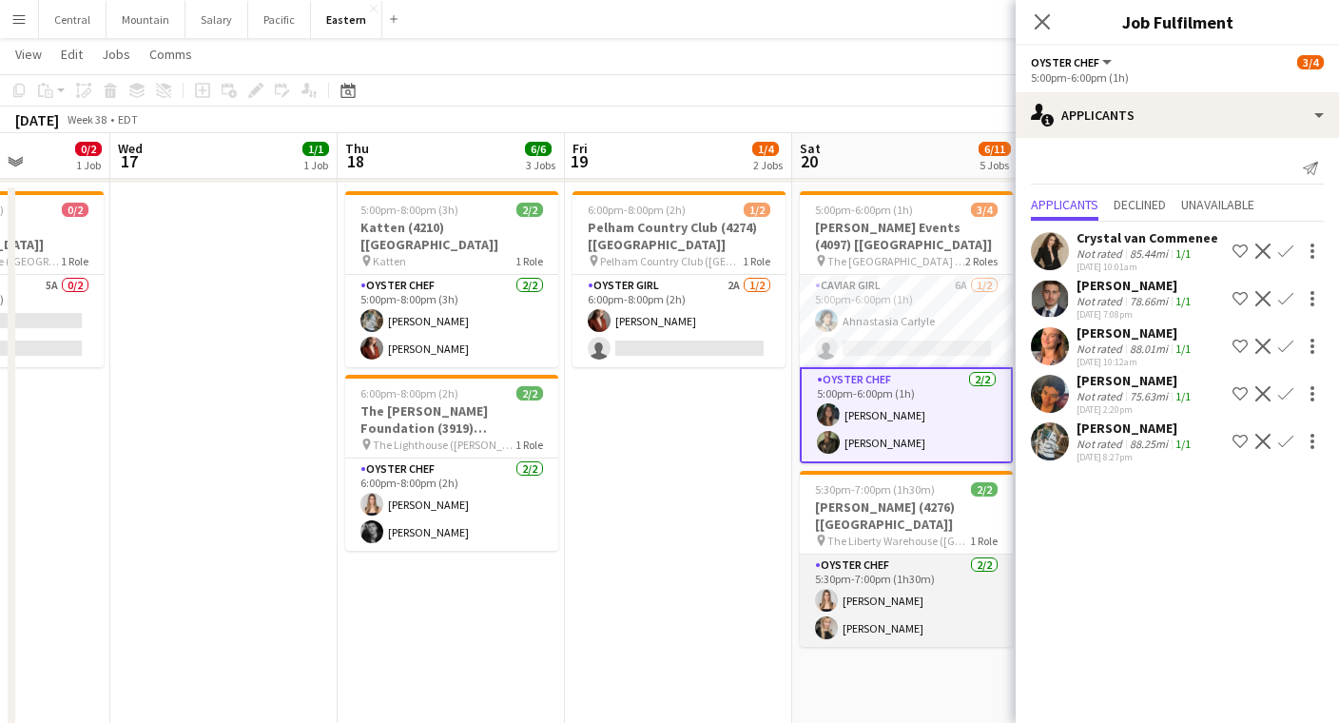
click at [919, 555] on app-card-role "Oyster Chef [DATE] 5:30pm-7:00pm (1h30m) [PERSON_NAME] [PERSON_NAME]" at bounding box center [906, 601] width 213 height 92
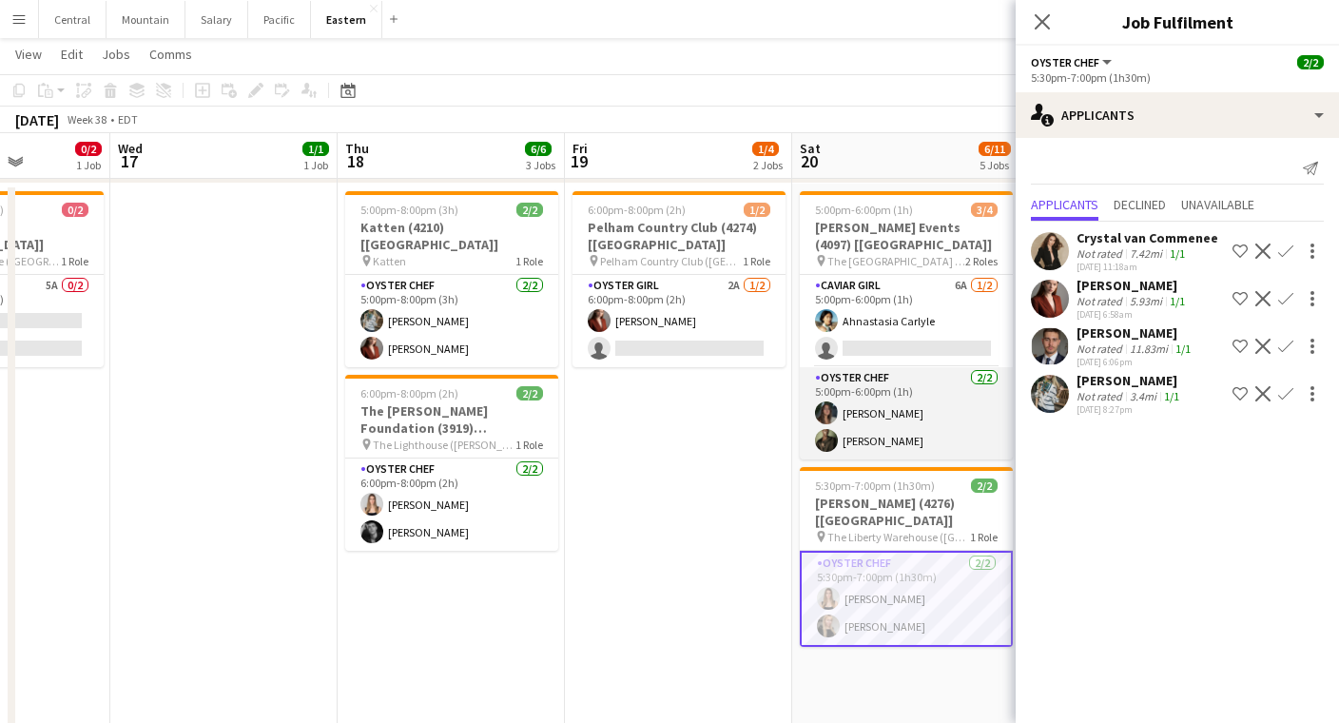
click at [882, 415] on app-card-role "Oyster Chef [DATE] 5:00pm-6:00pm (1h) [PERSON_NAME] [PERSON_NAME]" at bounding box center [906, 413] width 213 height 92
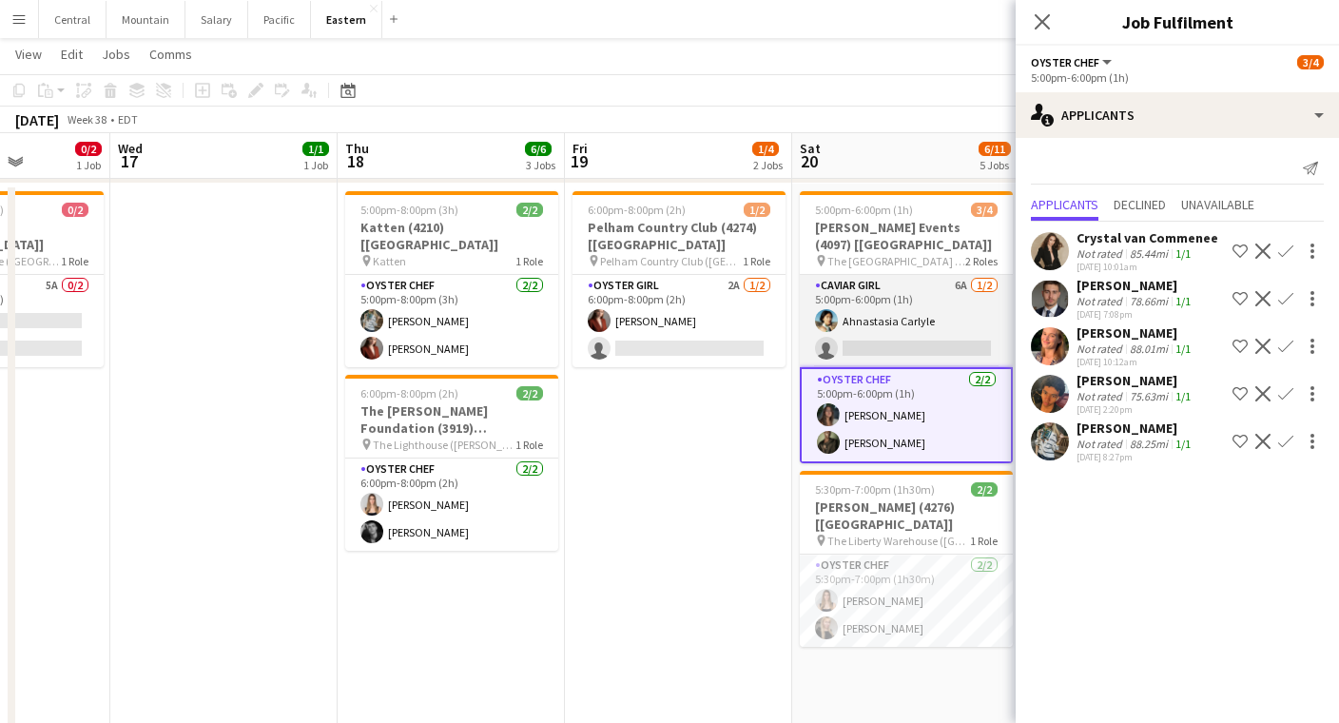
click at [887, 328] on app-card-role "Caviar Girl 6A [DATE] 5:00pm-6:00pm (1h) Ahnastasia Carlyle single-neutral-acti…" at bounding box center [906, 321] width 213 height 92
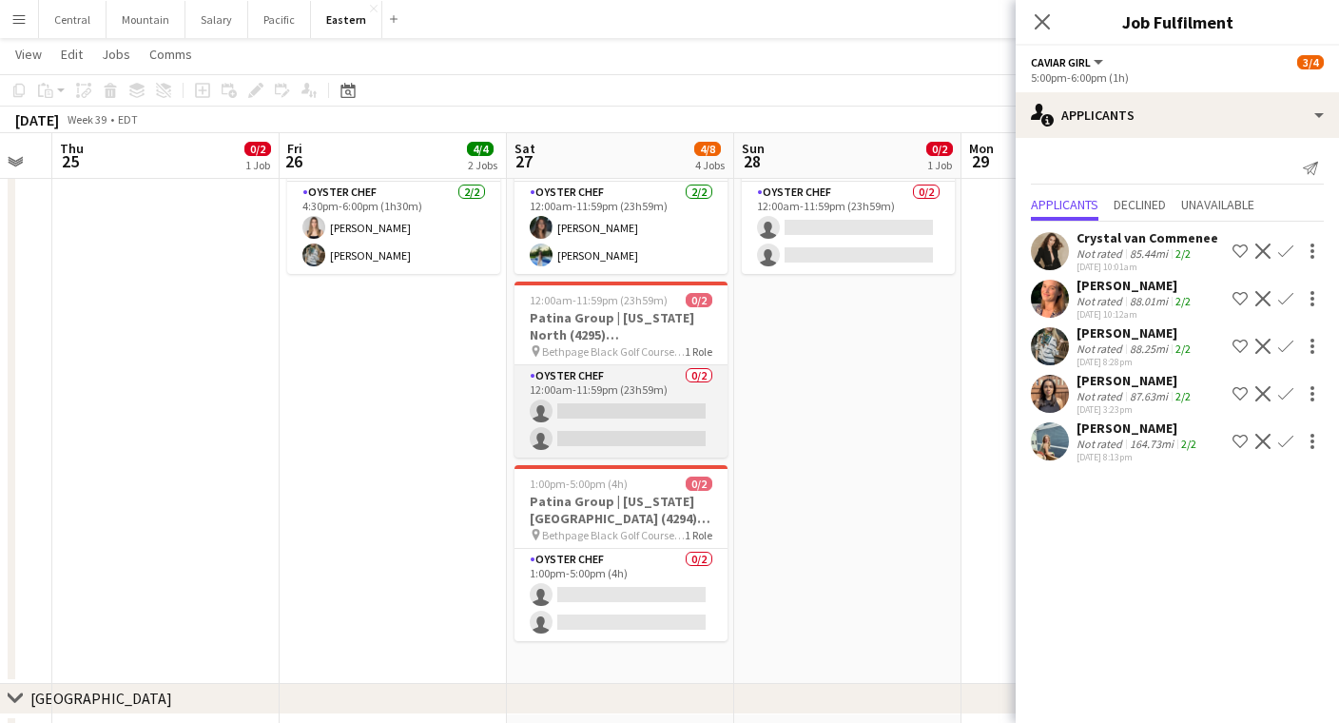
scroll to position [906, 0]
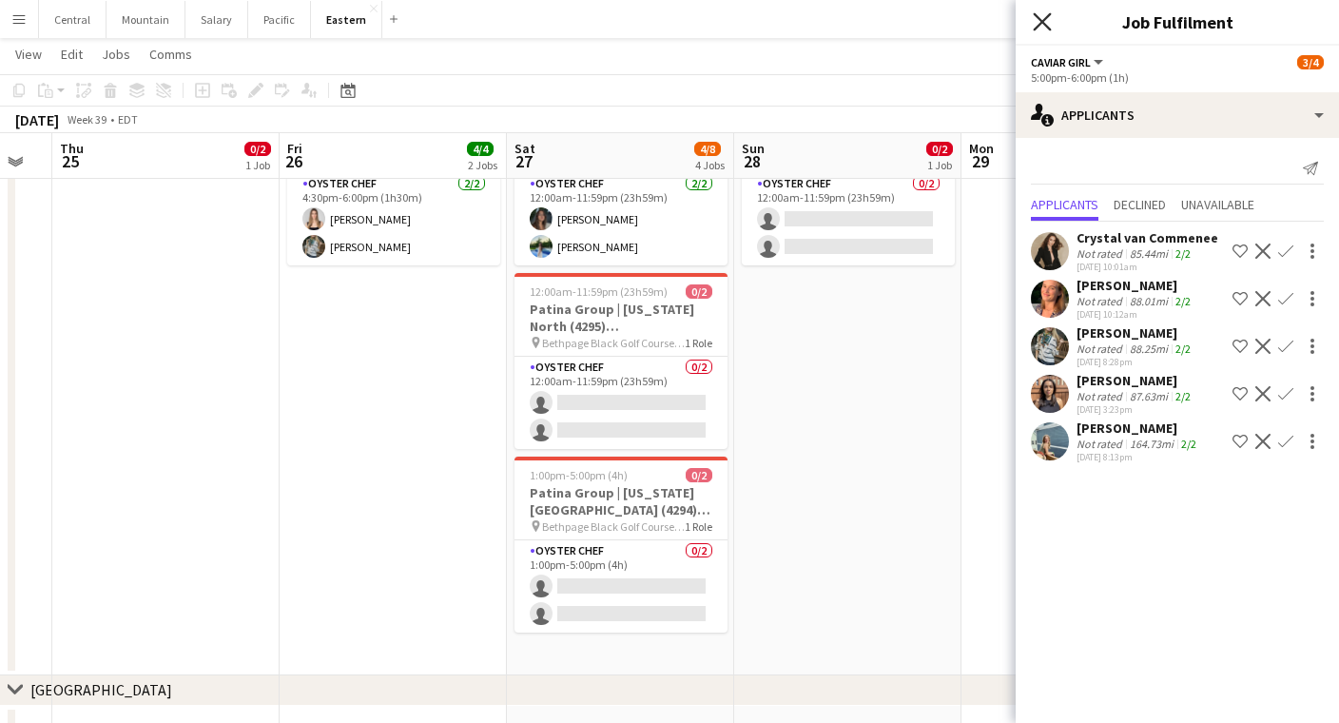
click at [1043, 20] on icon "Close pop-in" at bounding box center [1042, 21] width 18 height 18
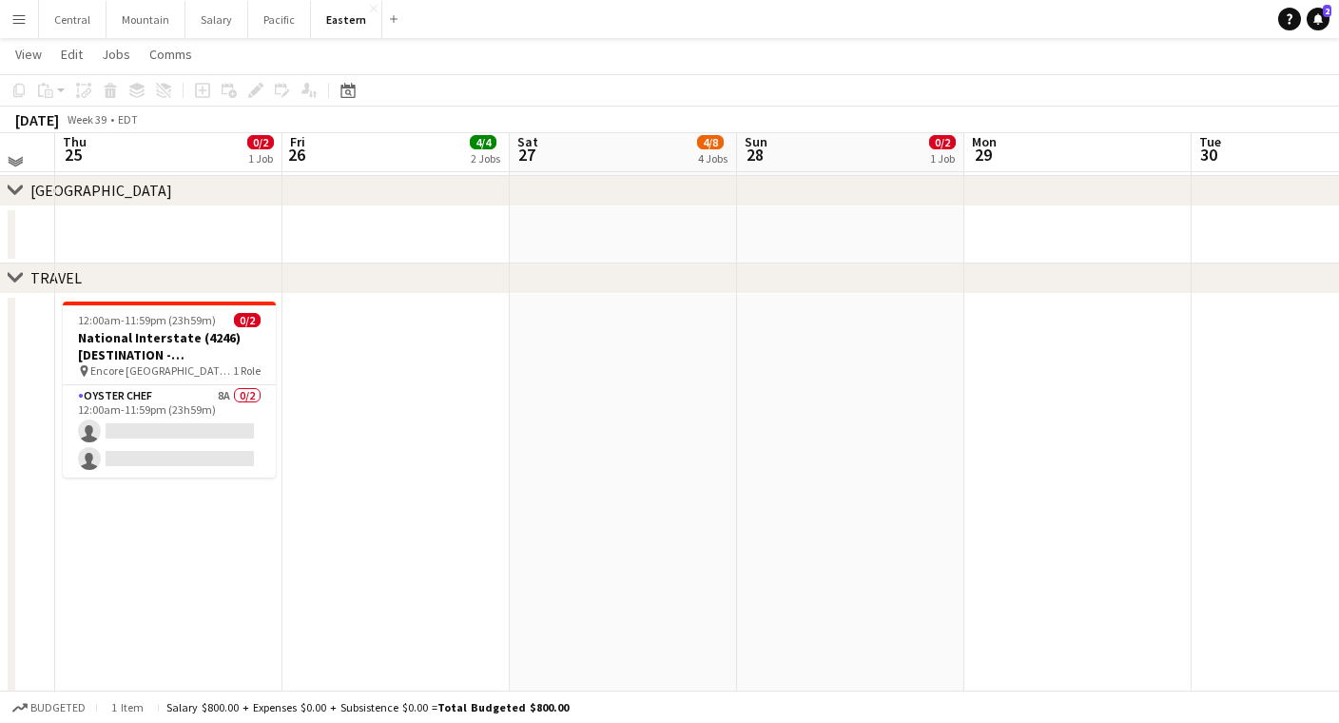
scroll to position [1436, 0]
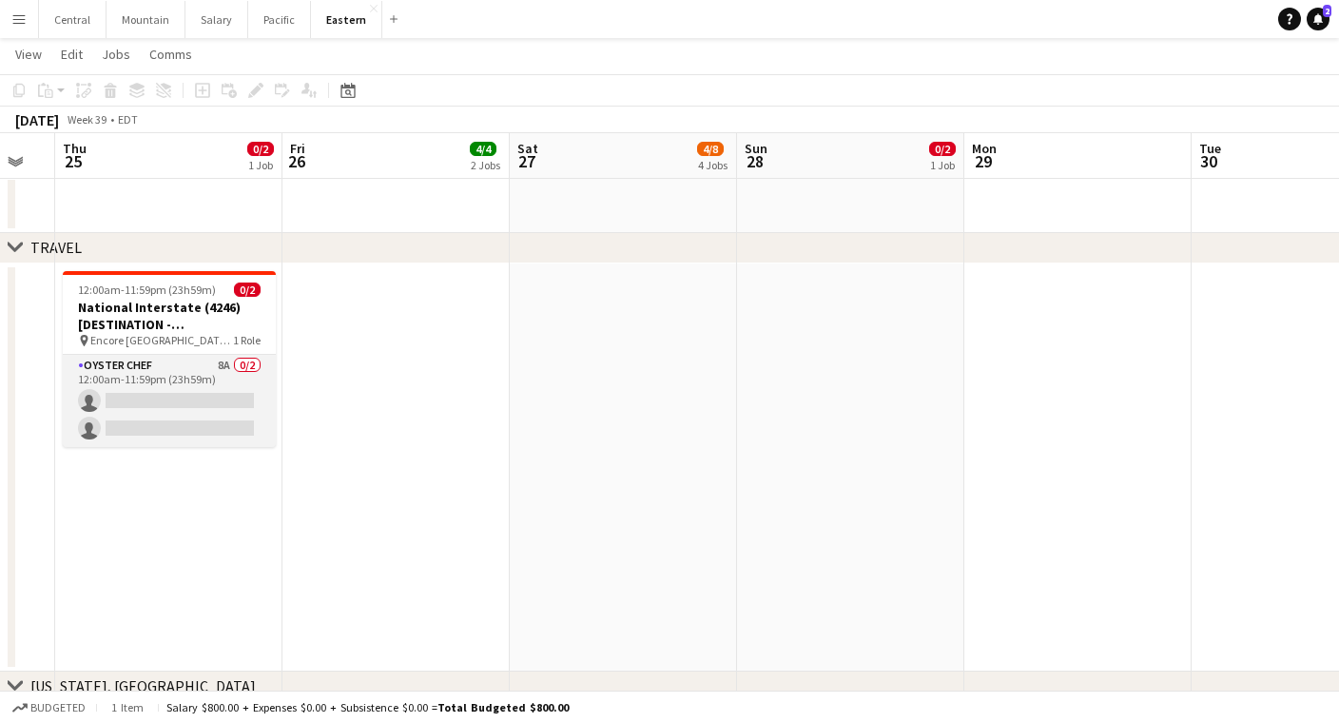
click at [218, 361] on app-card-role "Oyster Chef 8A 0/2 12:00am-11:59pm (23h59m) single-neutral-actions single-neutr…" at bounding box center [169, 401] width 213 height 92
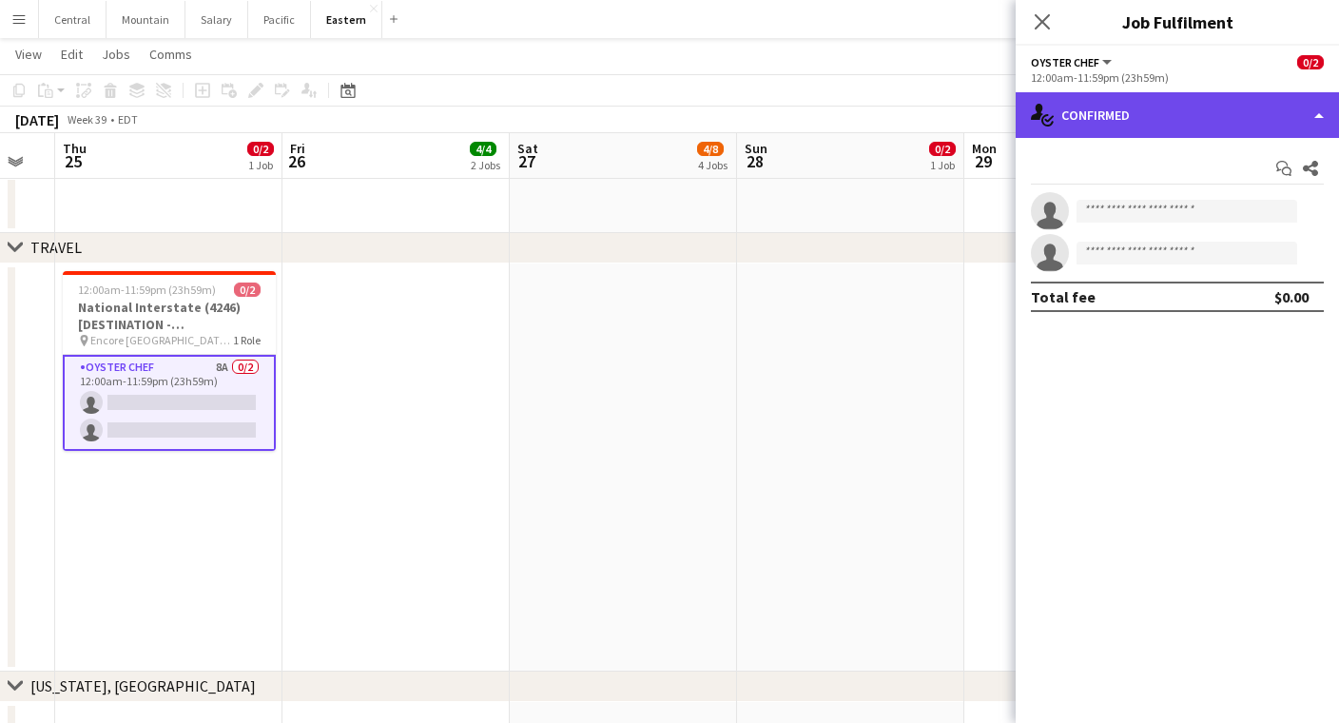
click at [1109, 110] on div "single-neutral-actions-check-2 Confirmed" at bounding box center [1177, 115] width 323 height 46
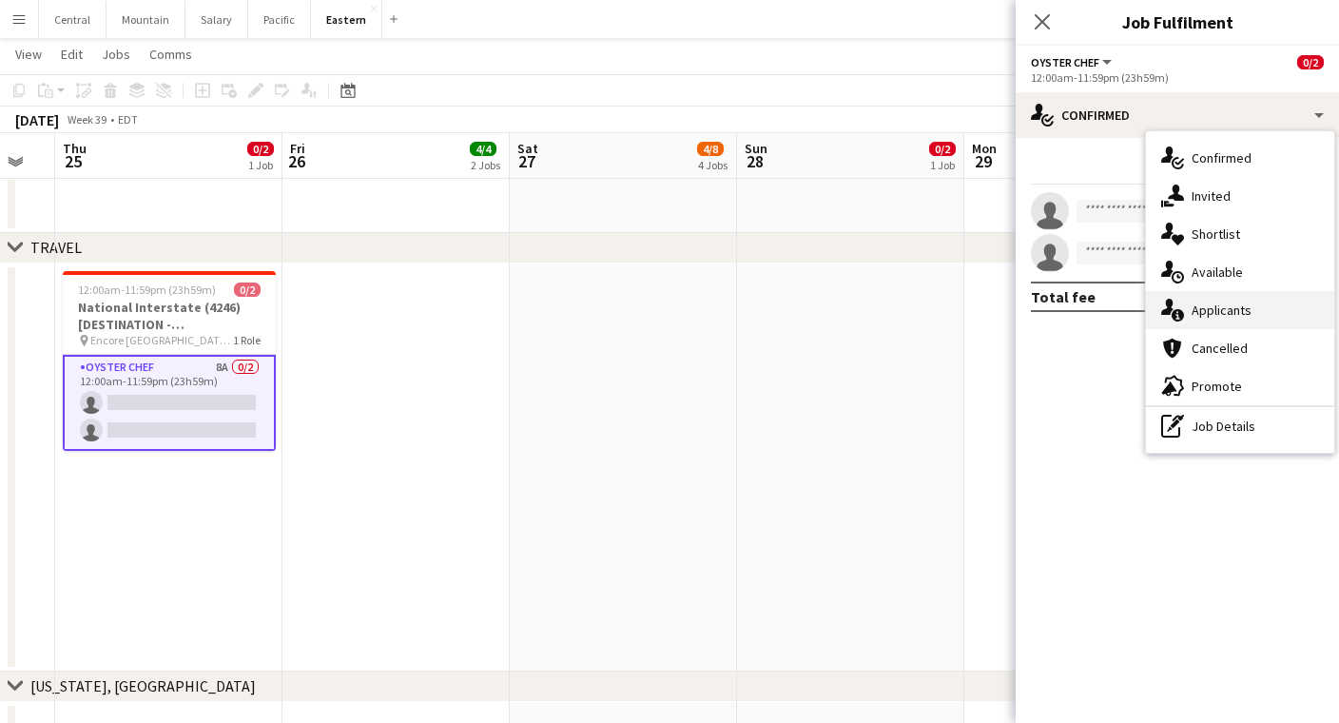
click at [1175, 324] on div "single-neutral-actions-information Applicants" at bounding box center [1240, 310] width 188 height 38
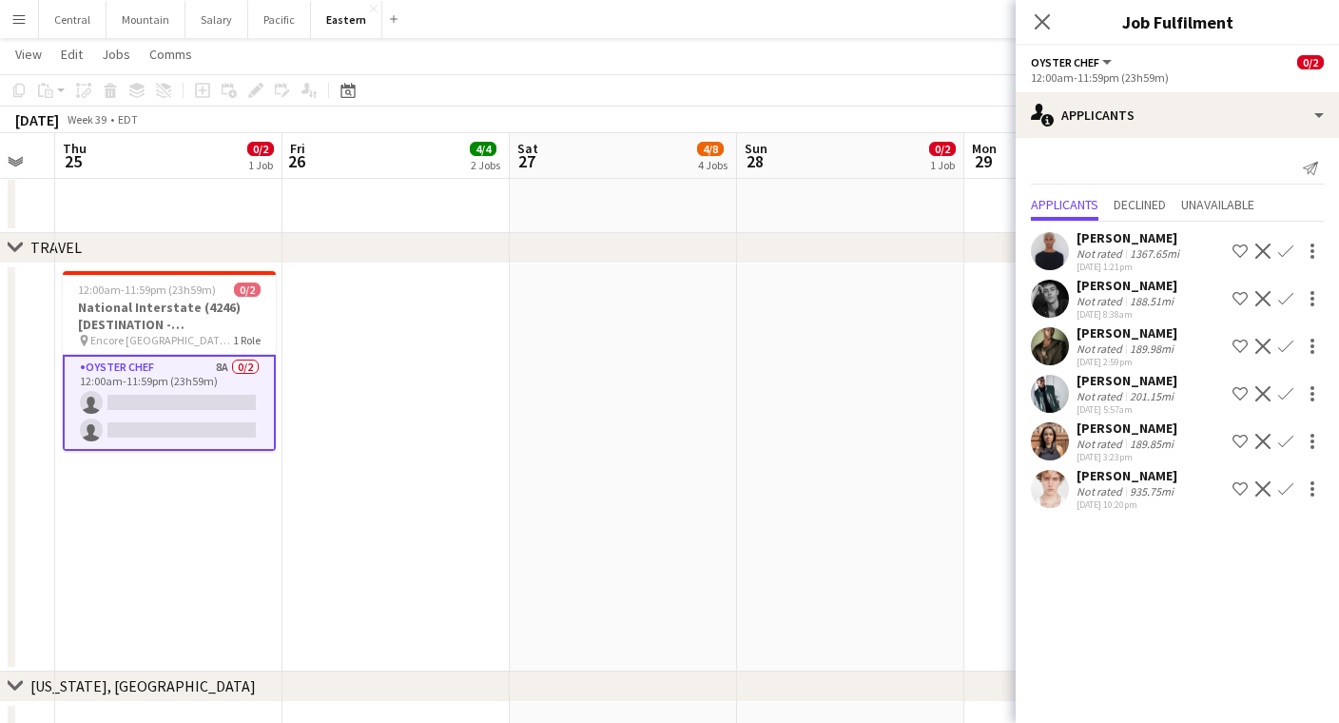
click at [376, 445] on app-date-cell at bounding box center [396, 468] width 227 height 408
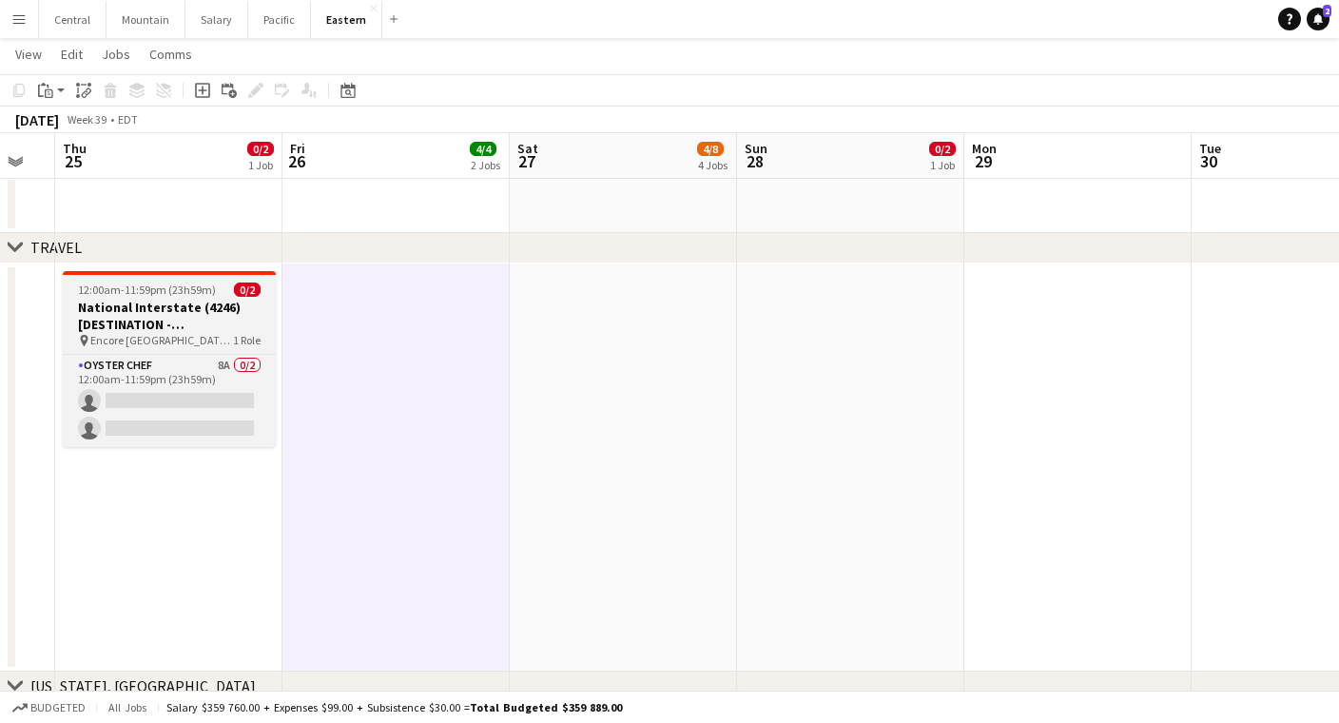
click at [197, 324] on h3 "National Interstate (4246) [DESTINATION - [GEOGRAPHIC_DATA], [GEOGRAPHIC_DATA]]" at bounding box center [169, 316] width 213 height 34
